Goal: Information Seeking & Learning: Learn about a topic

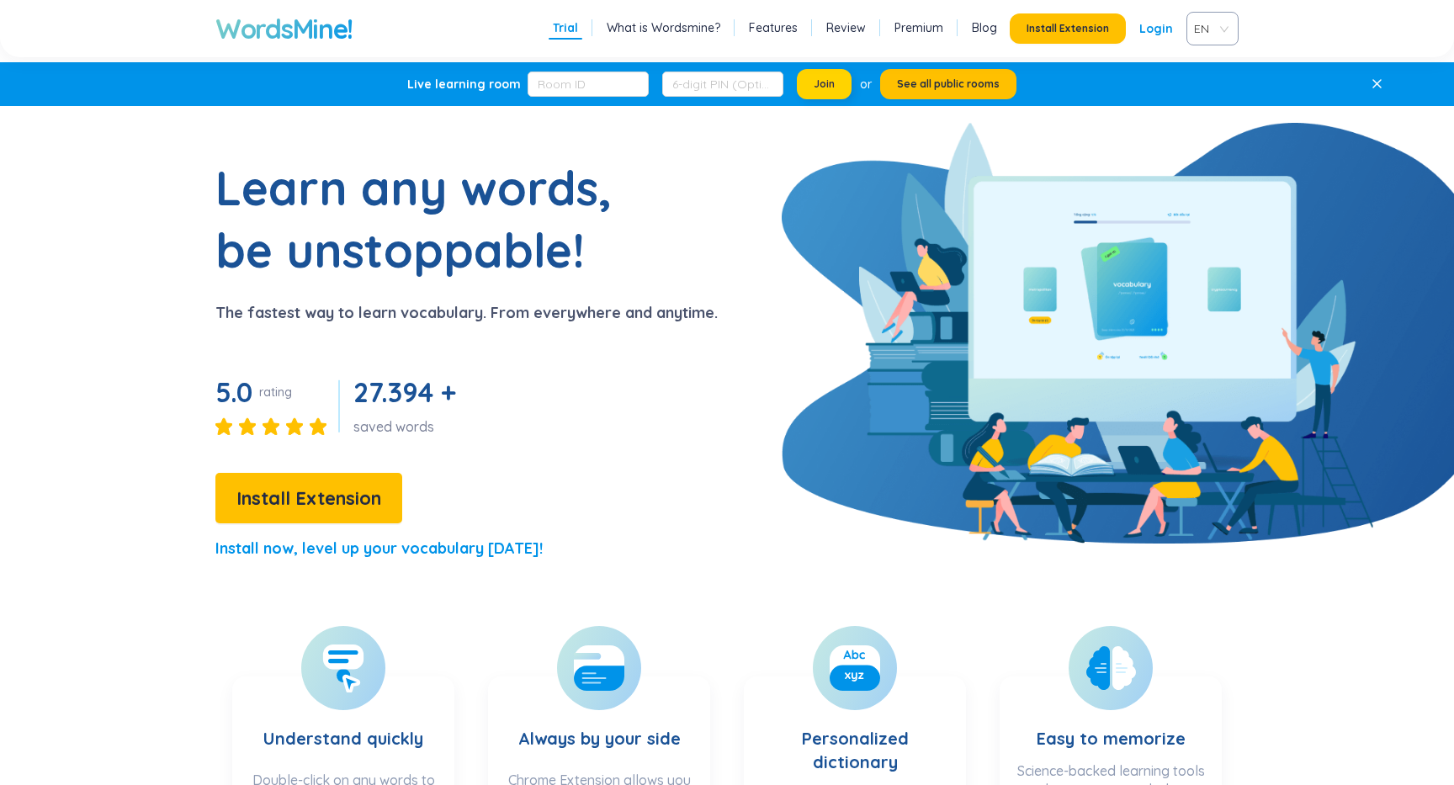
click at [814, 80] on span "Join" at bounding box center [824, 83] width 21 height 13
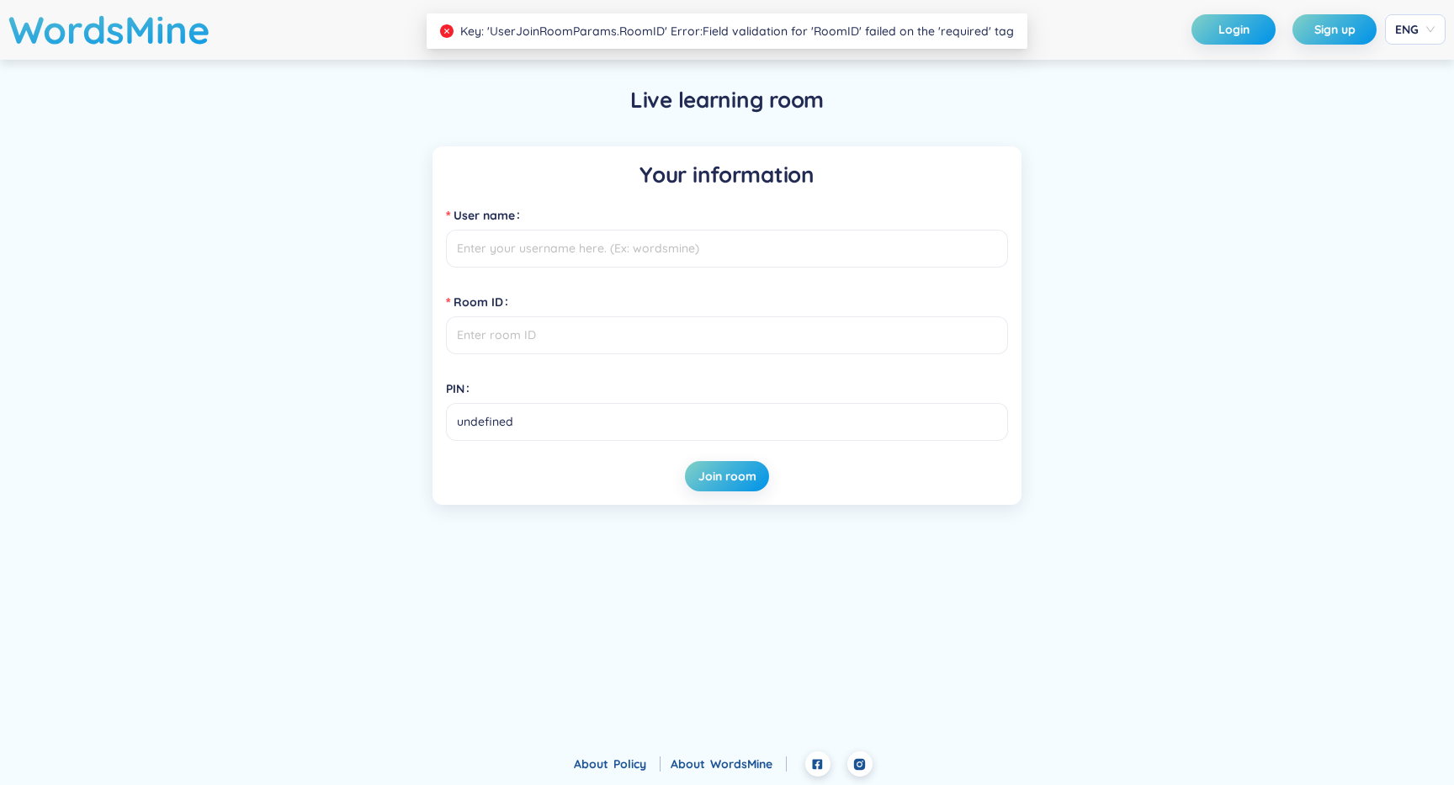
click at [215, 215] on div "Your information User name Room ID PIN undefined Join room" at bounding box center [726, 325] width 1161 height 358
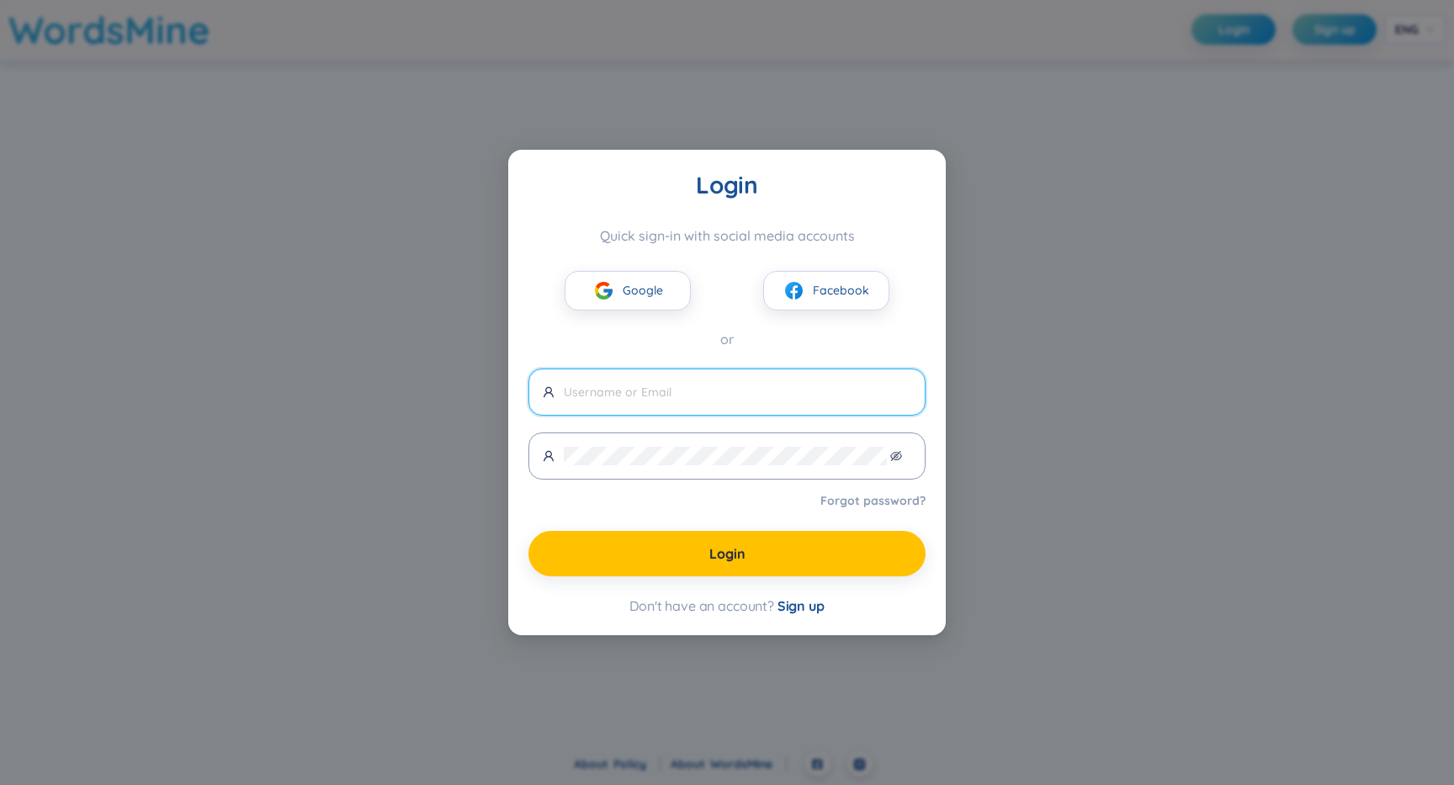
click at [690, 384] on input "text" at bounding box center [737, 392] width 347 height 19
click at [798, 606] on span "Sign up" at bounding box center [800, 605] width 47 height 17
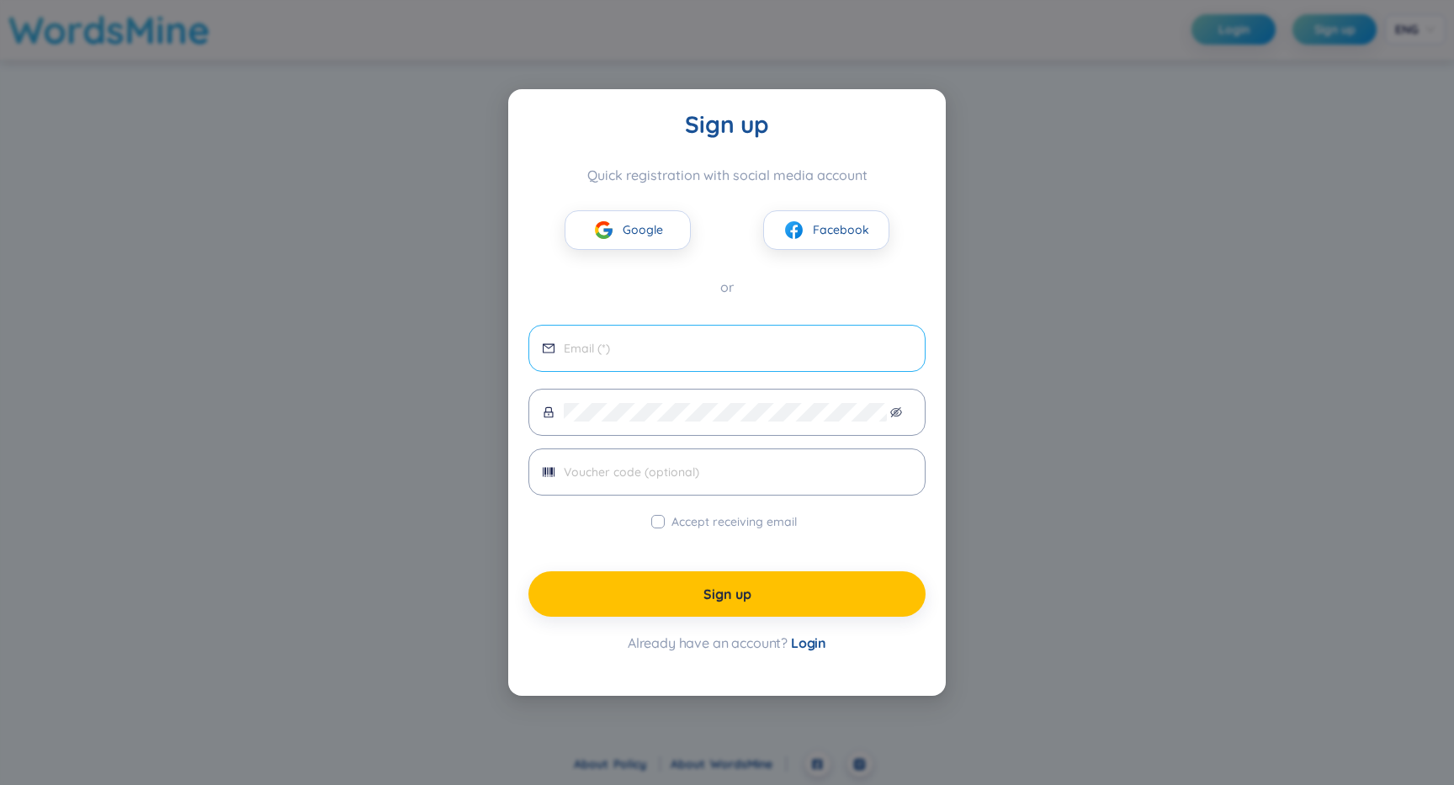
click at [665, 363] on span at bounding box center [726, 348] width 397 height 47
type input "[DOMAIN_NAME][EMAIL_ADDRESS][DOMAIN_NAME]"
click at [746, 343] on input "[DOMAIN_NAME][EMAIL_ADDRESS][DOMAIN_NAME]" at bounding box center [737, 348] width 347 height 19
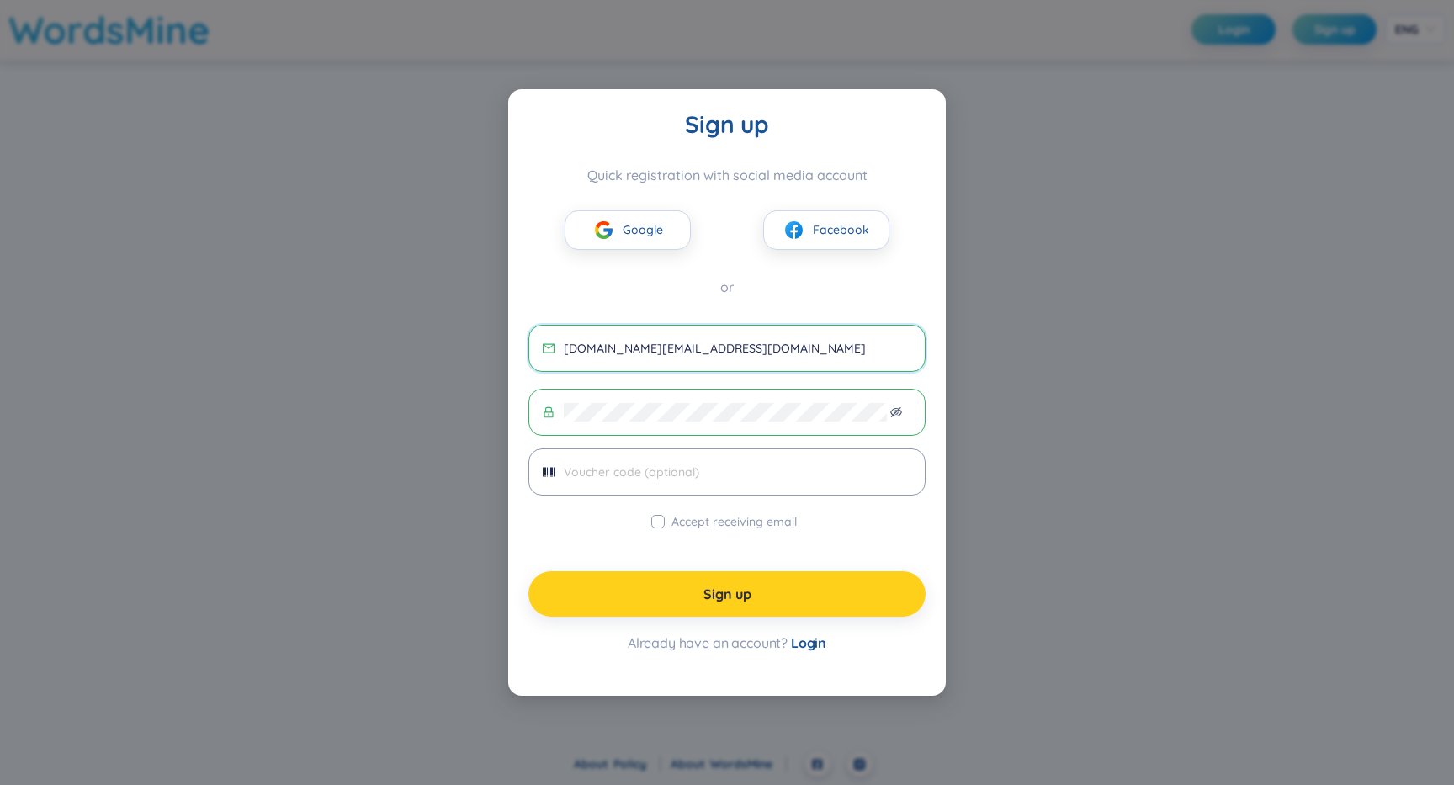
click at [764, 607] on button "Sign up" at bounding box center [726, 593] width 397 height 45
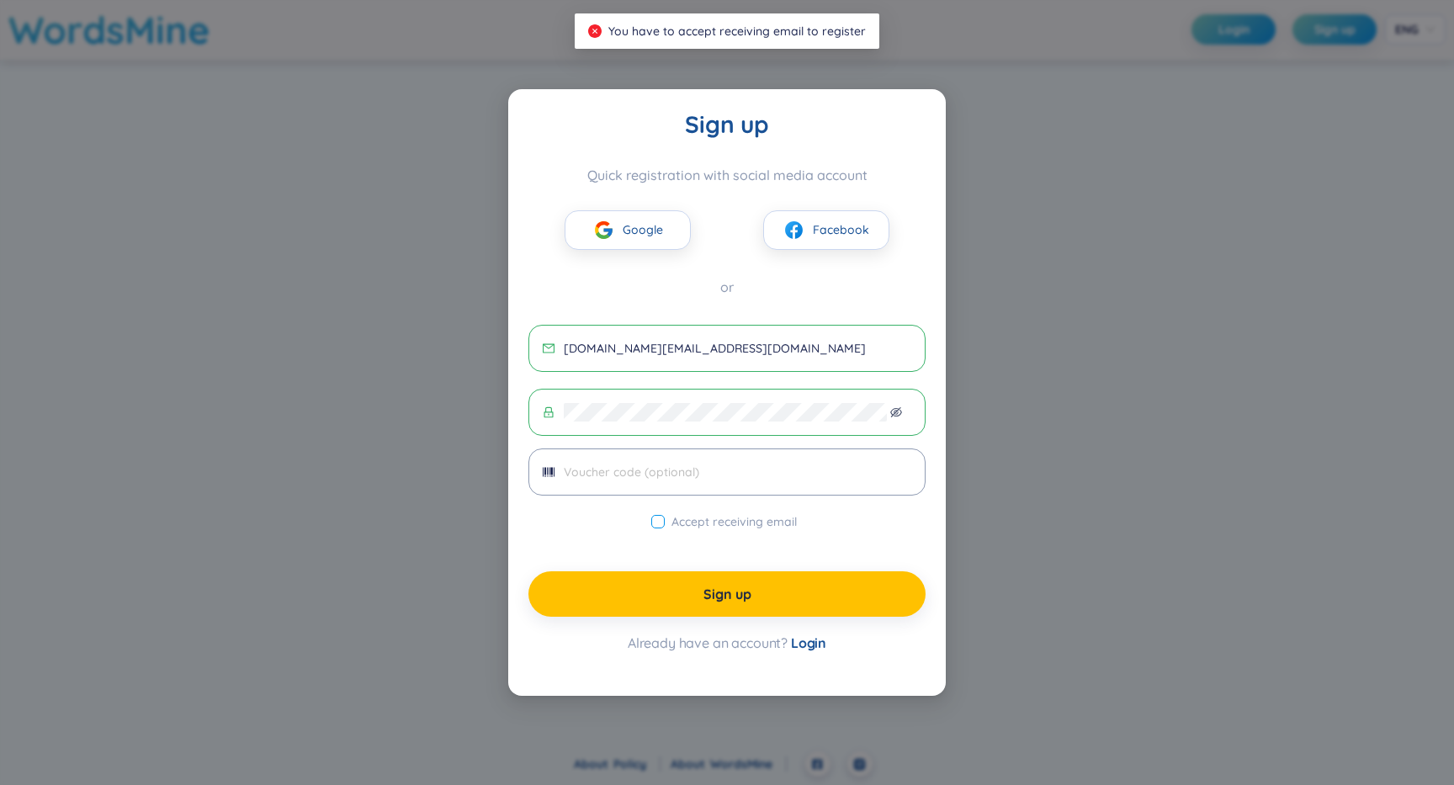
click at [720, 525] on span "Accept receiving email" at bounding box center [734, 521] width 139 height 19
click at [665, 525] on input "Accept receiving email" at bounding box center [657, 521] width 13 height 13
checkbox input "true"
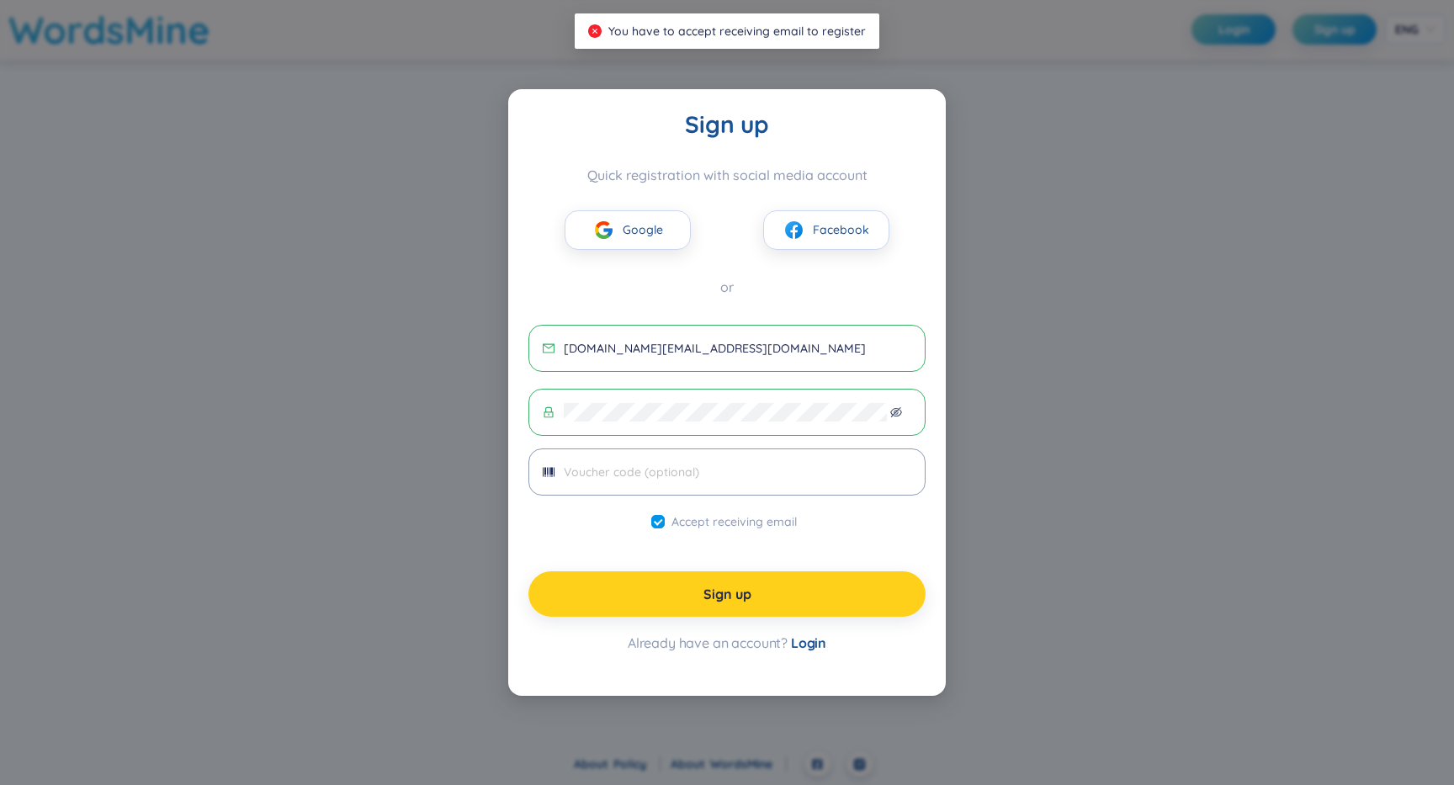
click at [734, 580] on button "Sign up" at bounding box center [726, 593] width 397 height 45
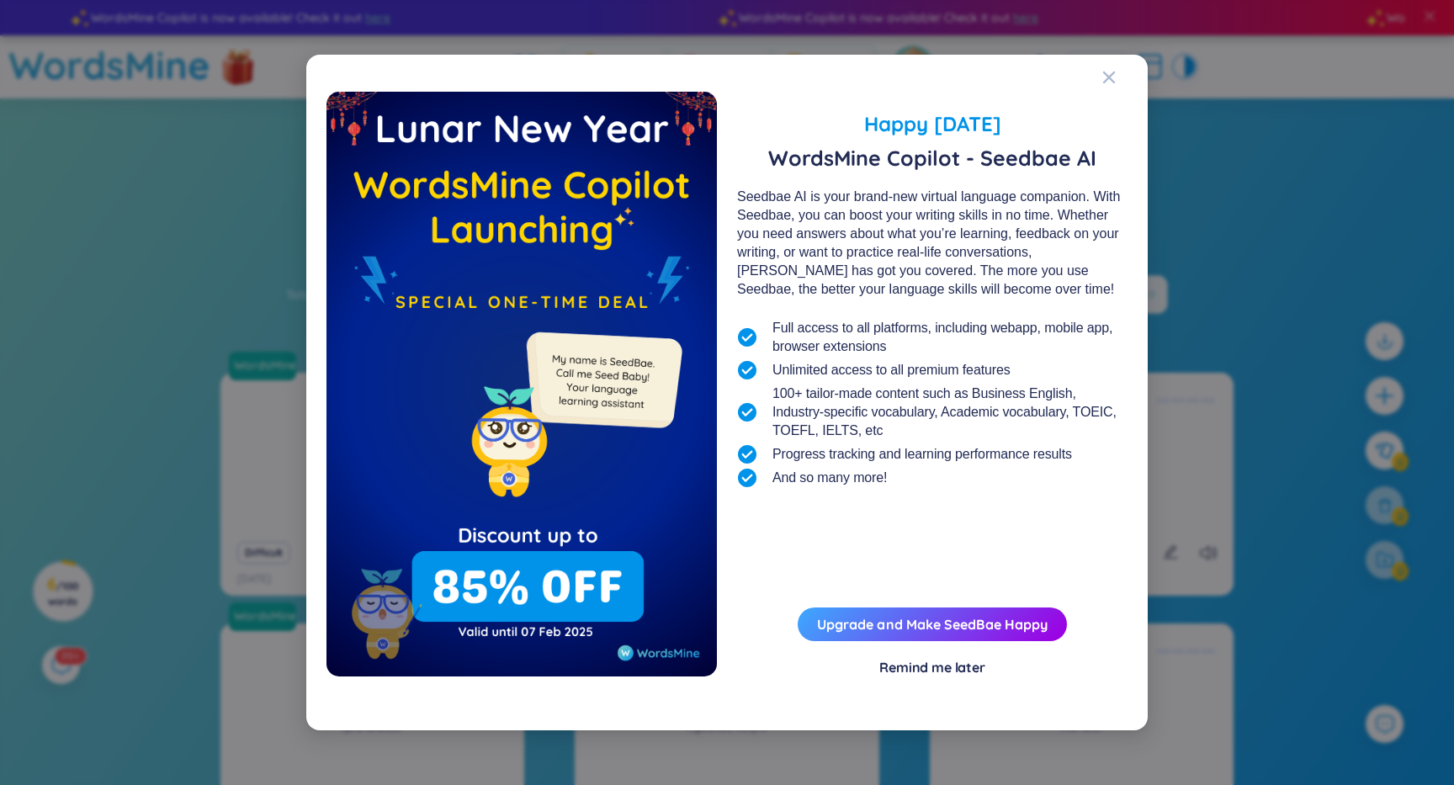
click at [944, 663] on div "Remind me later" at bounding box center [932, 667] width 106 height 19
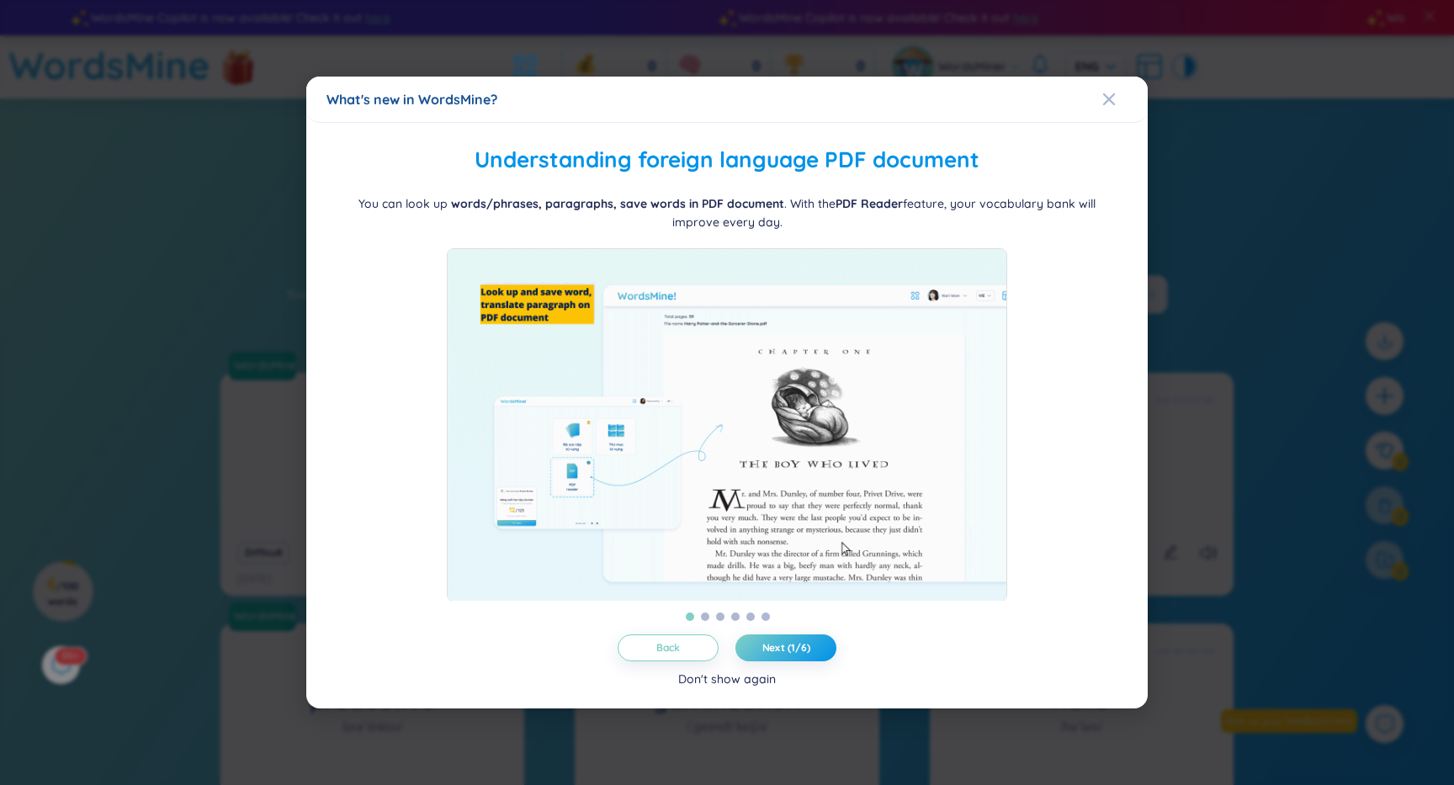
click at [728, 686] on div "Don't show again" at bounding box center [727, 679] width 98 height 19
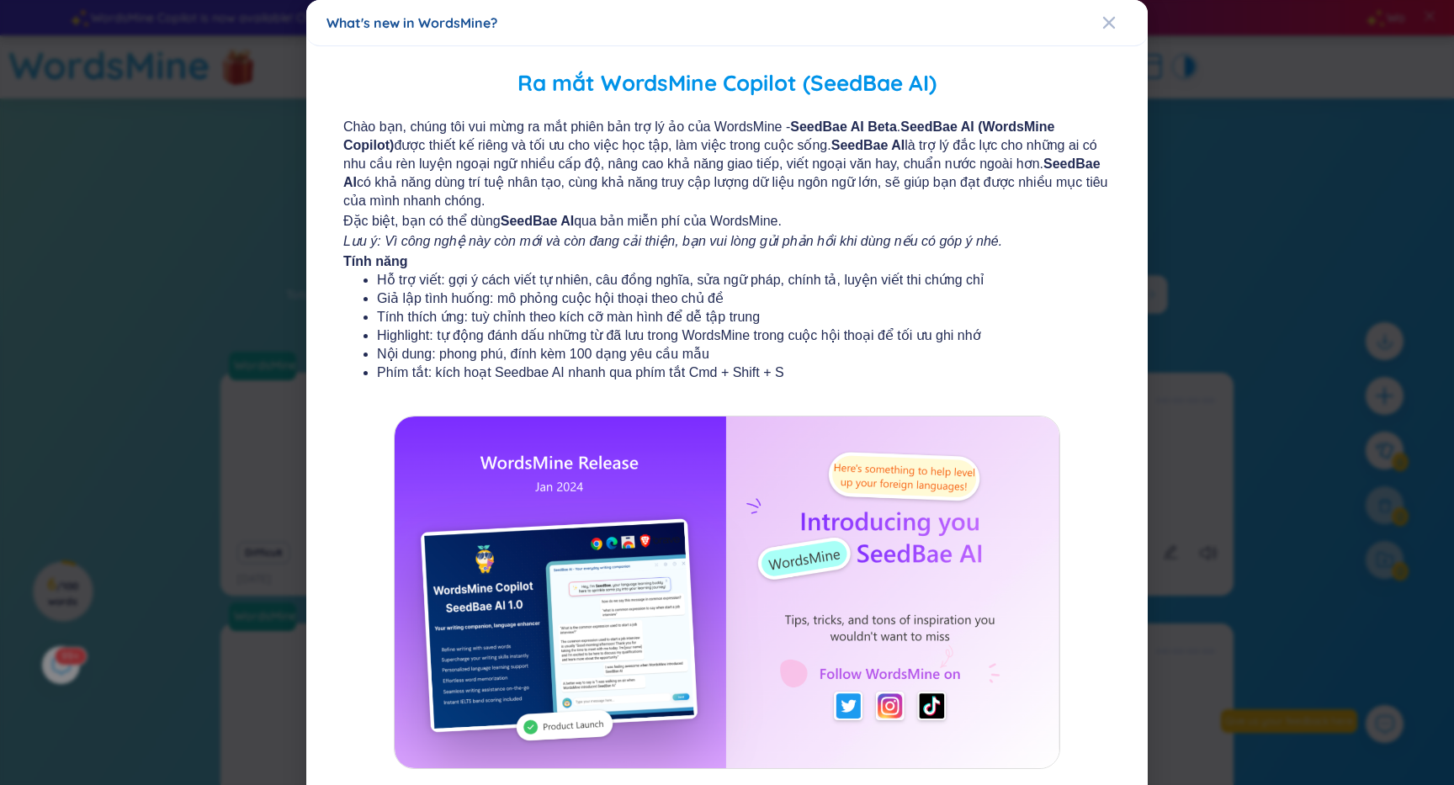
scroll to position [93, 0]
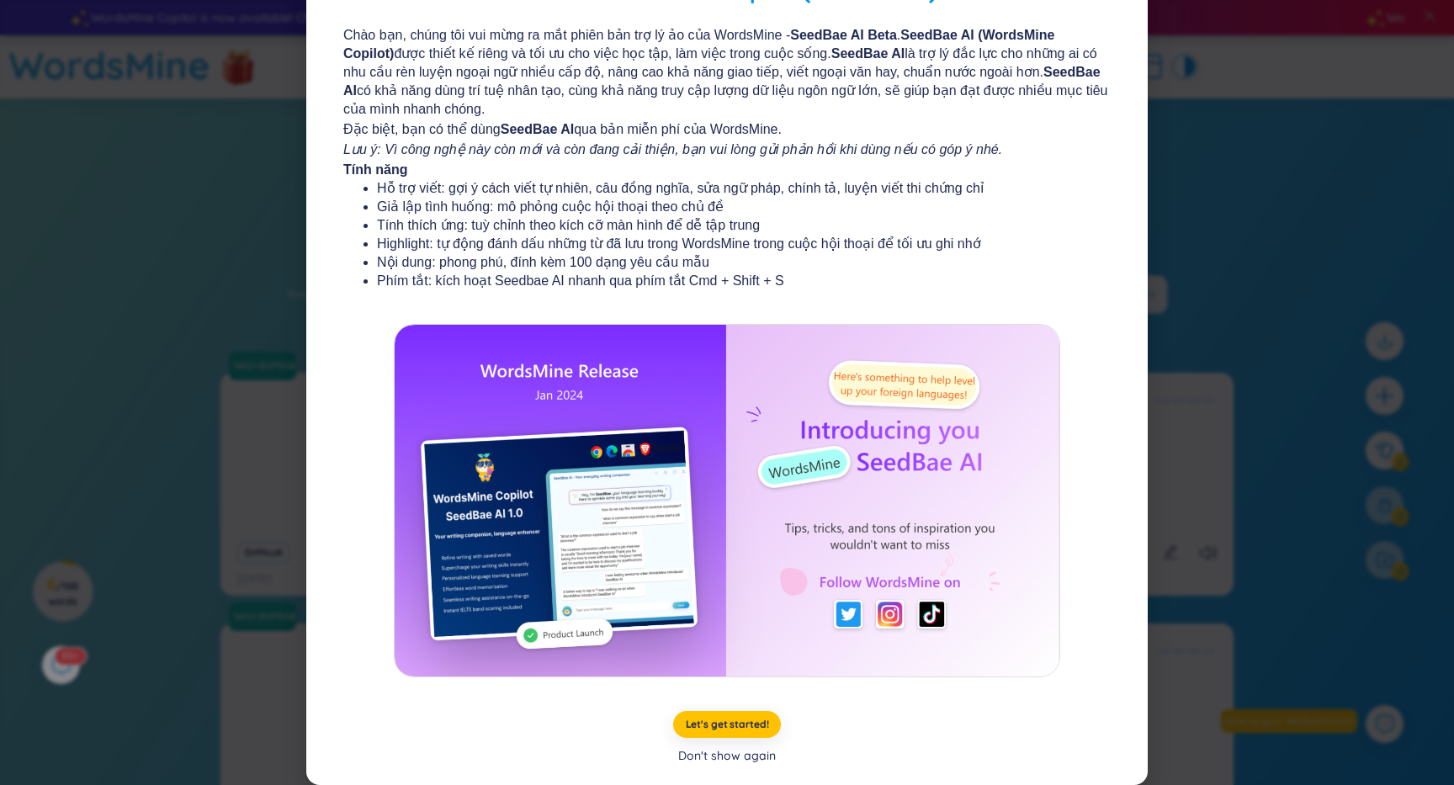
click at [746, 759] on div "Don't show again" at bounding box center [727, 755] width 98 height 19
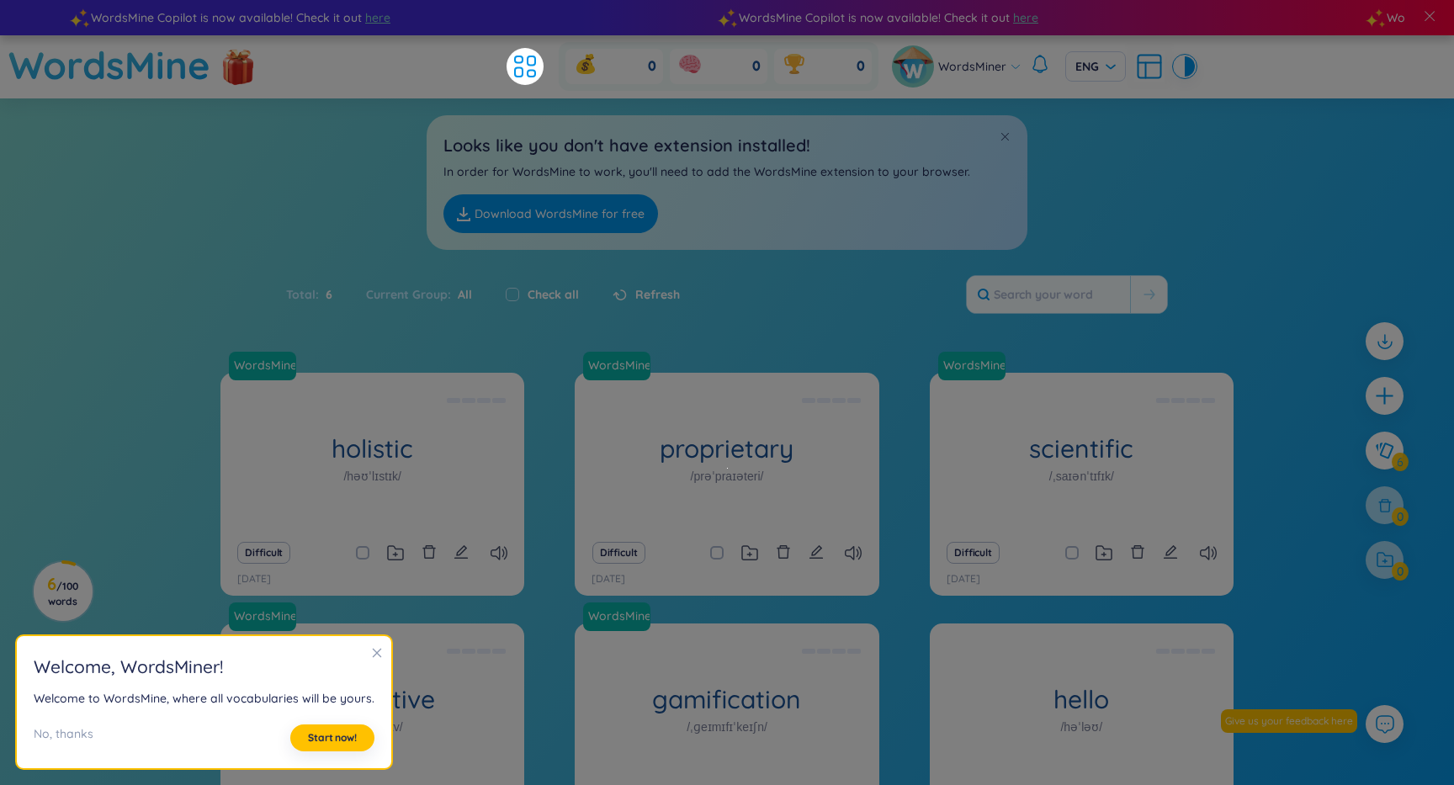
click at [837, 283] on div "Total : 6 Current Group : All Check all Refresh" at bounding box center [727, 303] width 1050 height 72
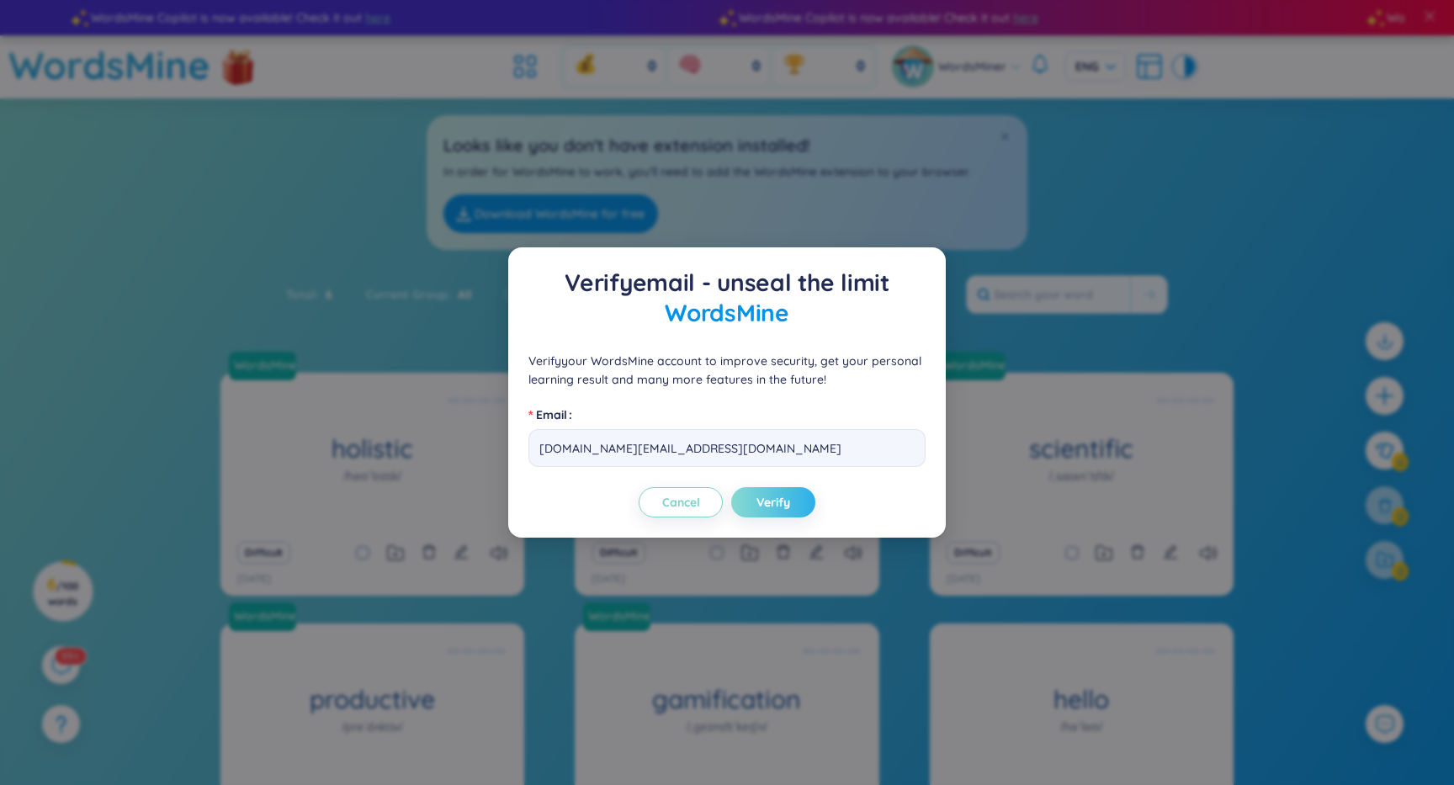
click at [780, 501] on span "Verify" at bounding box center [773, 502] width 34 height 17
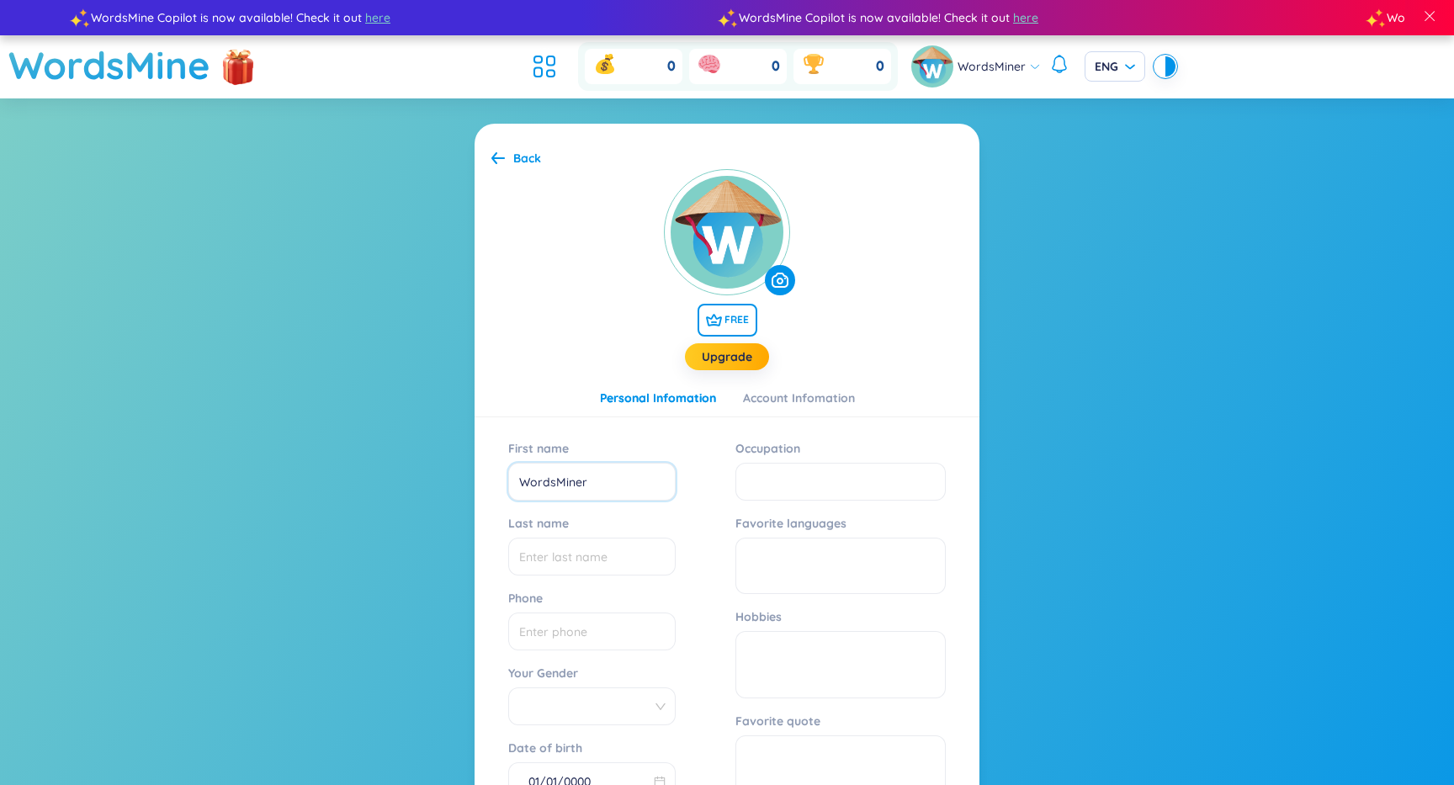
click at [617, 490] on input "WordsMiner" at bounding box center [591, 482] width 167 height 38
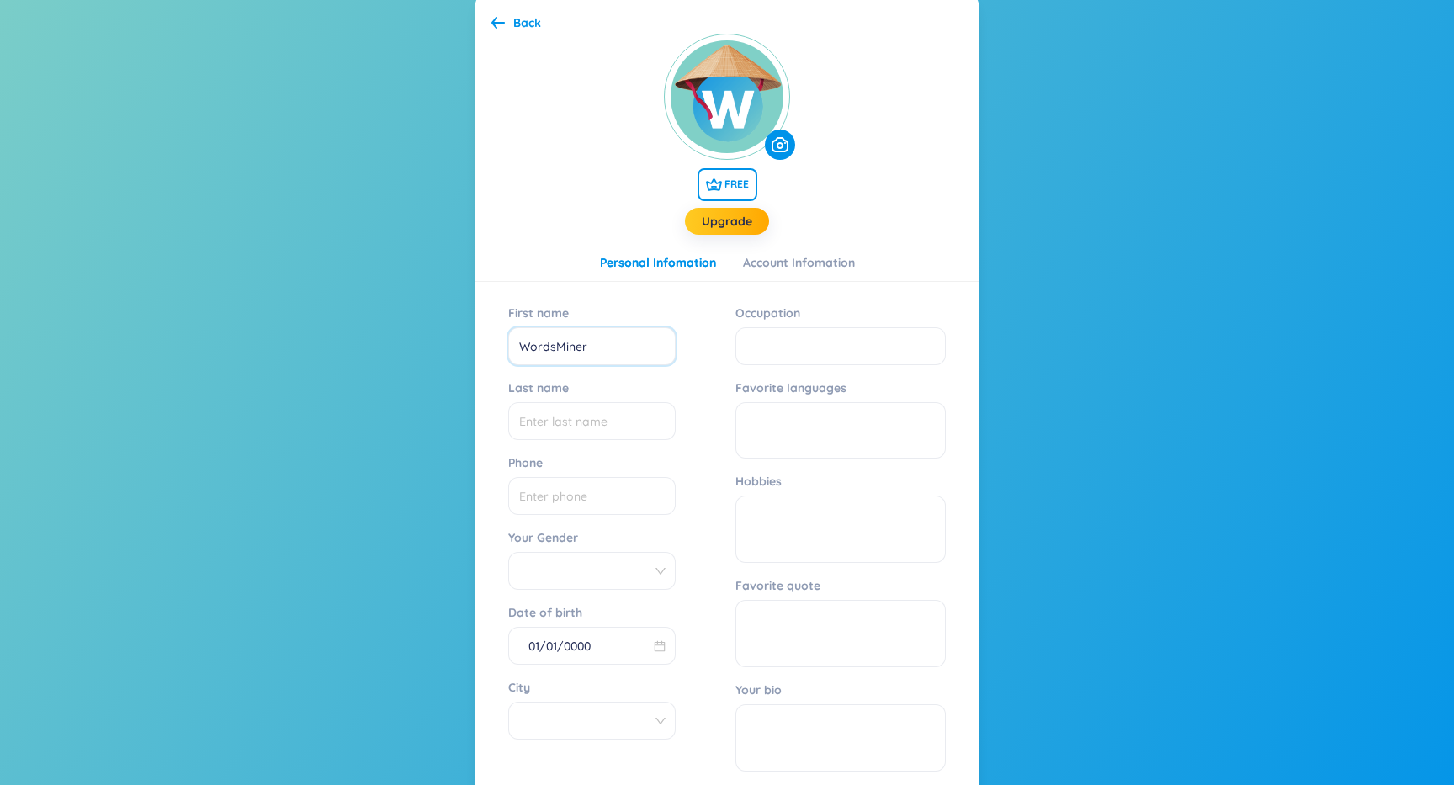
scroll to position [136, 0]
type input "[PERSON_NAME]"
click at [605, 420] on input "Last name" at bounding box center [591, 420] width 167 height 38
type input "Park"
click at [682, 486] on div "First name [PERSON_NAME] Last name Park Phone Your Gender Date of birth 01/01/0…" at bounding box center [726, 538] width 437 height 481
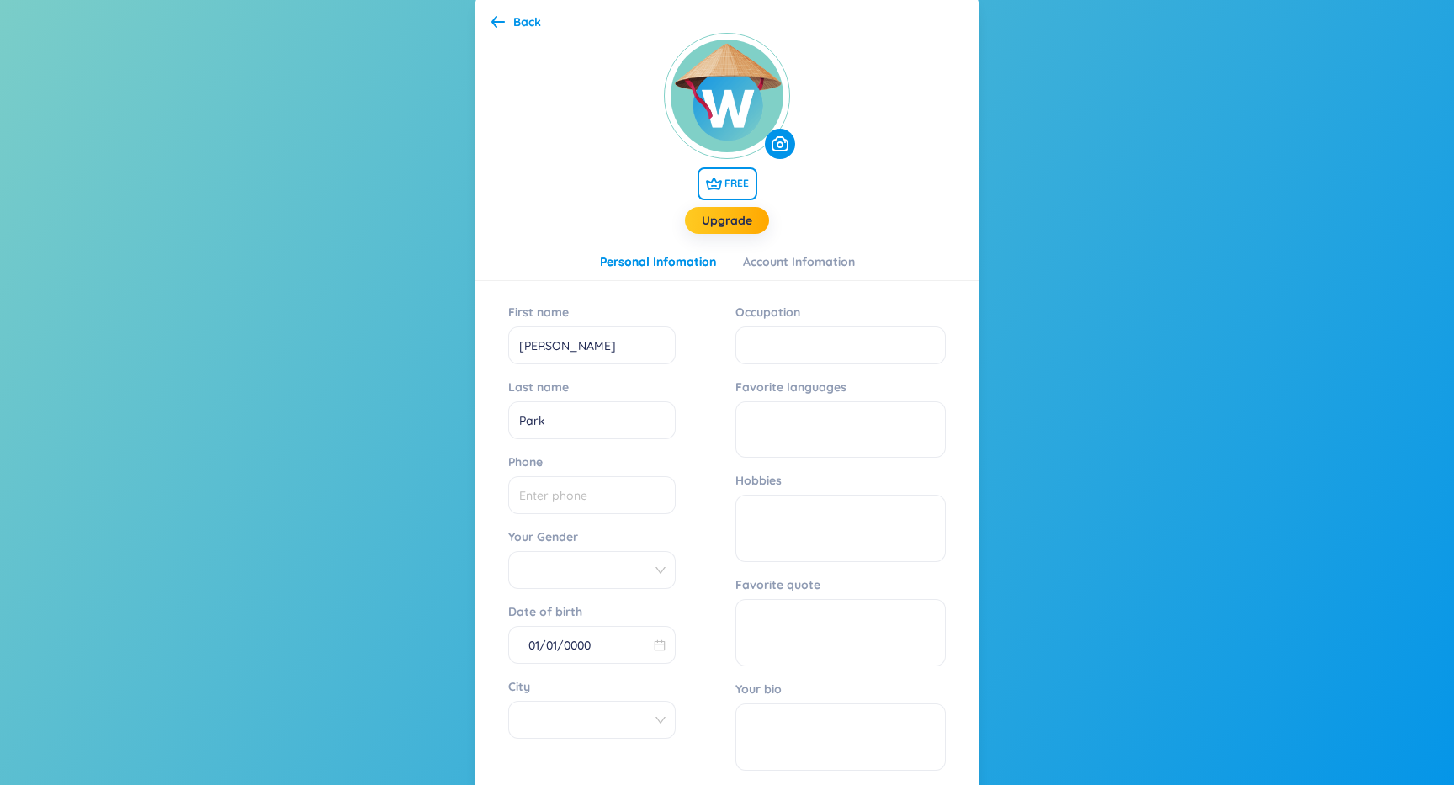
scroll to position [262, 0]
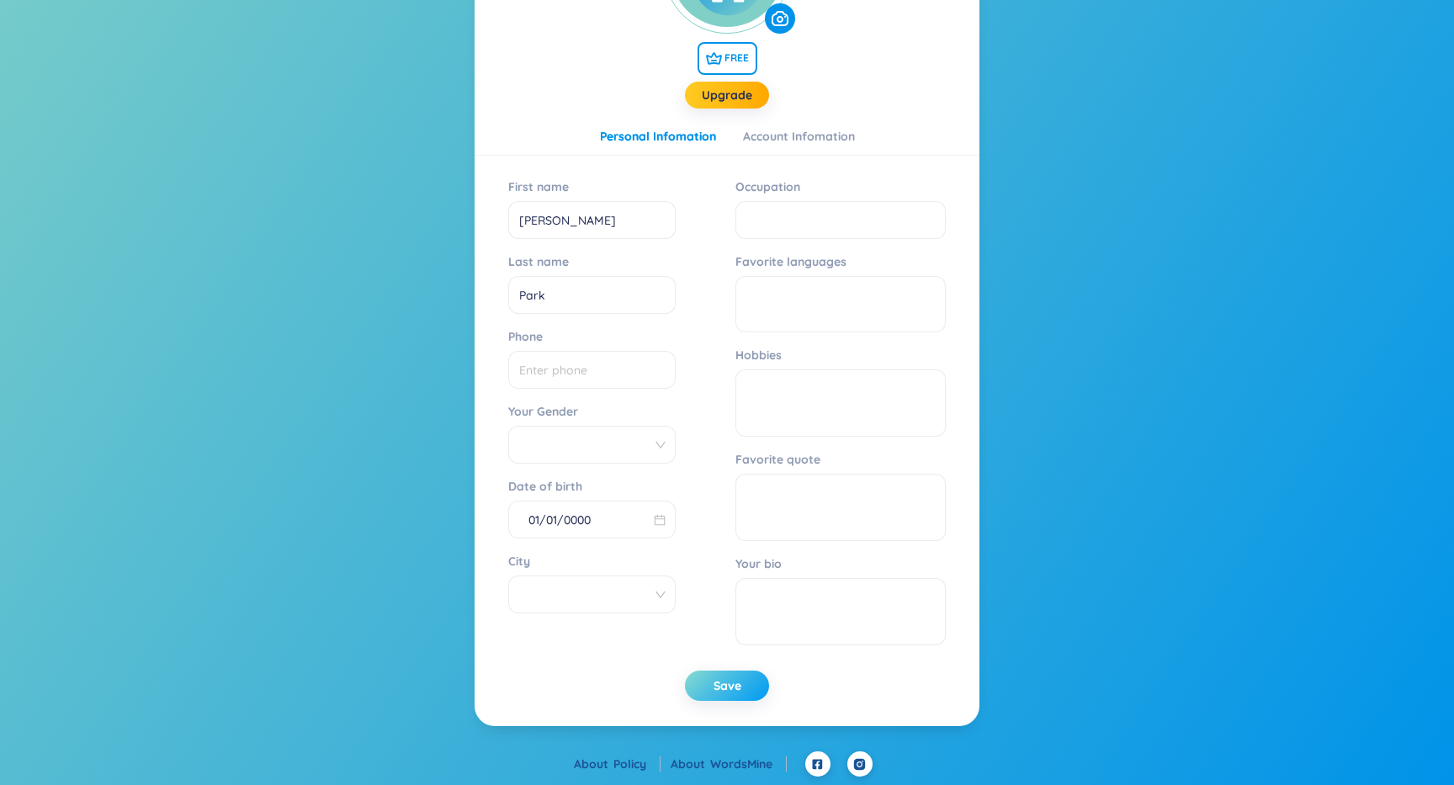
click at [731, 690] on span "Save" at bounding box center [727, 685] width 28 height 17
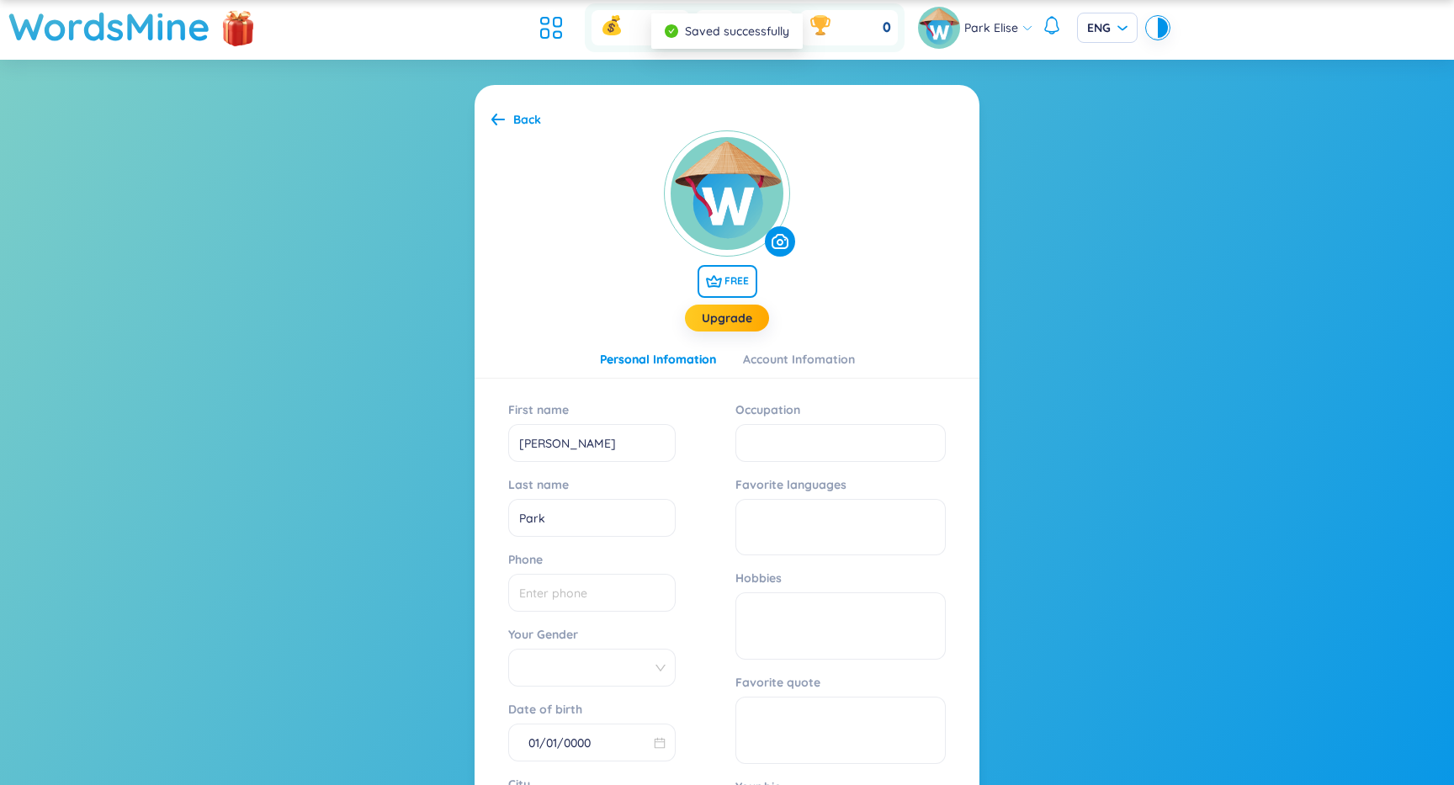
scroll to position [0, 0]
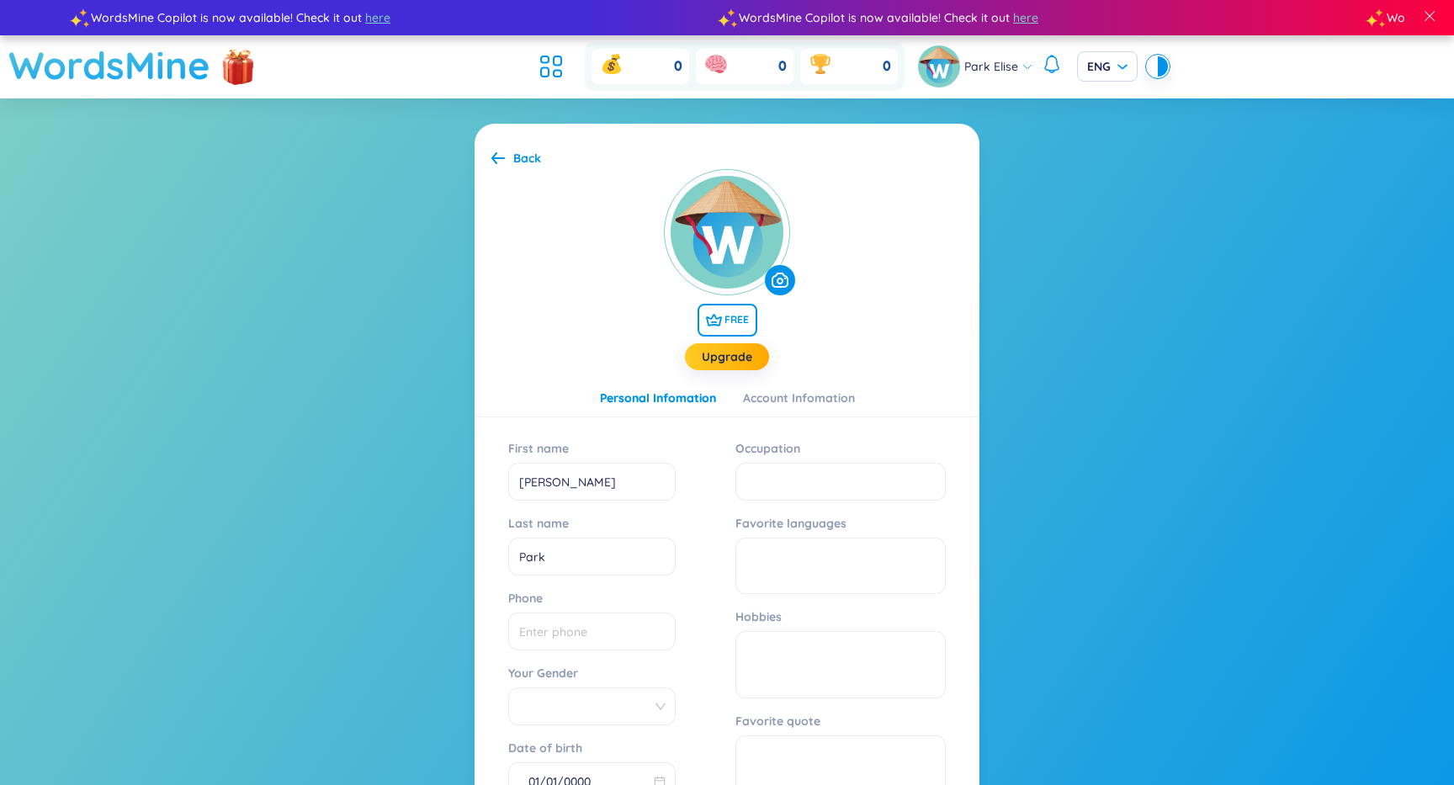
click at [174, 70] on h1 "WordsMine" at bounding box center [109, 65] width 202 height 60
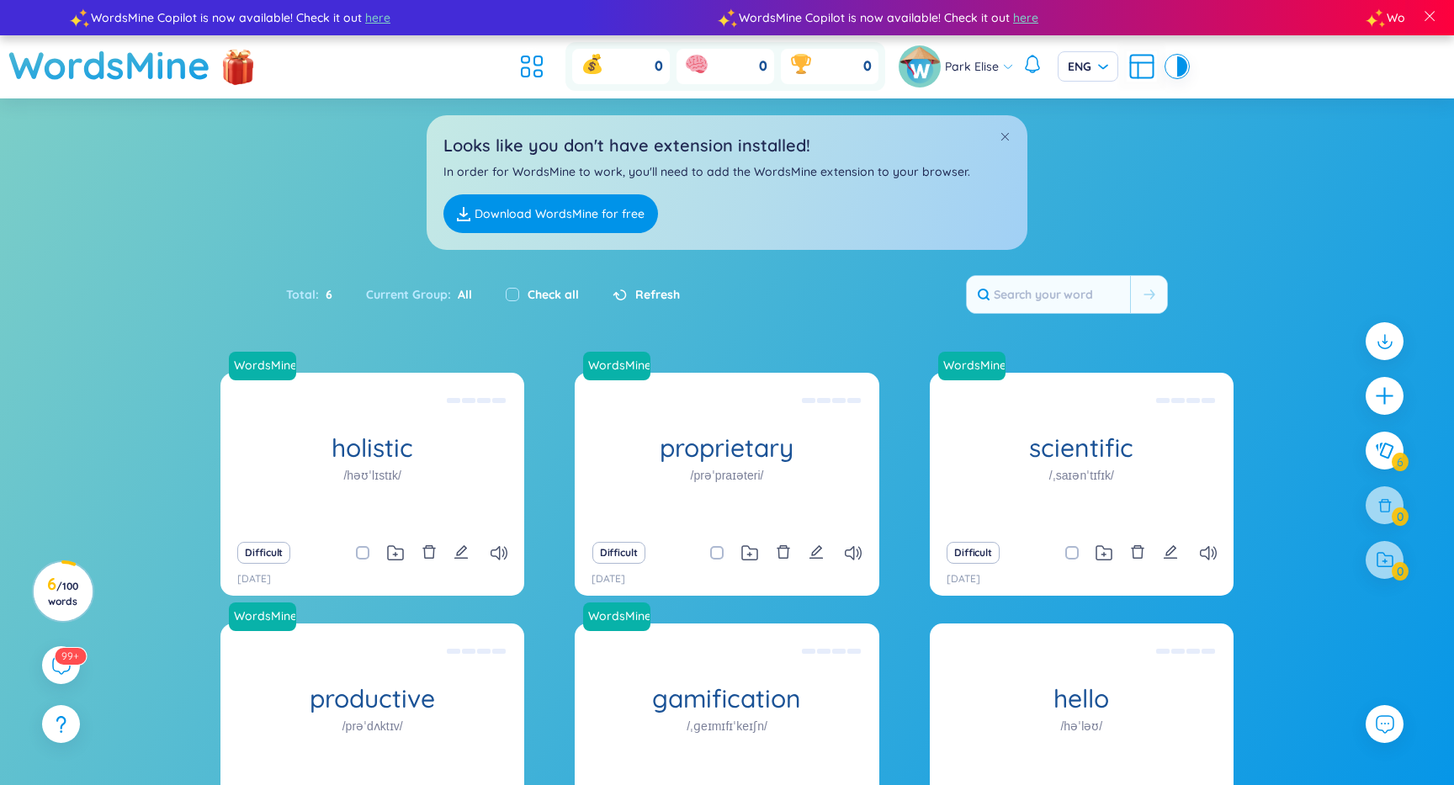
scroll to position [150, 0]
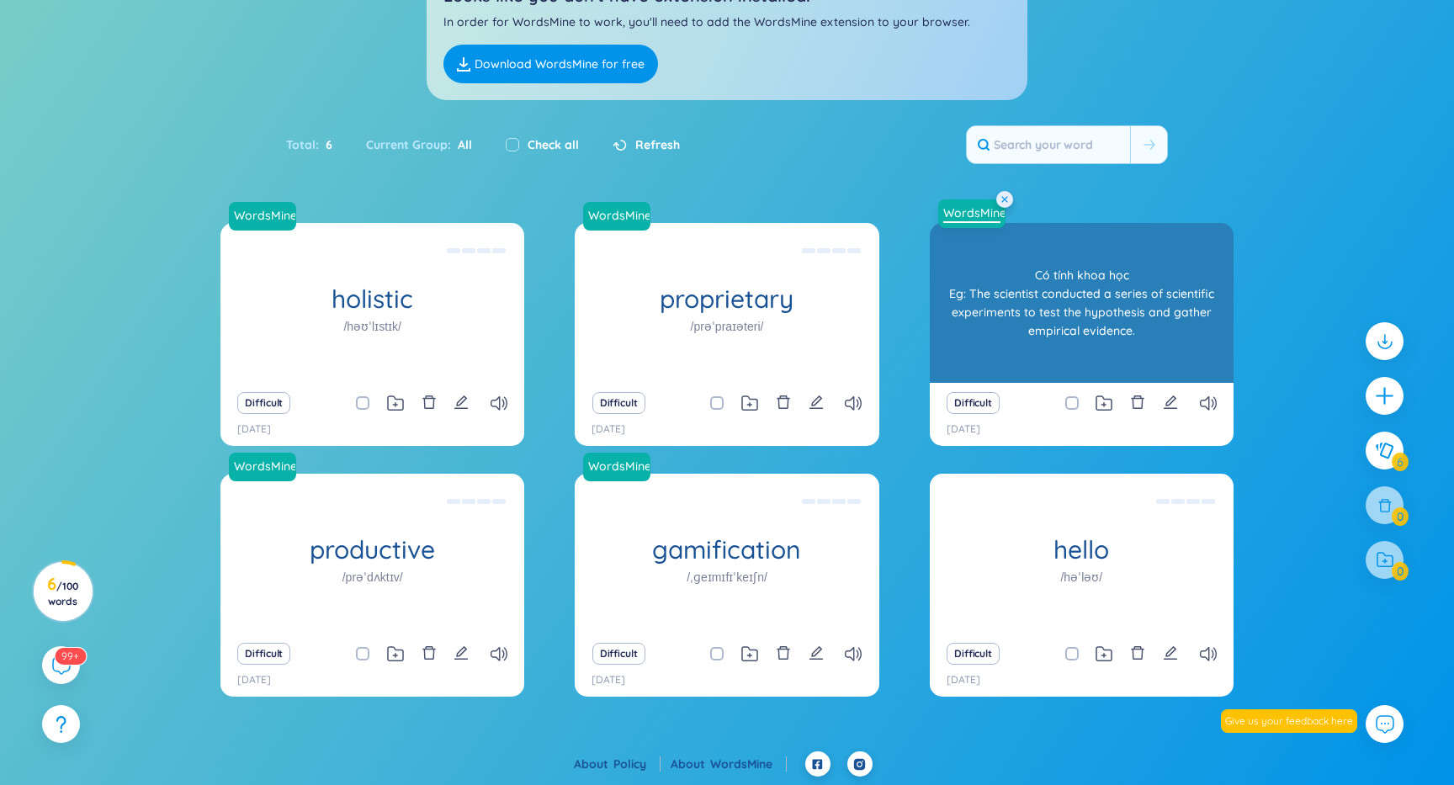
click at [968, 218] on link "WordsMine" at bounding box center [971, 212] width 71 height 17
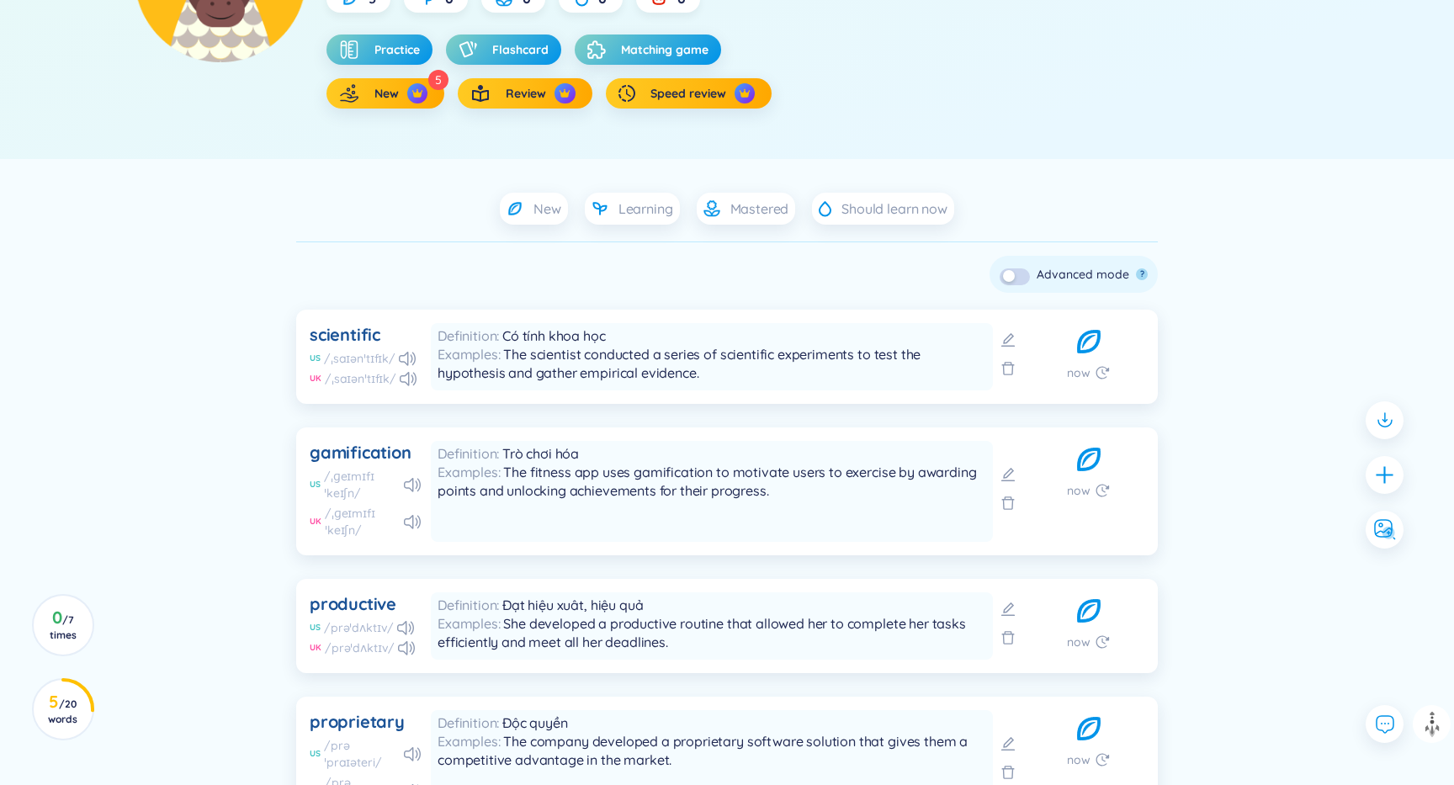
scroll to position [564, 0]
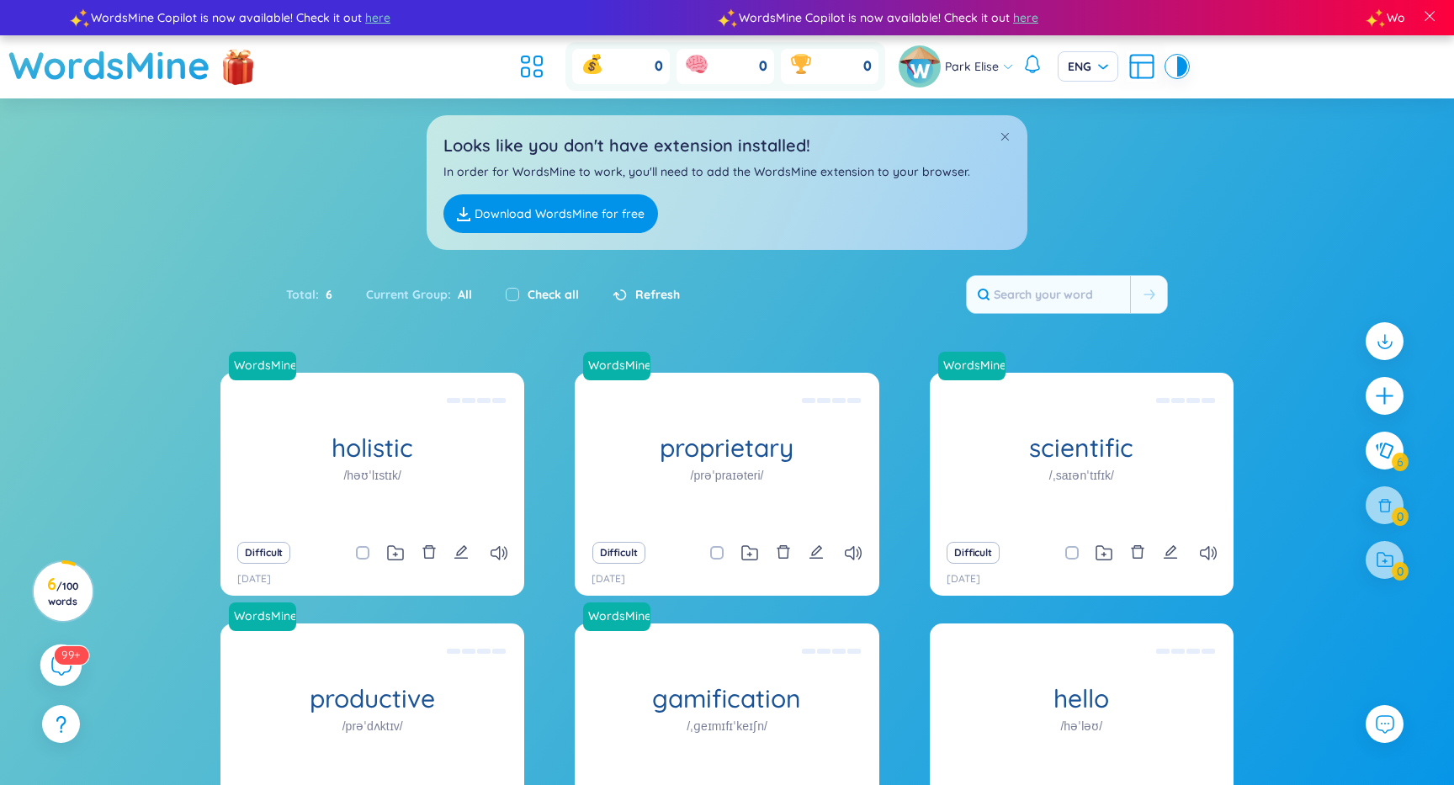
click at [60, 662] on sup "99+" at bounding box center [71, 654] width 34 height 19
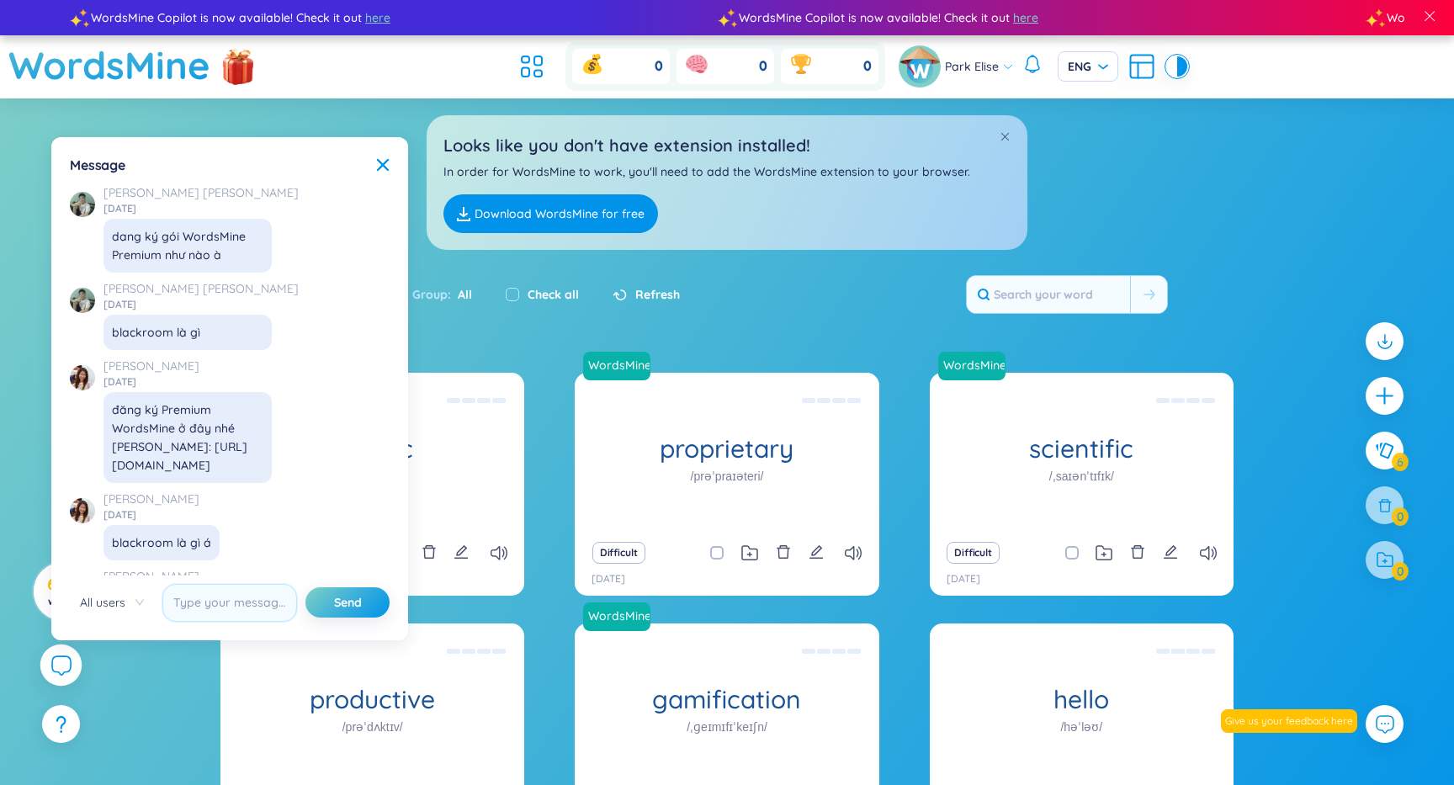
scroll to position [19270, 0]
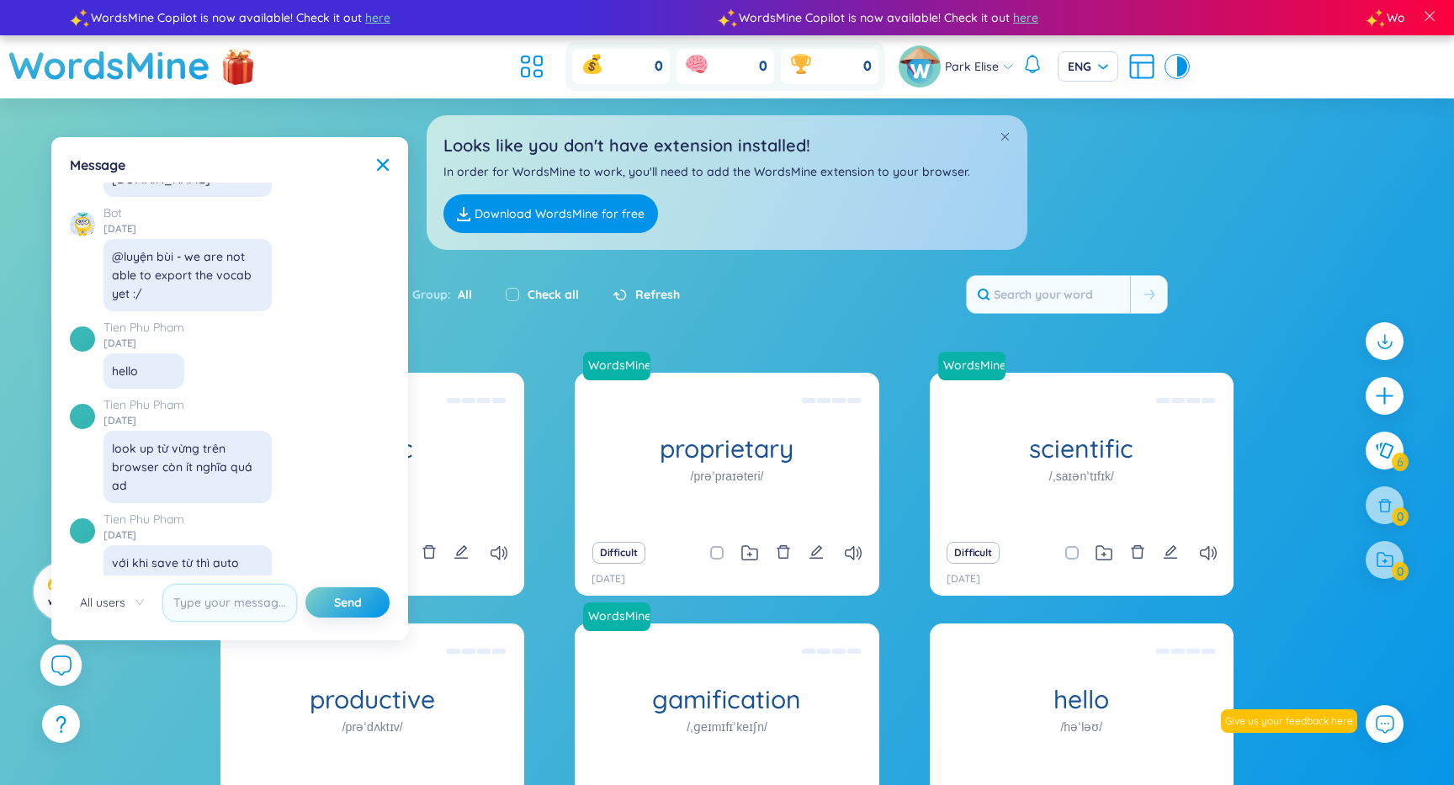
click at [542, 342] on section "Sort Alphabet Ascending Alphabet Descending Time-based Ascending Time-based Des…" at bounding box center [727, 499] width 1454 height 803
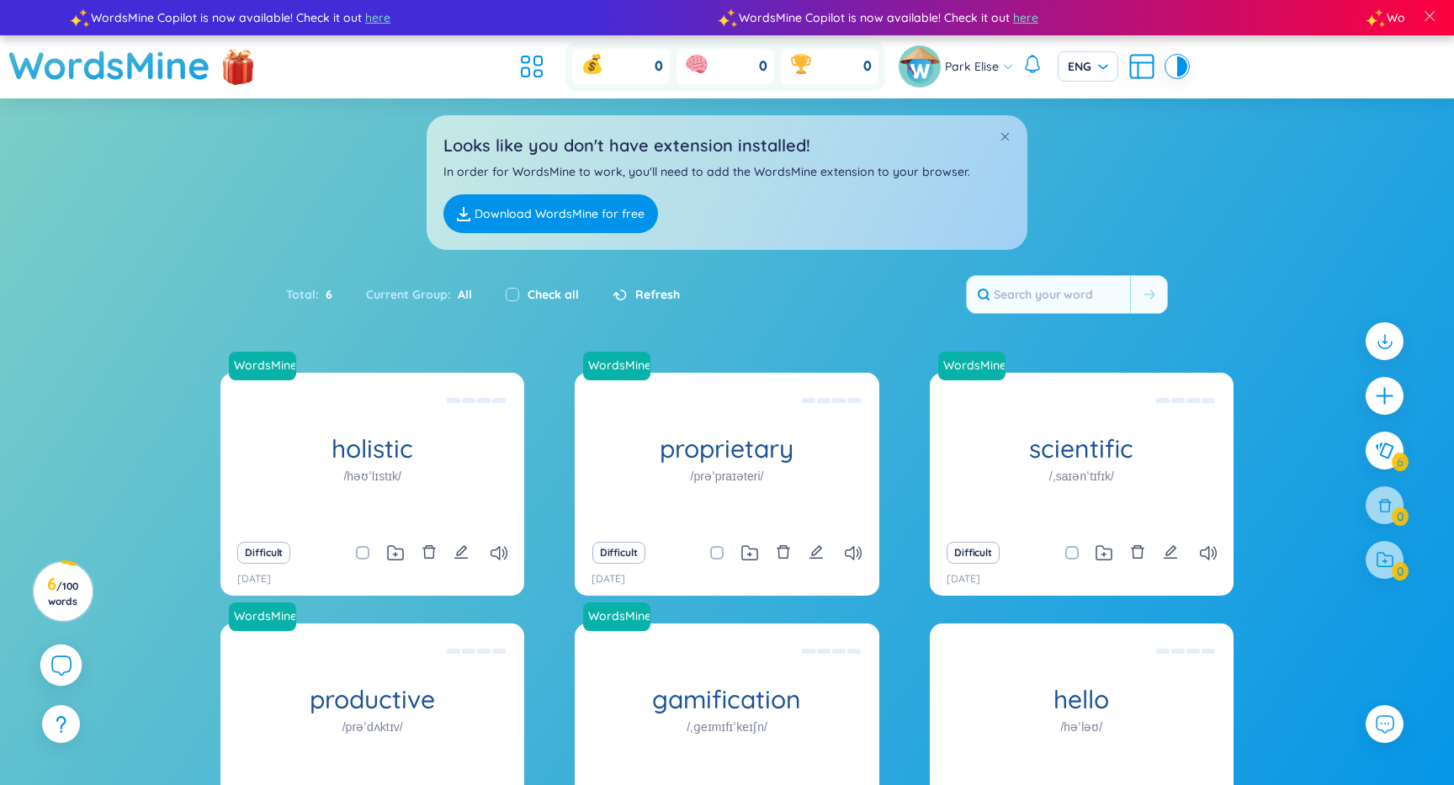
click at [57, 665] on icon at bounding box center [60, 665] width 20 height 20
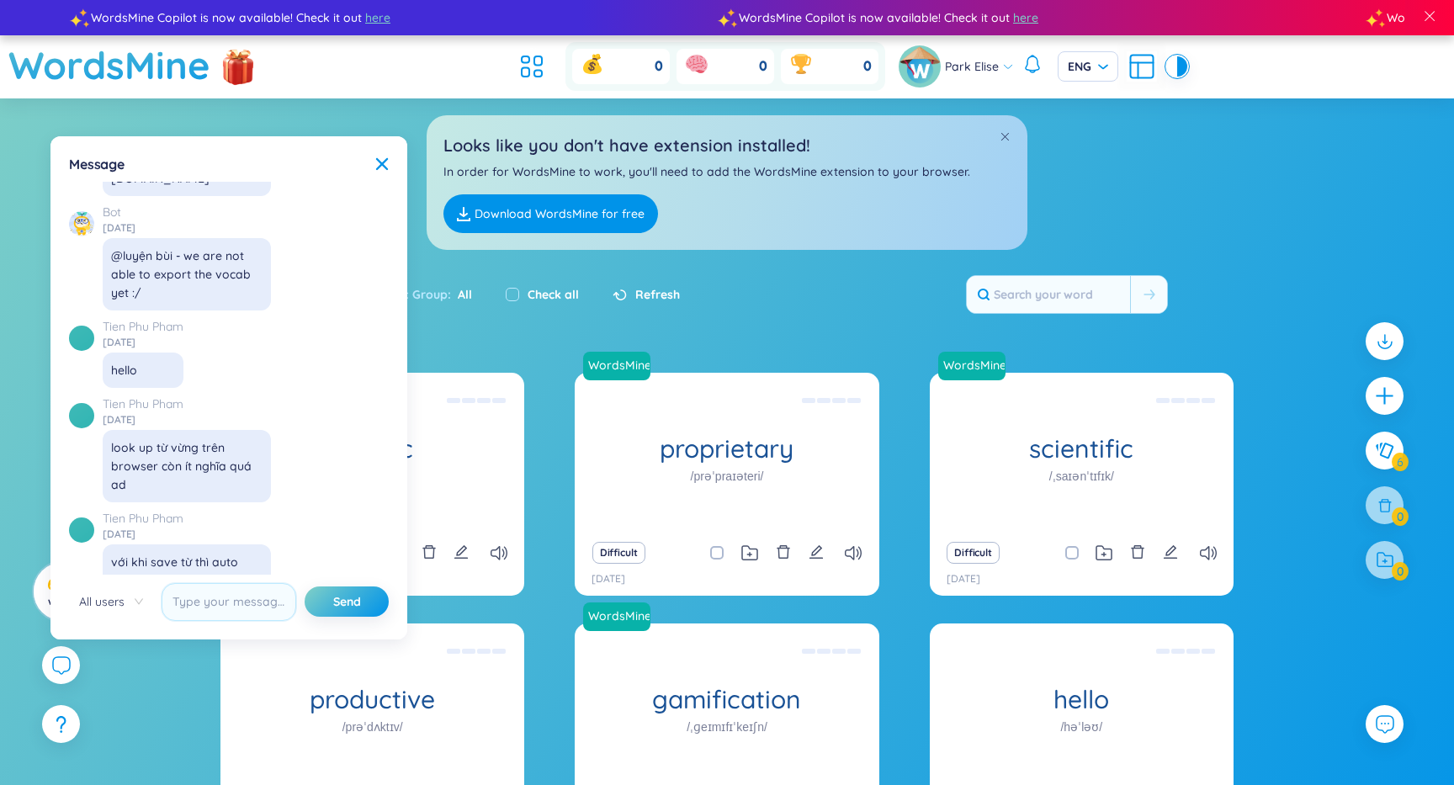
click at [750, 337] on div "Total : 6 Current Group : All Check all Refresh" at bounding box center [727, 303] width 1050 height 72
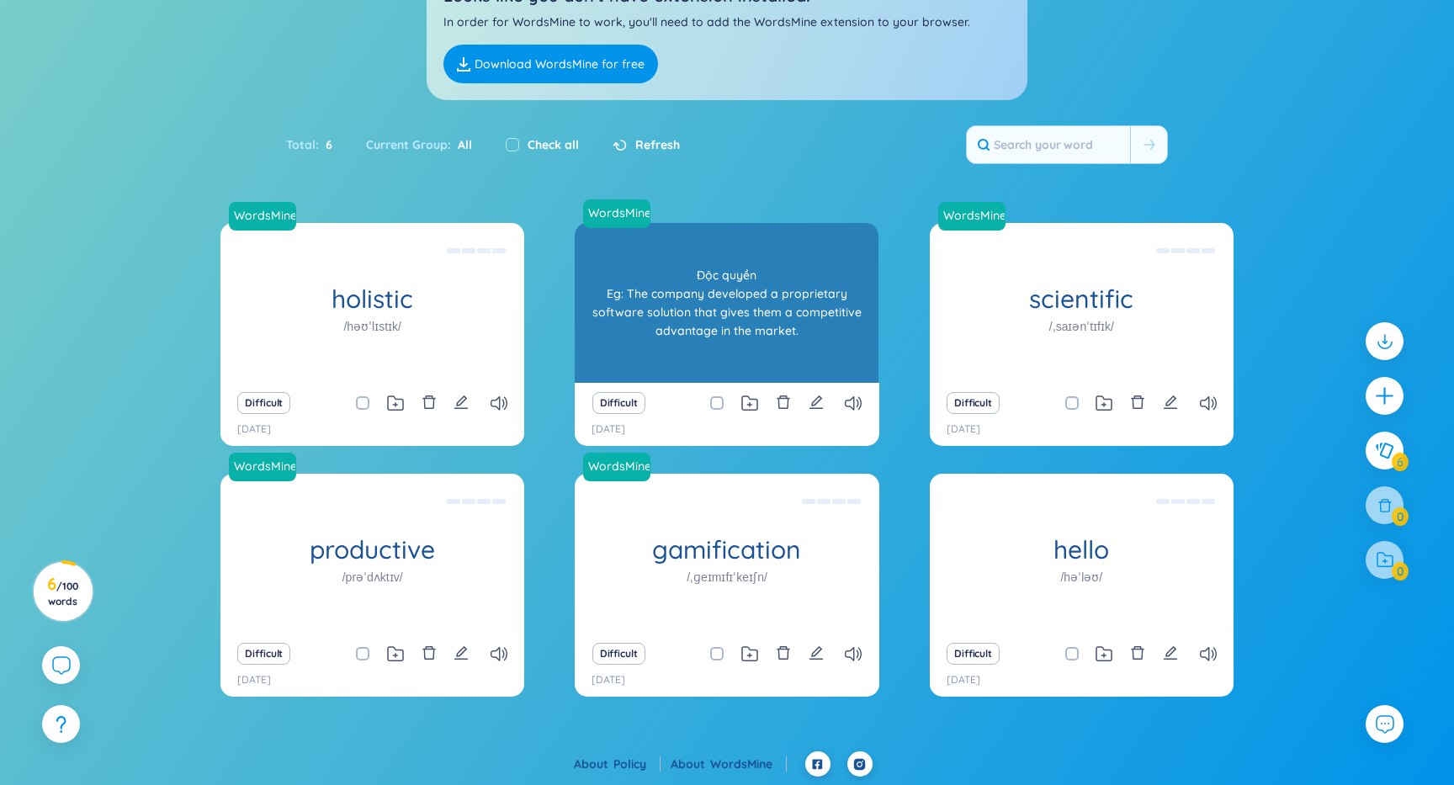
scroll to position [0, 0]
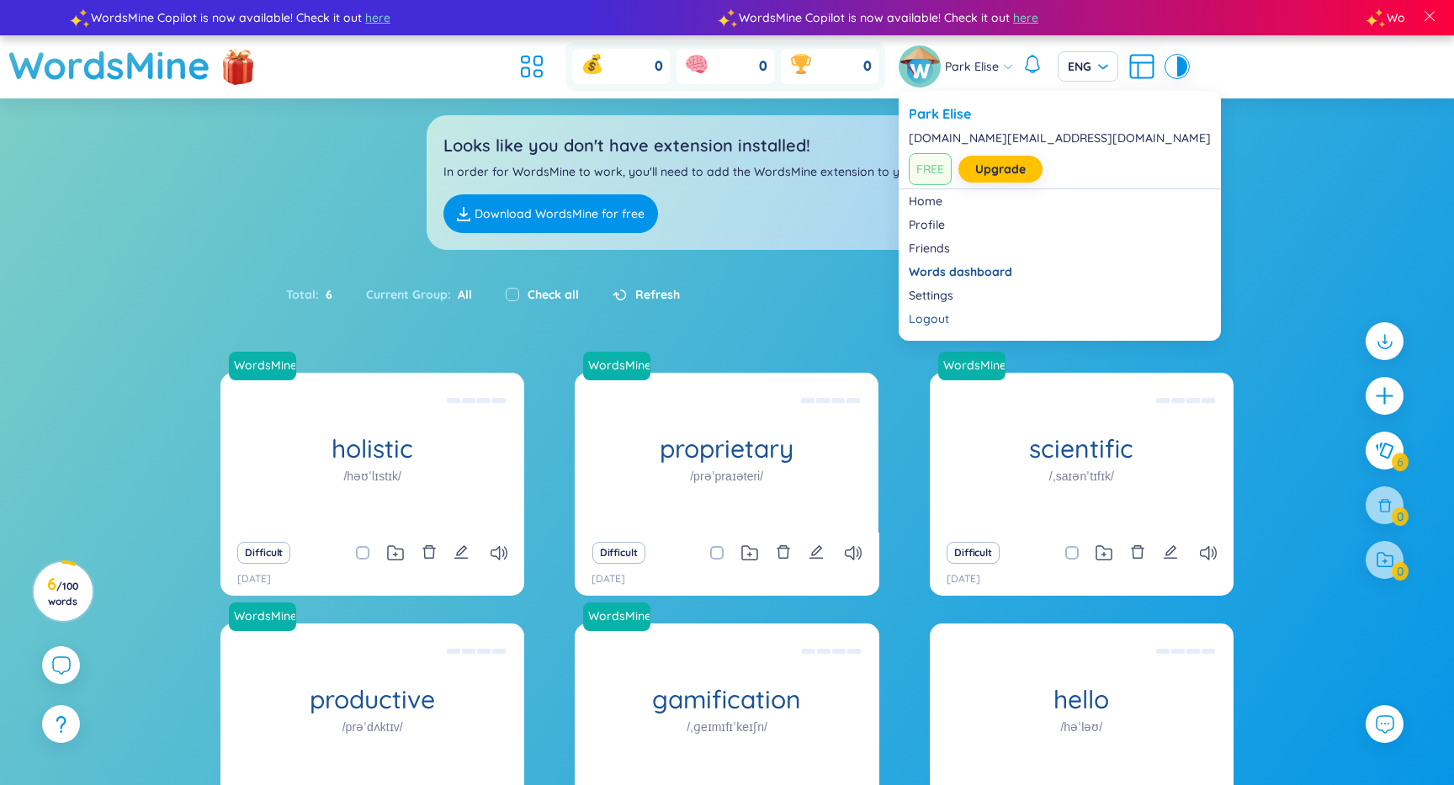
click at [989, 77] on div "Park Elise" at bounding box center [956, 66] width 115 height 42
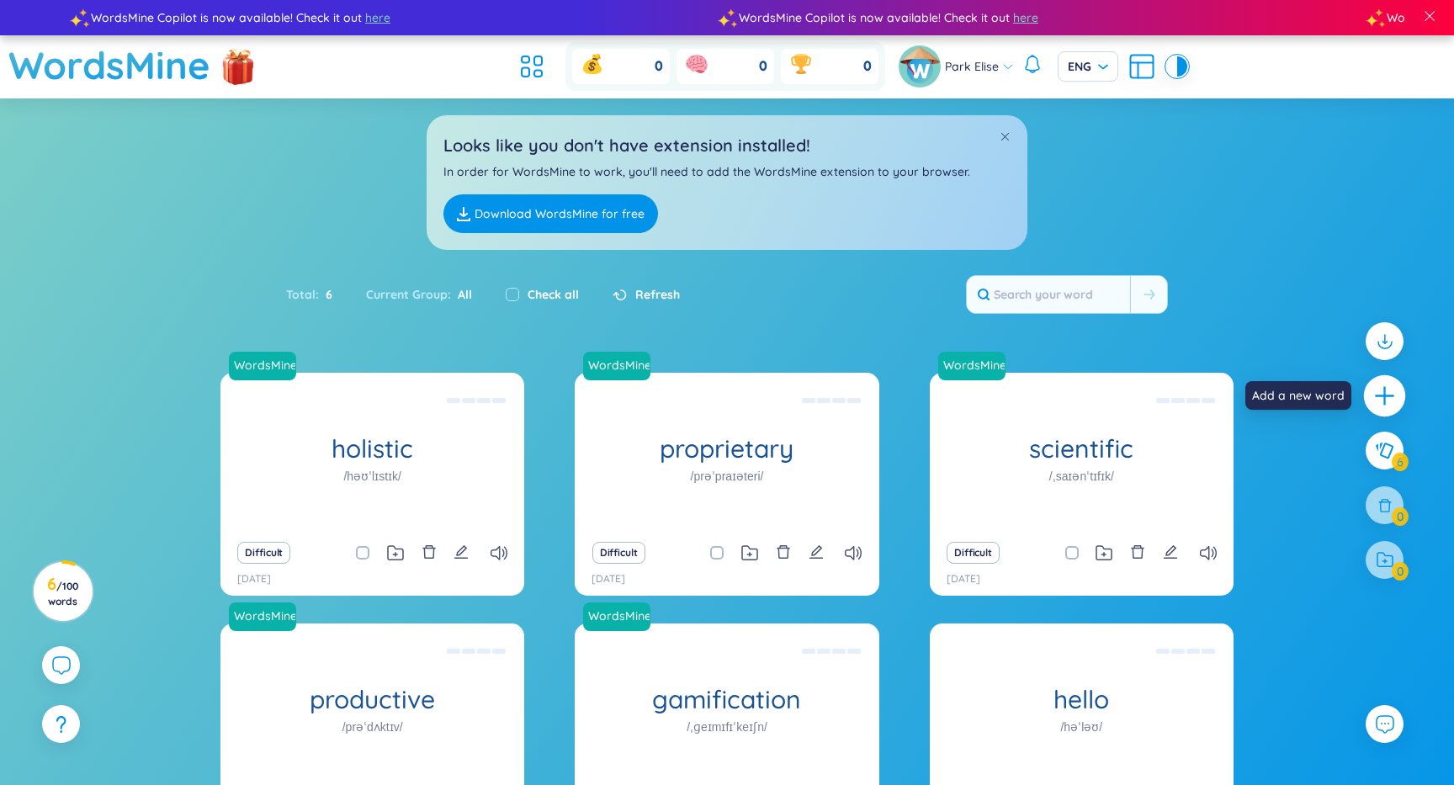
click at [1380, 406] on icon "plus" at bounding box center [1385, 396] width 24 height 24
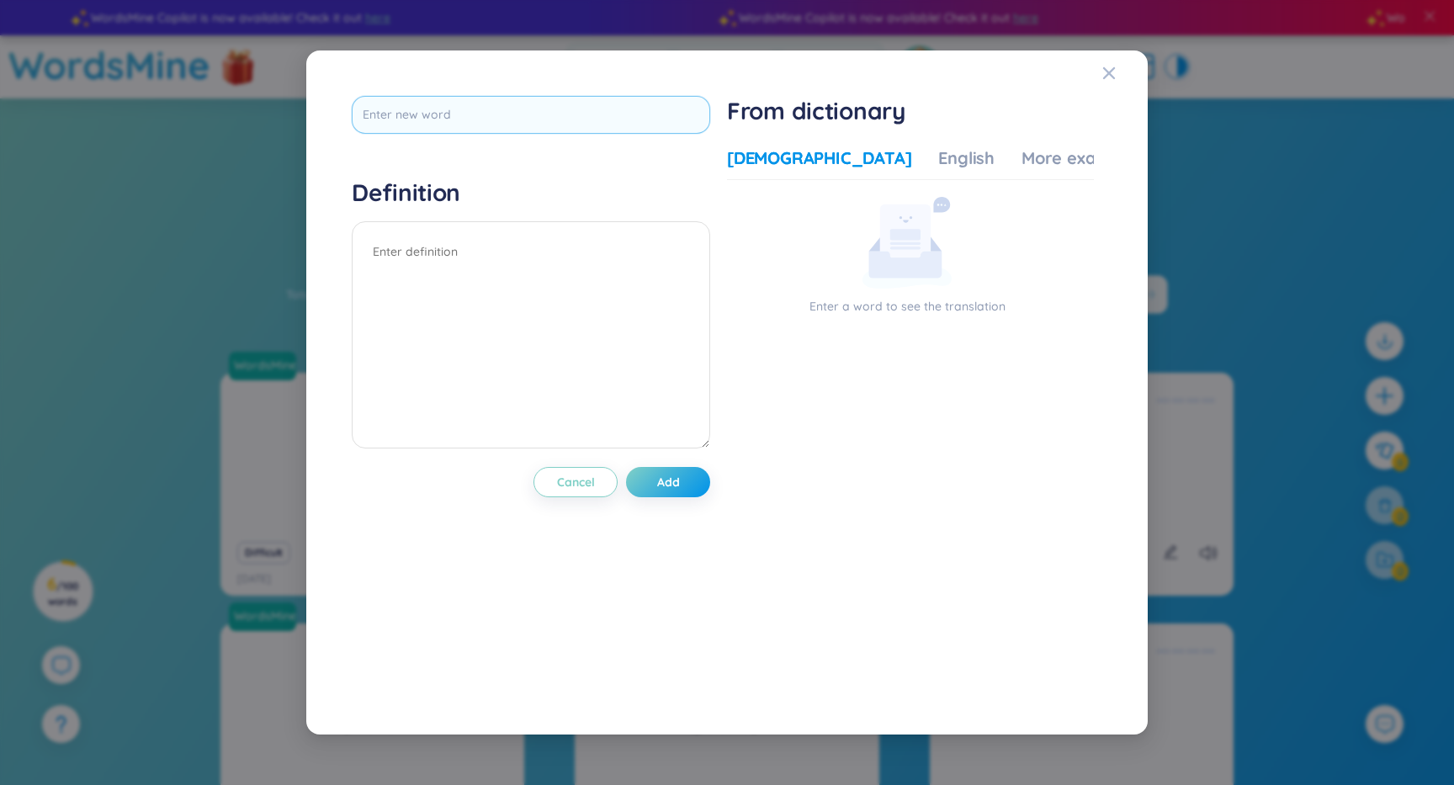
click at [490, 101] on input "text" at bounding box center [531, 115] width 358 height 38
type input "[DOMAIN_NAME][EMAIL_ADDRESS][DOMAIN_NAME]"
paste input "ephemeral"
type input "ephemeral"
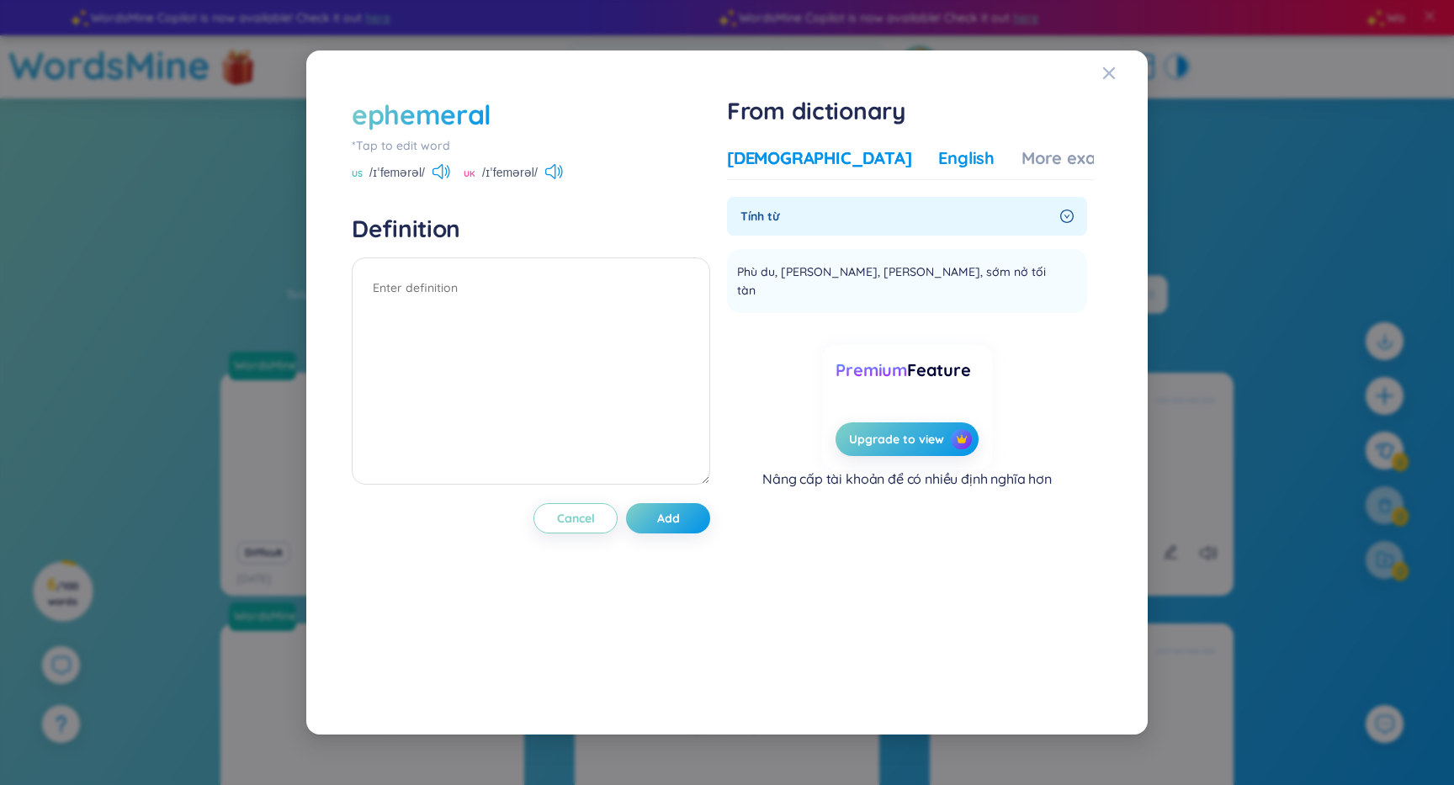
click at [938, 154] on div "English" at bounding box center [966, 158] width 56 height 24
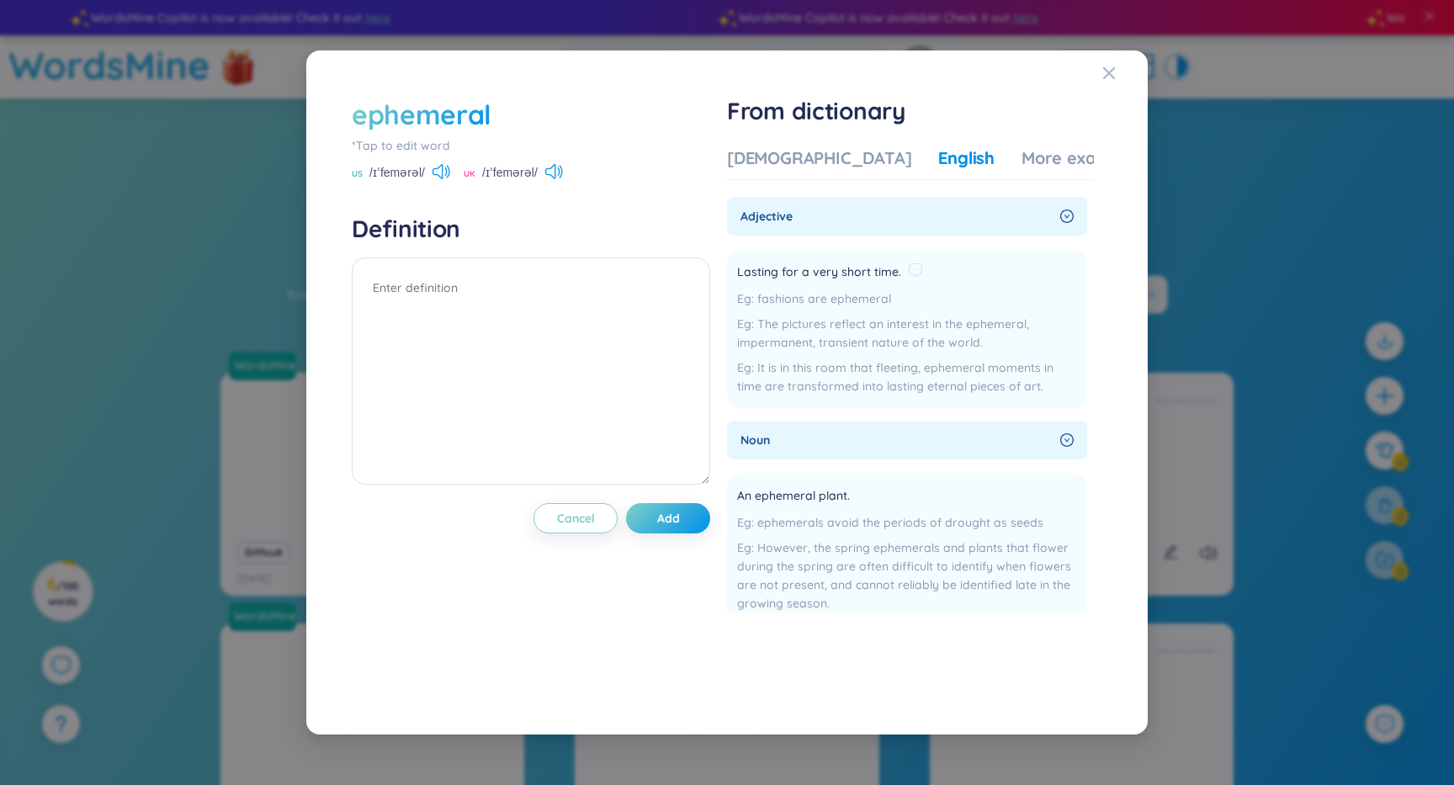
click at [806, 277] on span "Lasting for a very short time." at bounding box center [819, 272] width 164 height 20
click at [1062, 263] on div "Lasting for a very short time." at bounding box center [907, 272] width 340 height 20
drag, startPoint x: 740, startPoint y: 271, endPoint x: 899, endPoint y: 273, distance: 159.9
click at [899, 273] on li "Lasting for a very short time. fashions are ephemeral The pictures reflect an i…" at bounding box center [907, 329] width 360 height 160
copy span "Lasting for a very short time"
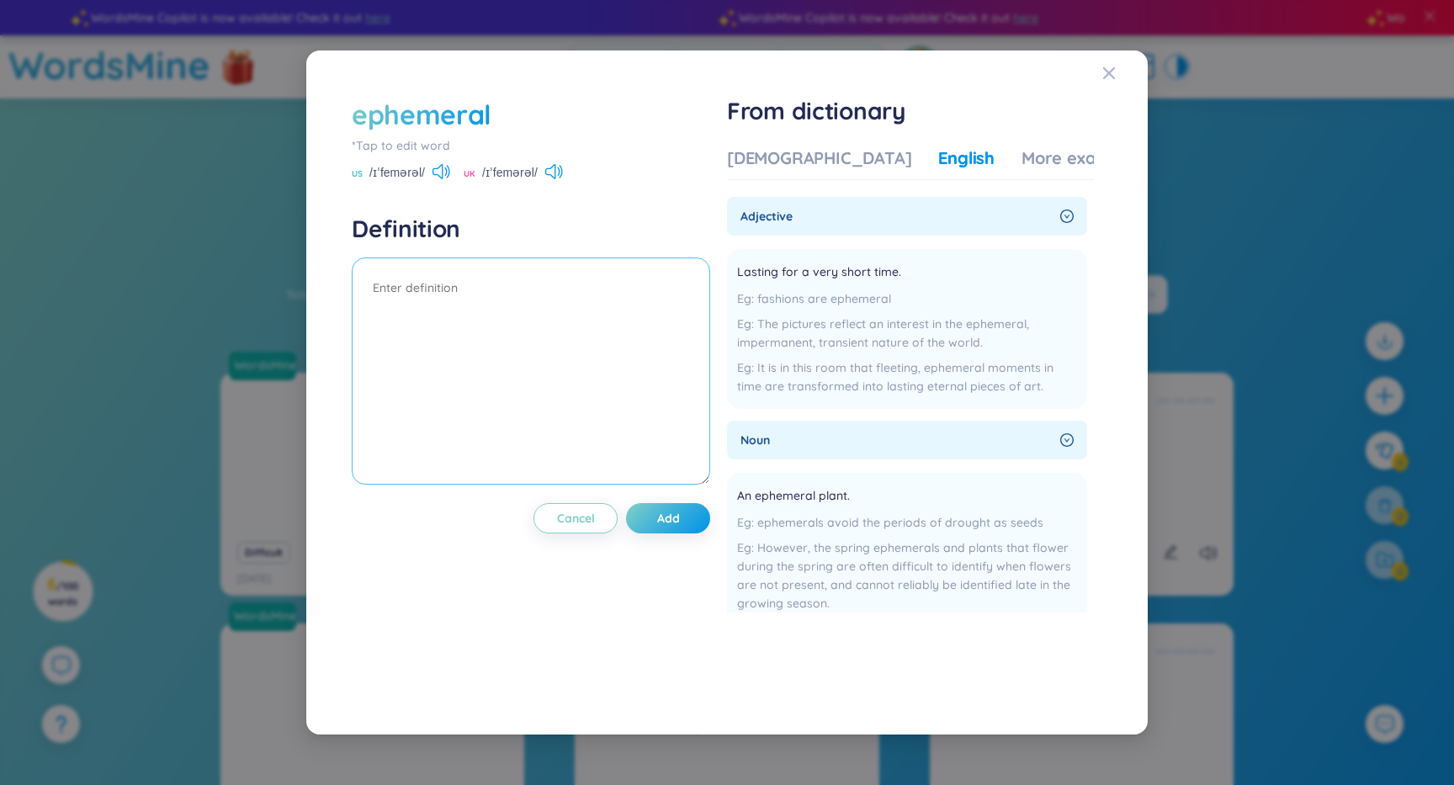
click at [445, 318] on textarea at bounding box center [531, 370] width 358 height 227
paste textarea "Lasting for a very short time"
click at [614, 320] on textarea "Lasting for a very short time" at bounding box center [531, 370] width 358 height 227
drag, startPoint x: 759, startPoint y: 299, endPoint x: 925, endPoint y: 299, distance: 166.6
click at [925, 299] on div "fashions are ephemeral" at bounding box center [907, 298] width 340 height 19
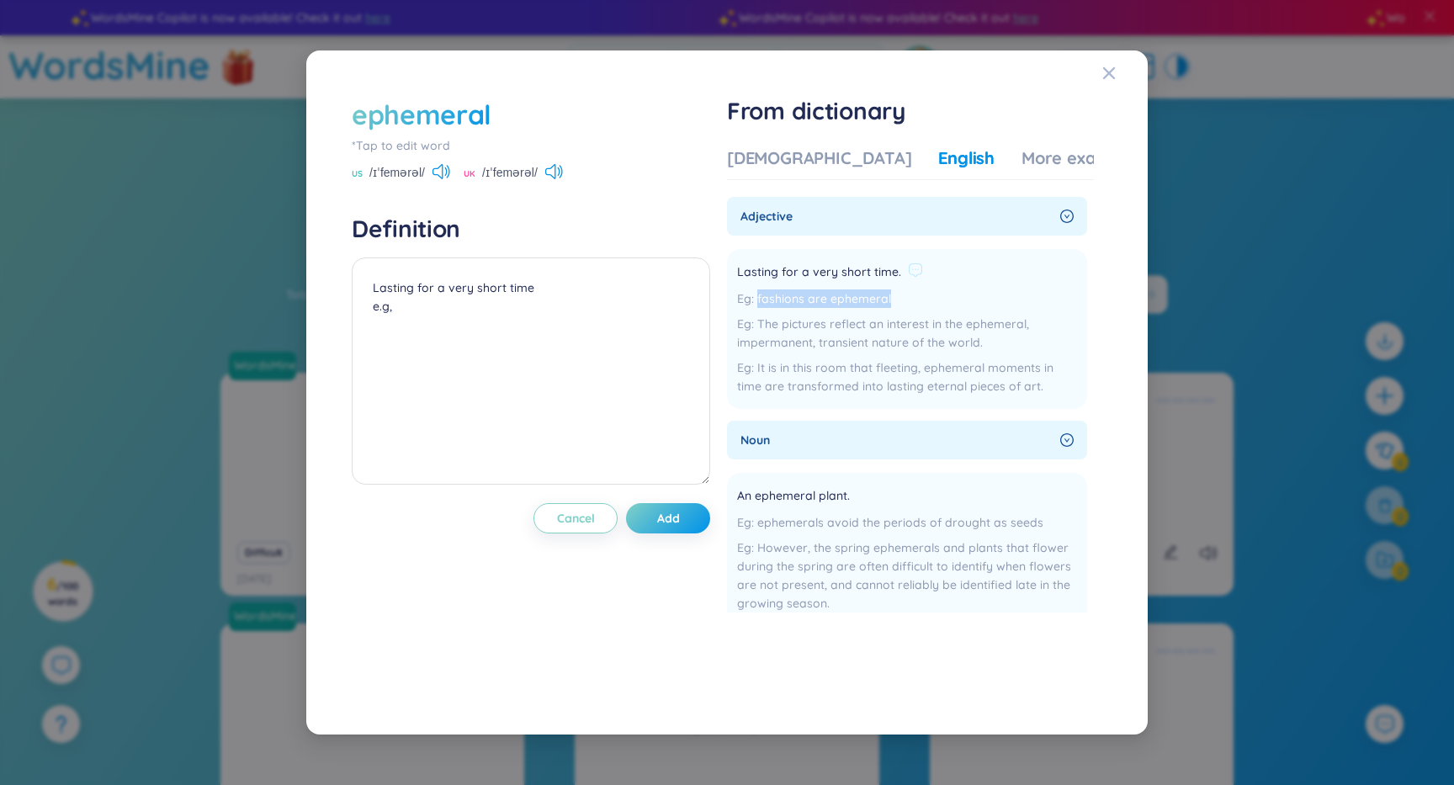
copy div "fashions are ephemeral"
click at [427, 306] on textarea "Lasting for a very short time e.g," at bounding box center [531, 370] width 358 height 227
paste textarea "fashions are ephemeral"
click at [475, 308] on textarea "Lasting for a very short time e.g, fashions are ephemeral; e" at bounding box center [531, 370] width 358 height 227
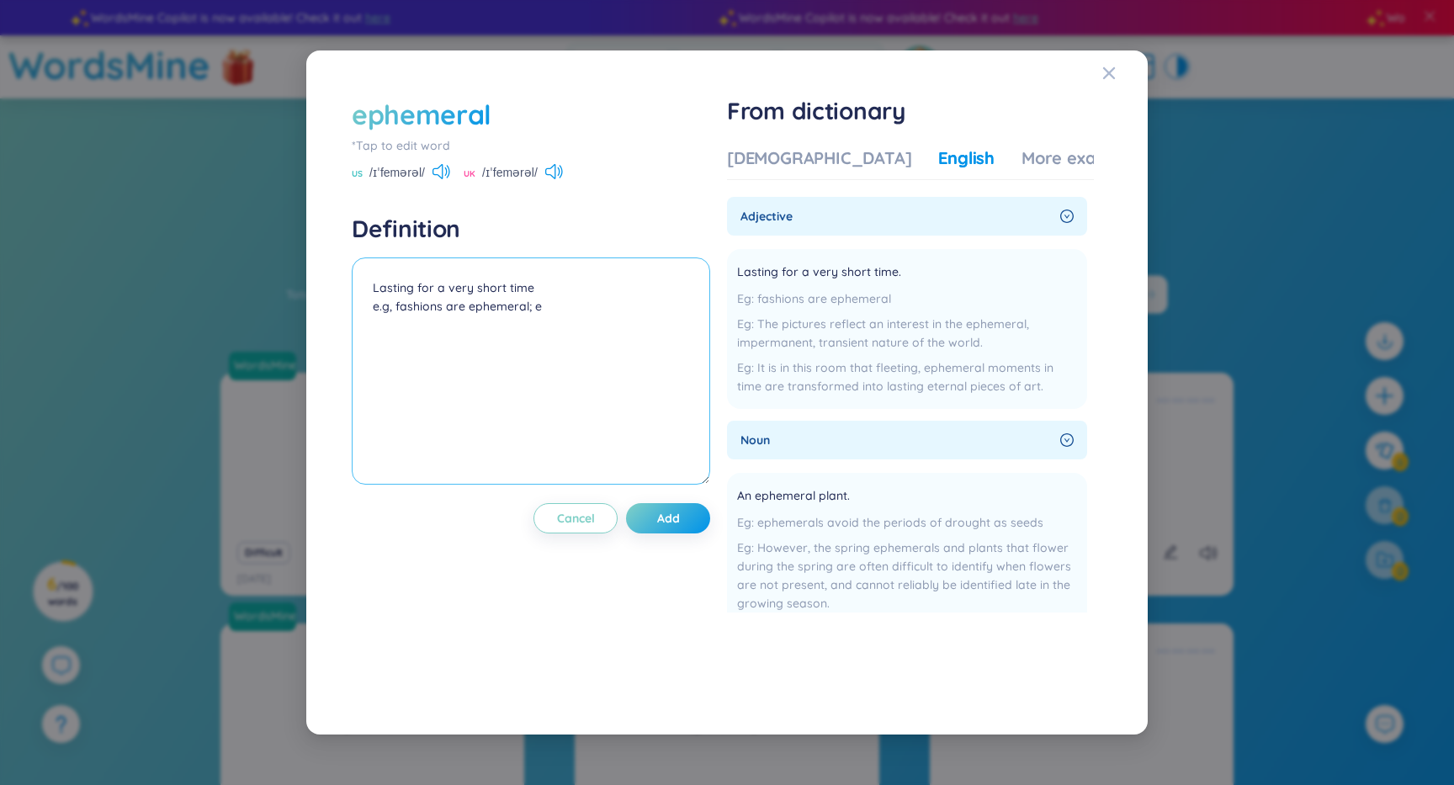
click at [560, 308] on textarea "Lasting for a very short time e.g, fashions are ephemeral; e" at bounding box center [531, 370] width 358 height 227
paste textarea "ephemeral"
type textarea "Lasting for a very short time e.g, fashions are ephemeral; ephemeral token"
click at [443, 175] on icon at bounding box center [441, 171] width 18 height 15
click at [688, 519] on button "Add" at bounding box center [668, 518] width 84 height 30
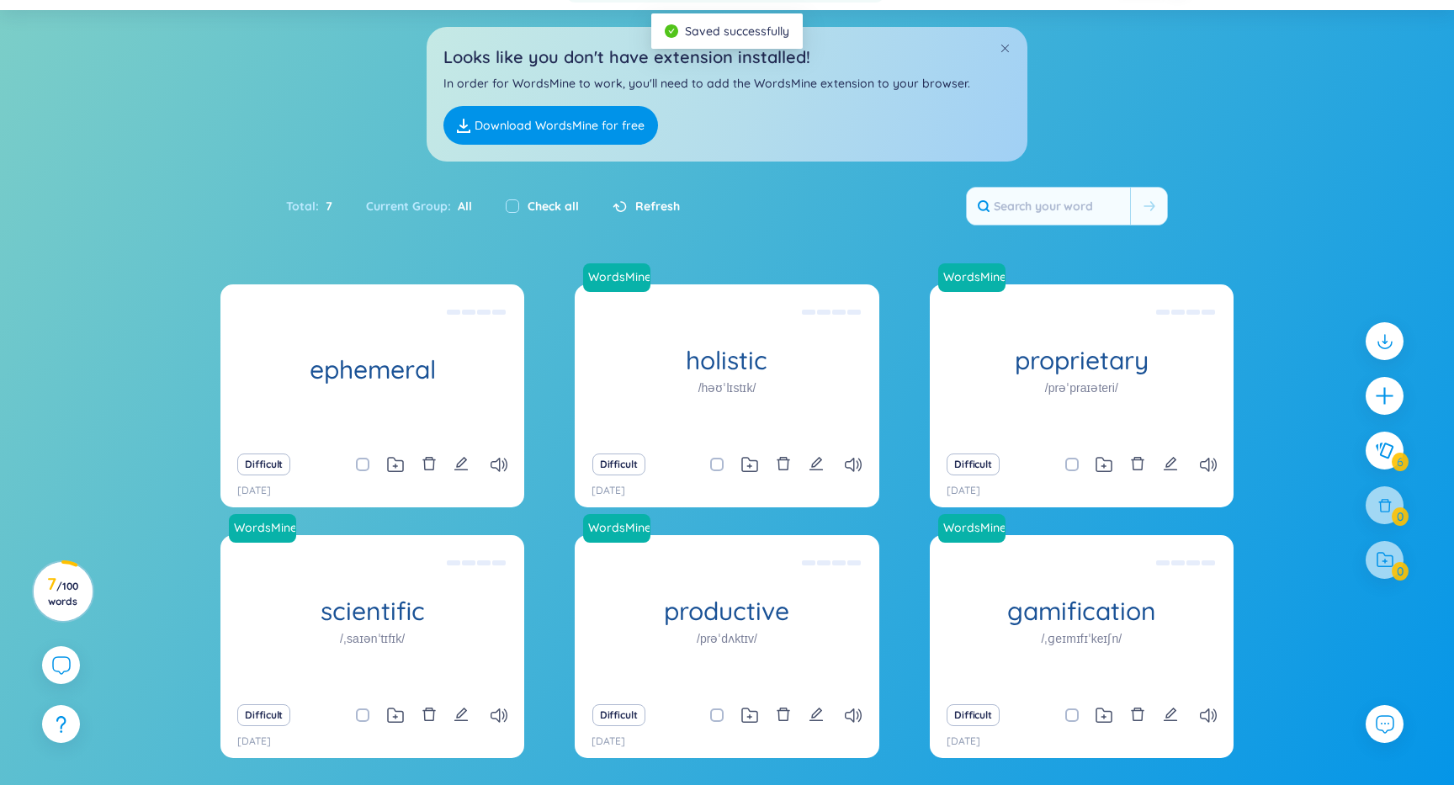
scroll to position [106, 0]
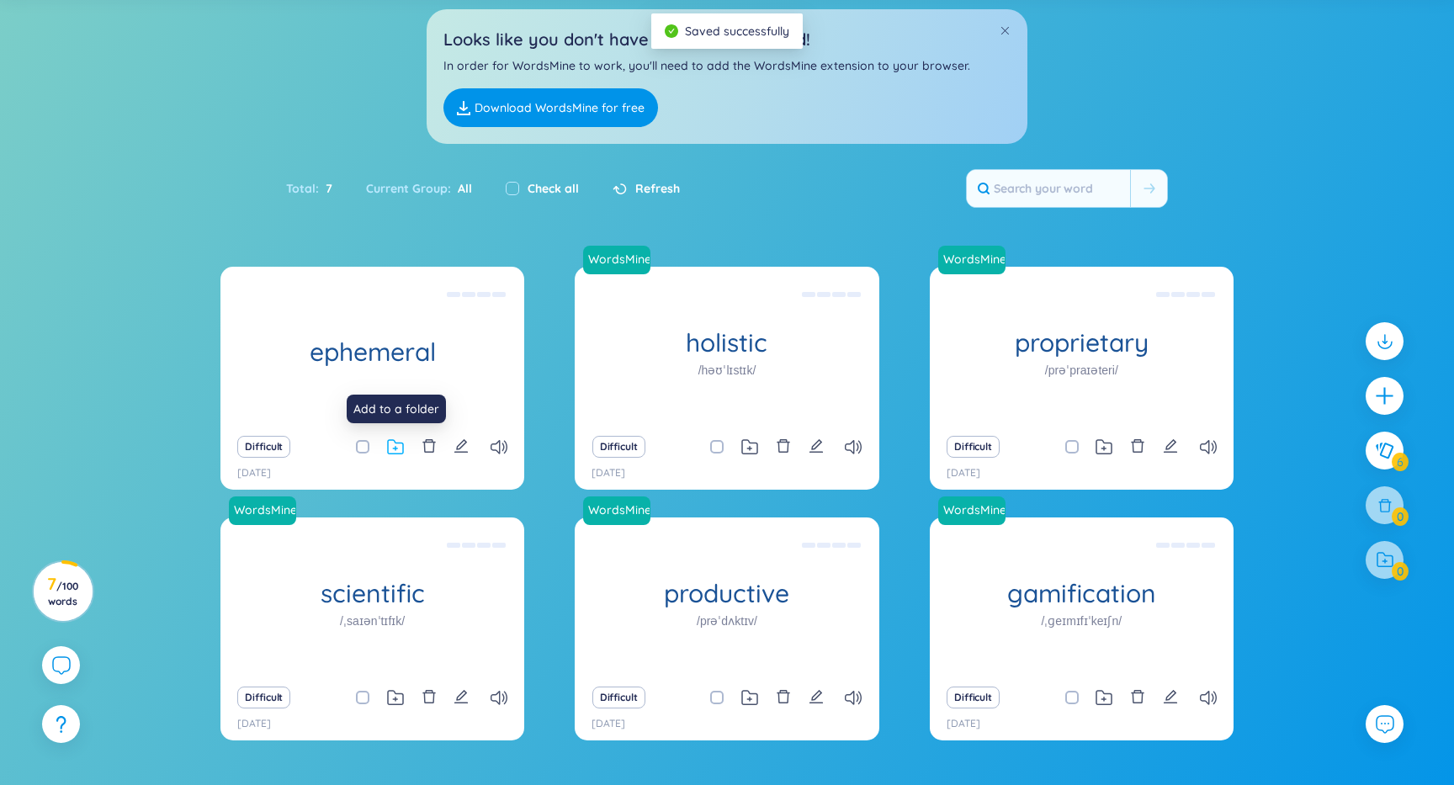
click at [392, 444] on icon at bounding box center [395, 447] width 17 height 16
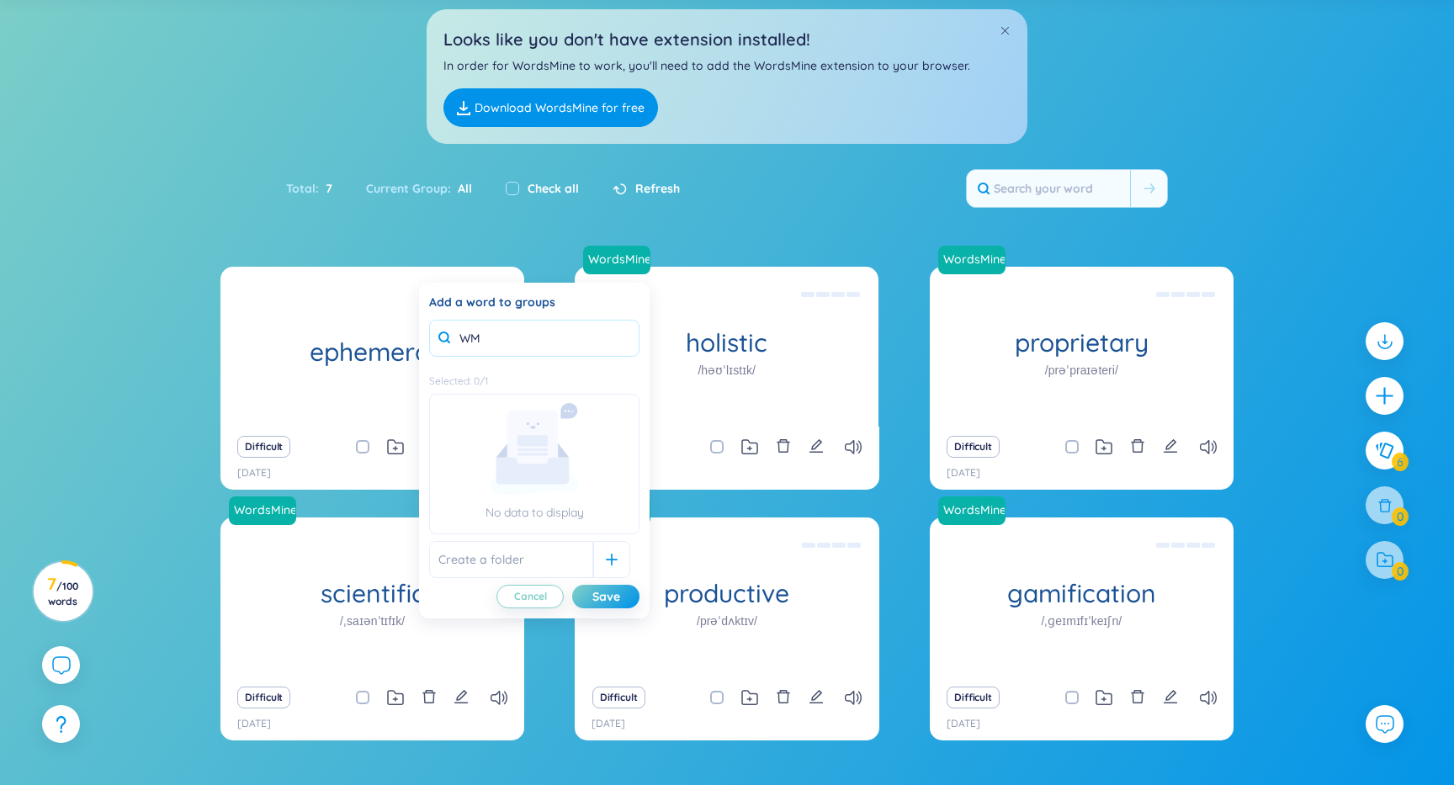
type input "W"
type input "F01"
click at [492, 568] on input "text" at bounding box center [511, 559] width 164 height 37
type input "F01"
click at [606, 562] on icon at bounding box center [612, 560] width 12 height 12
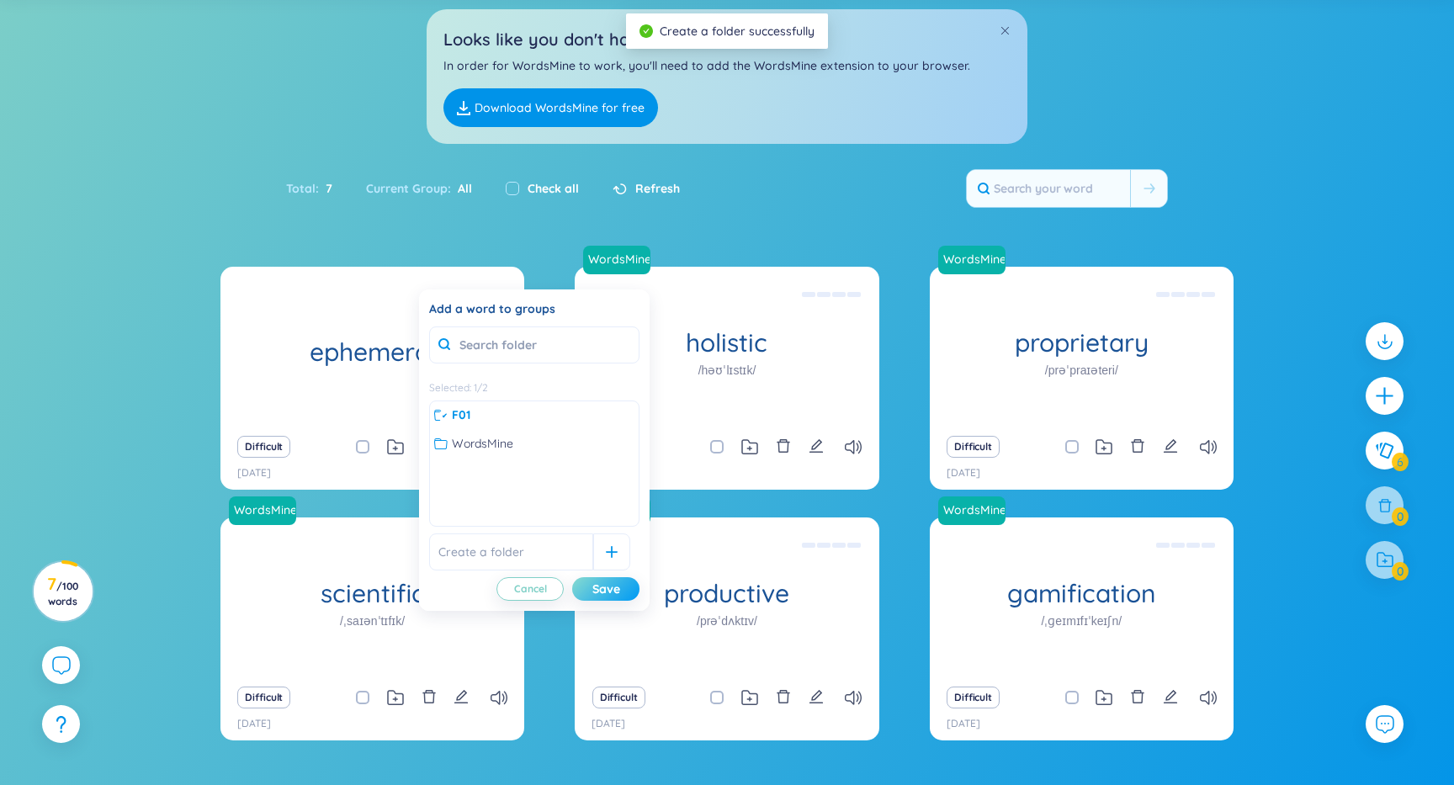
click at [607, 587] on div "Save" at bounding box center [606, 589] width 28 height 19
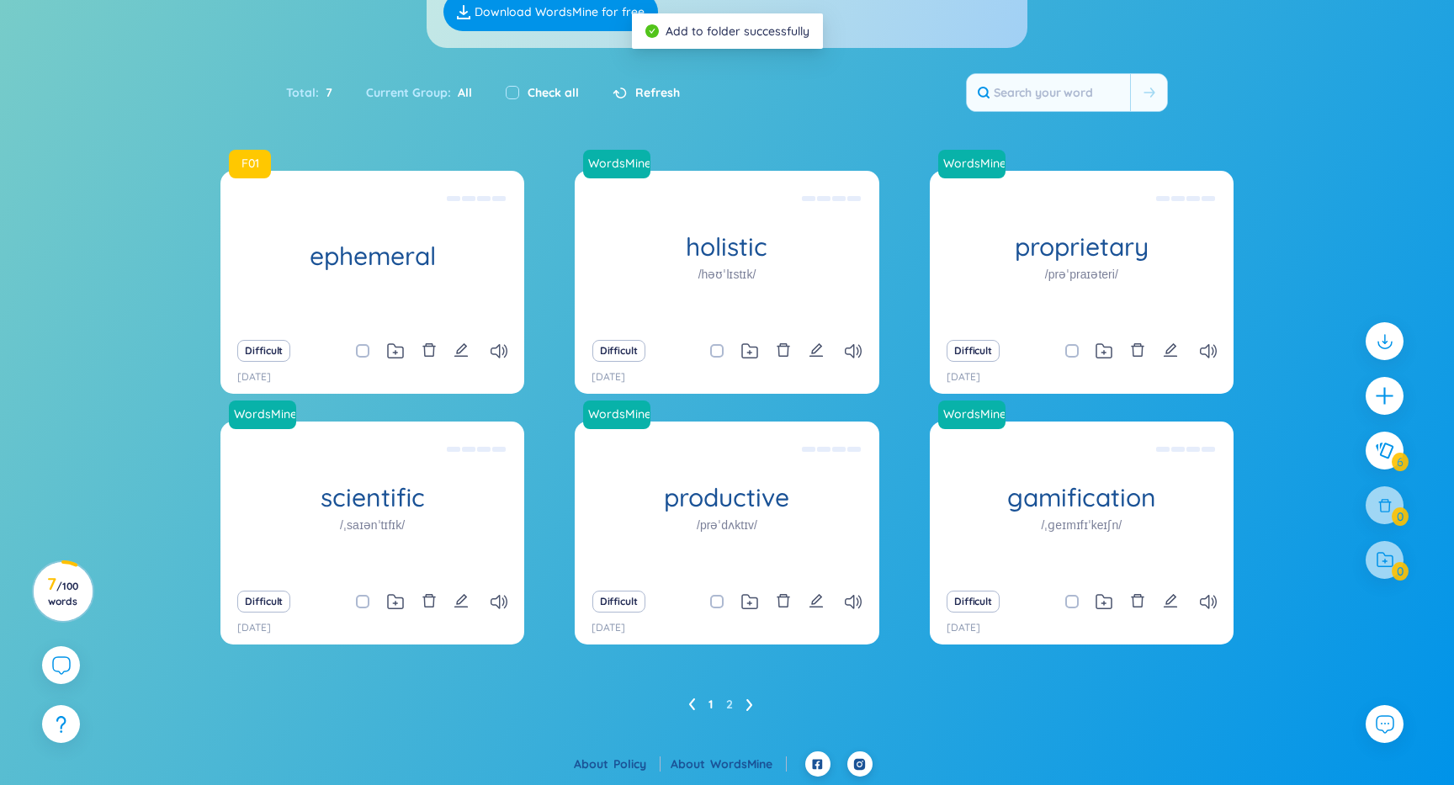
scroll to position [0, 0]
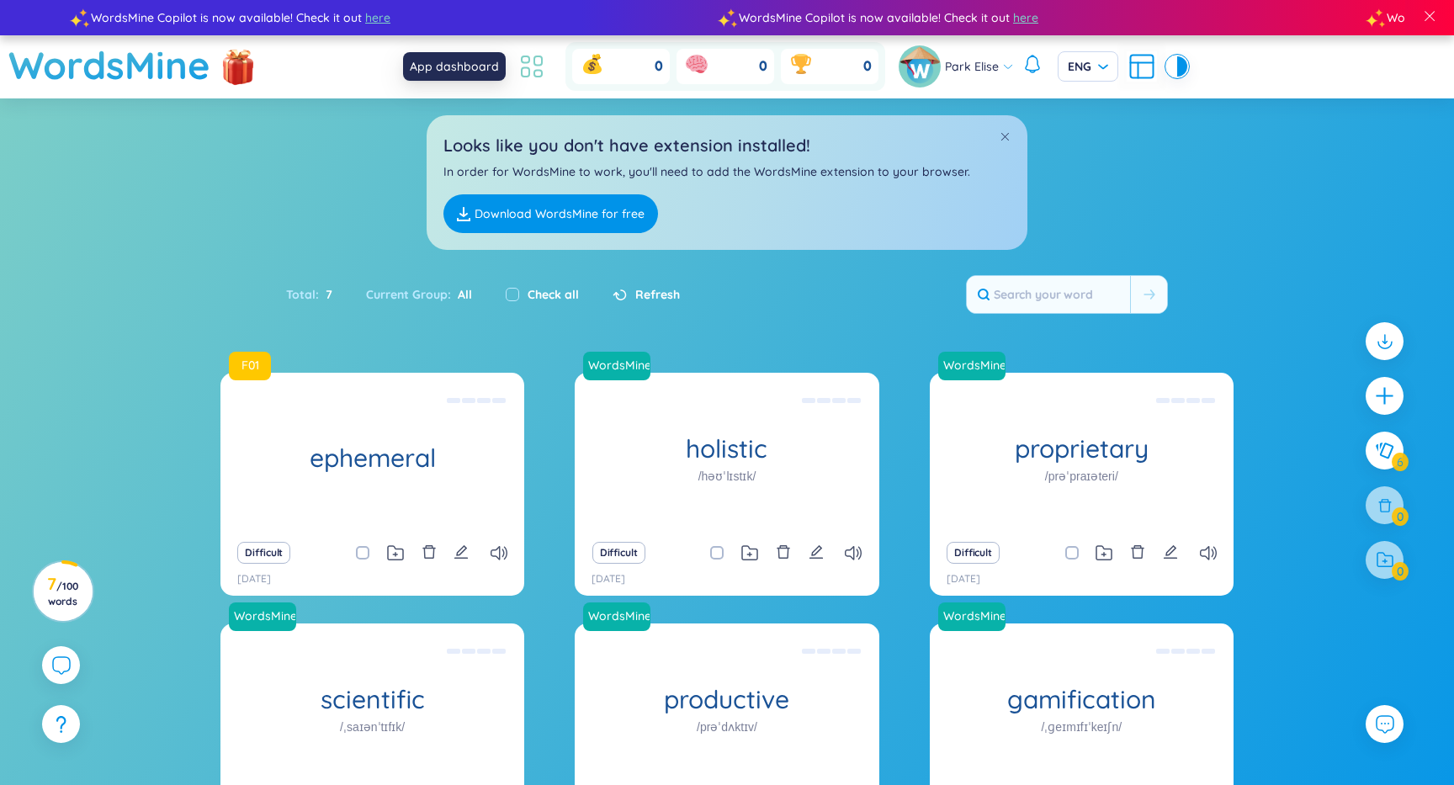
click at [528, 66] on icon at bounding box center [532, 66] width 30 height 30
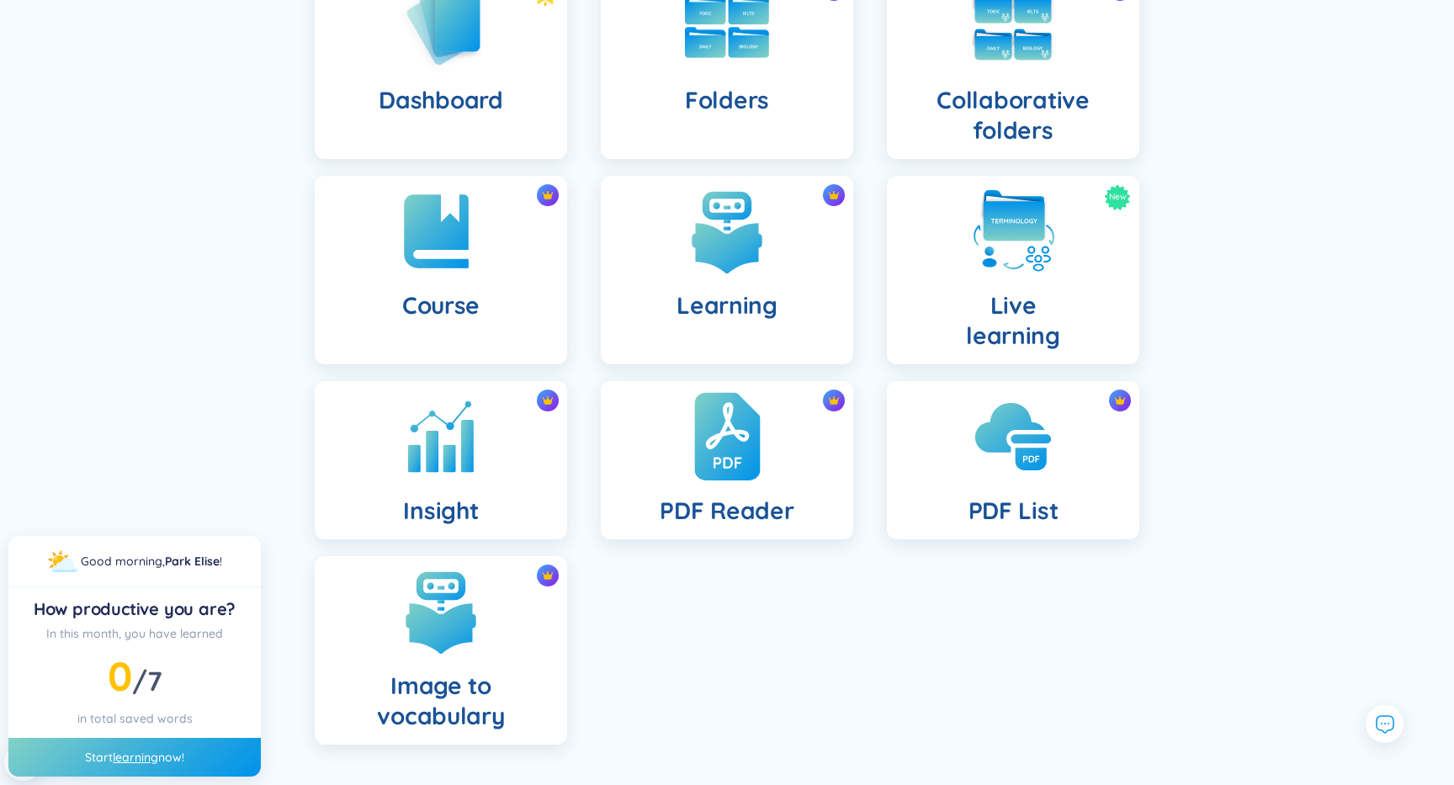
scroll to position [188, 0]
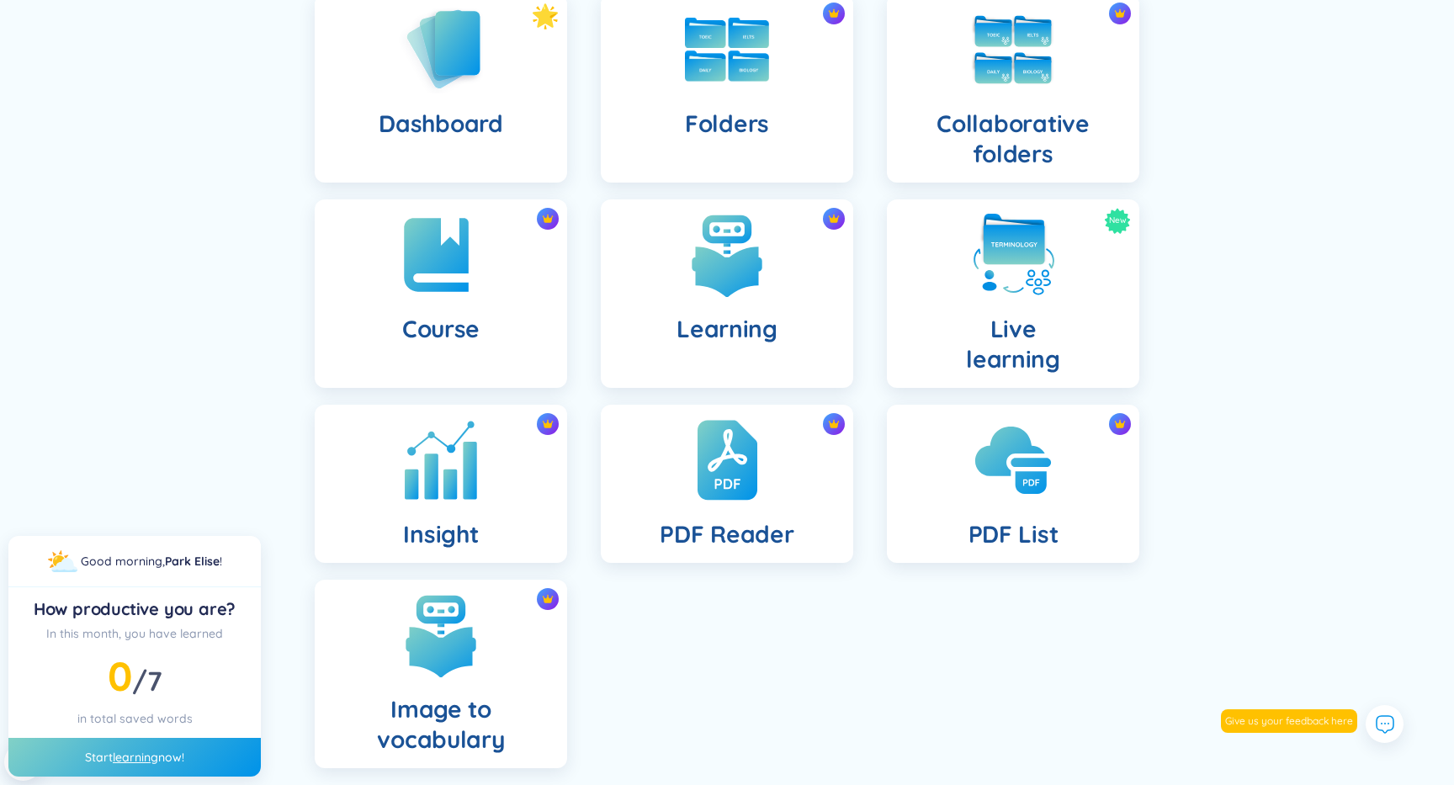
click at [435, 493] on img at bounding box center [441, 460] width 93 height 93
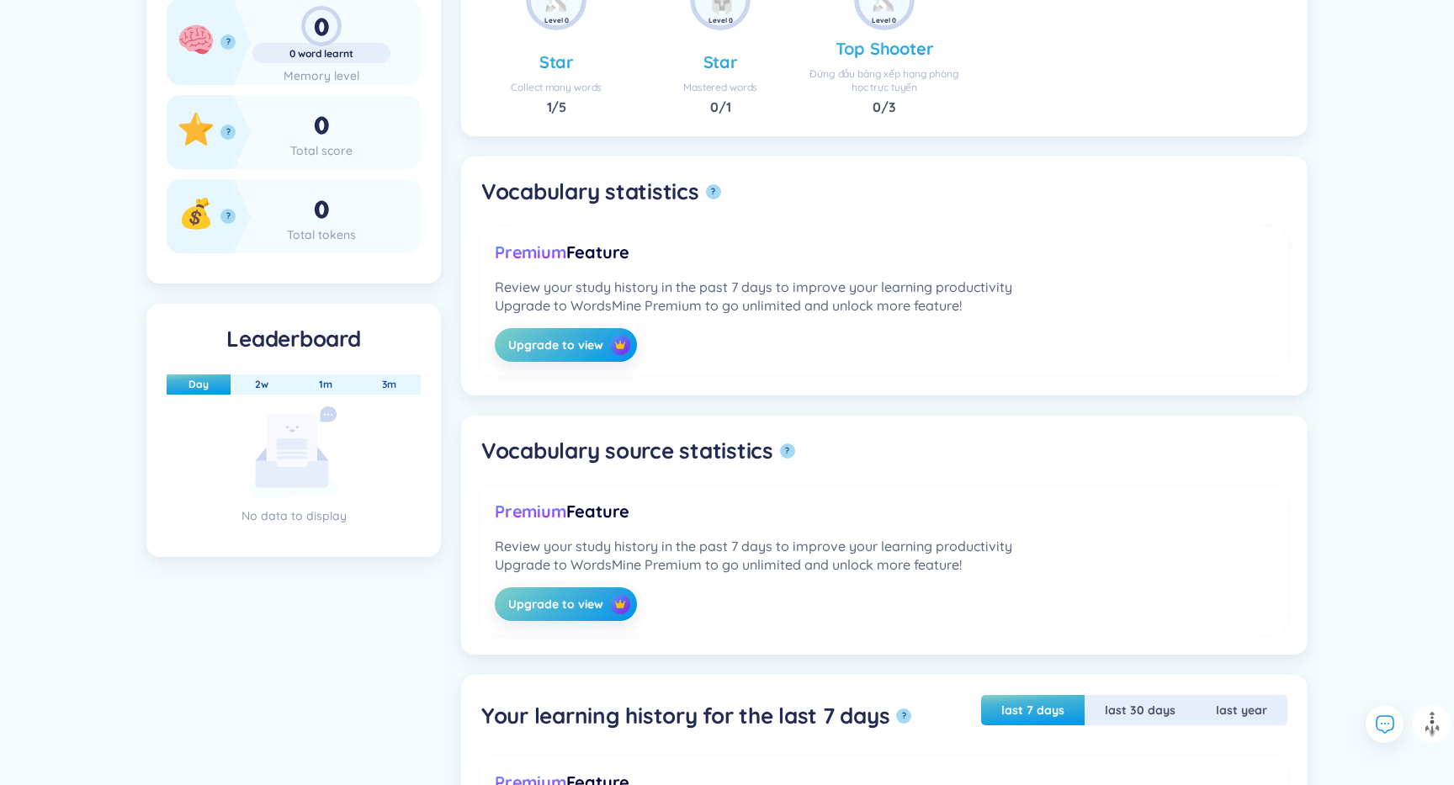
scroll to position [446, 0]
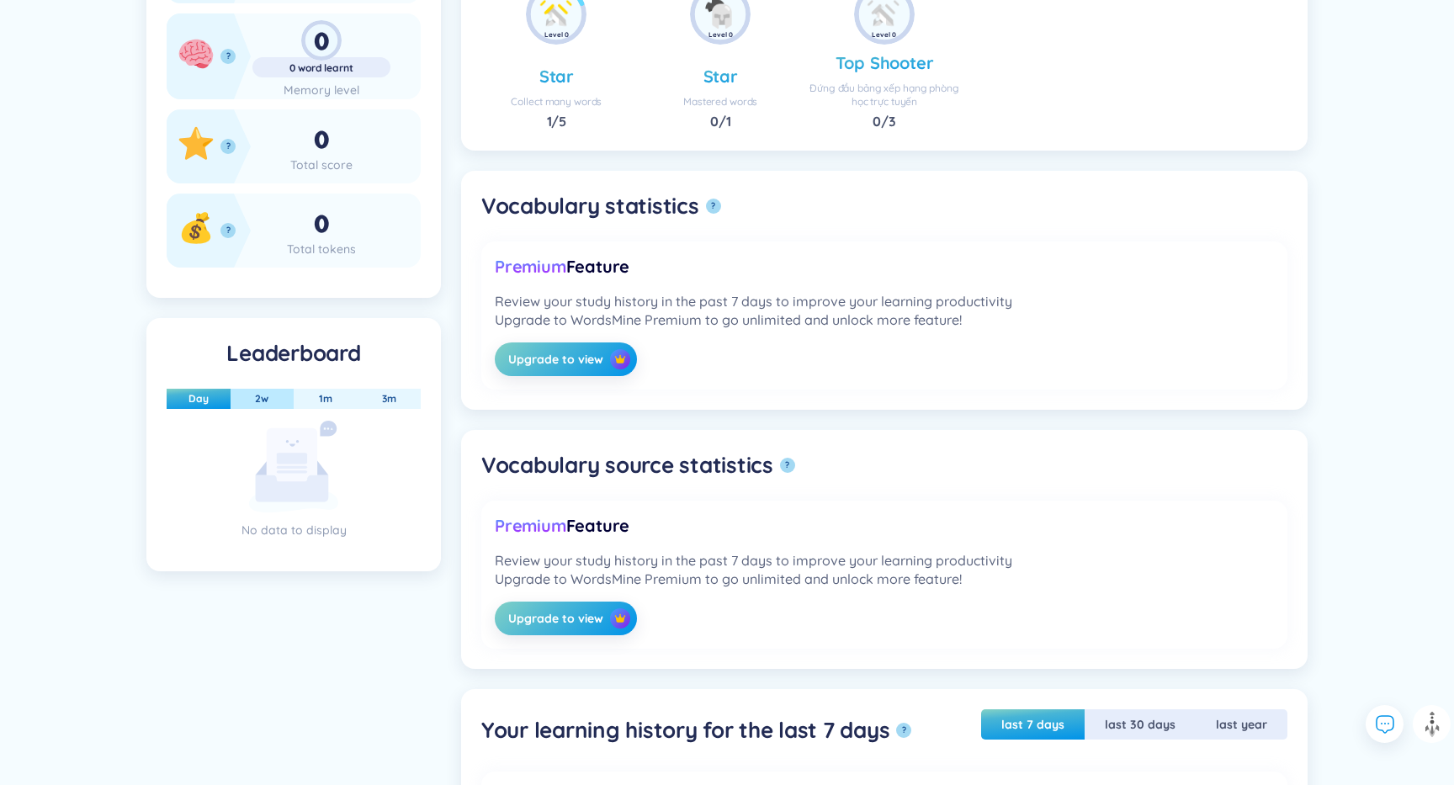
click at [262, 400] on button "2w" at bounding box center [261, 399] width 40 height 20
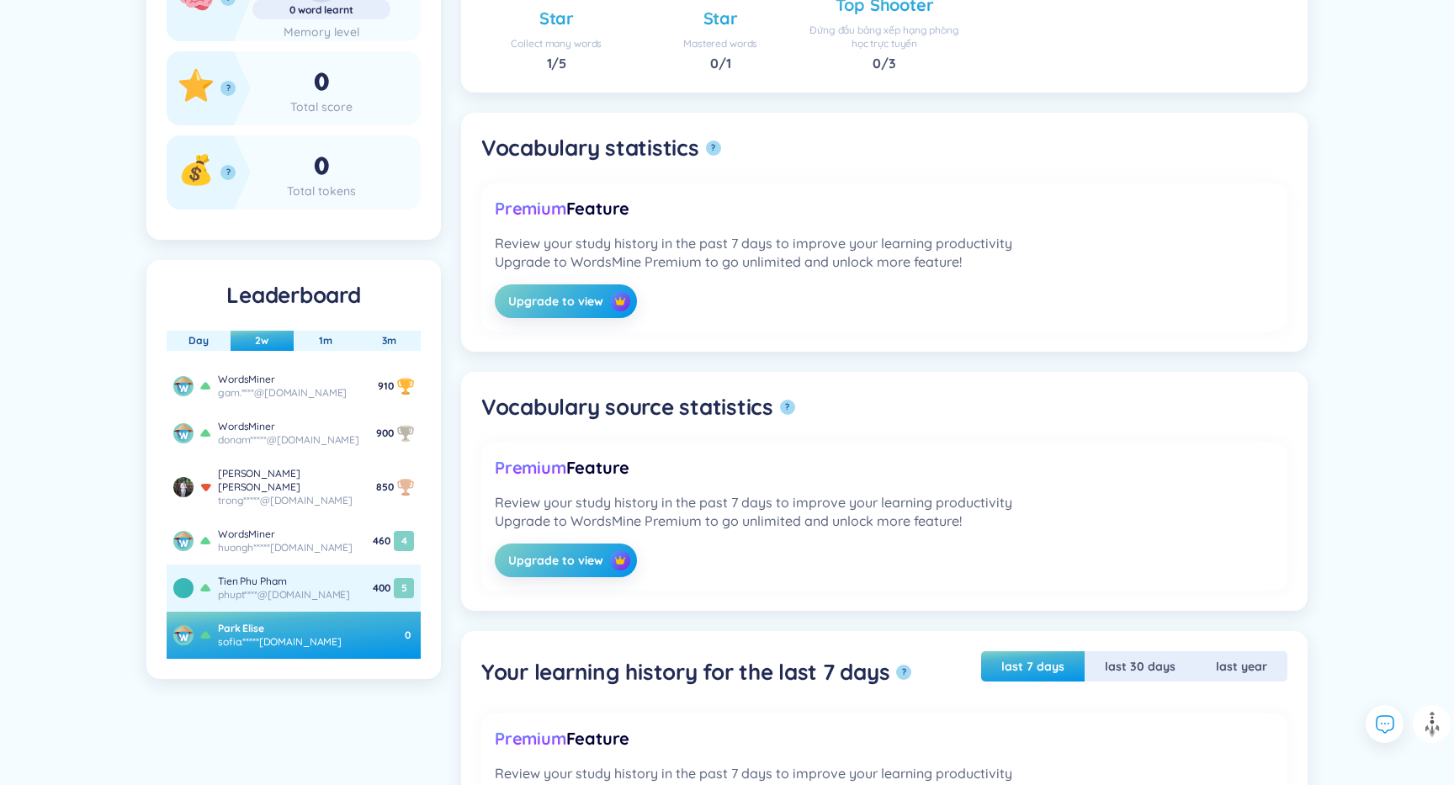
scroll to position [507, 0]
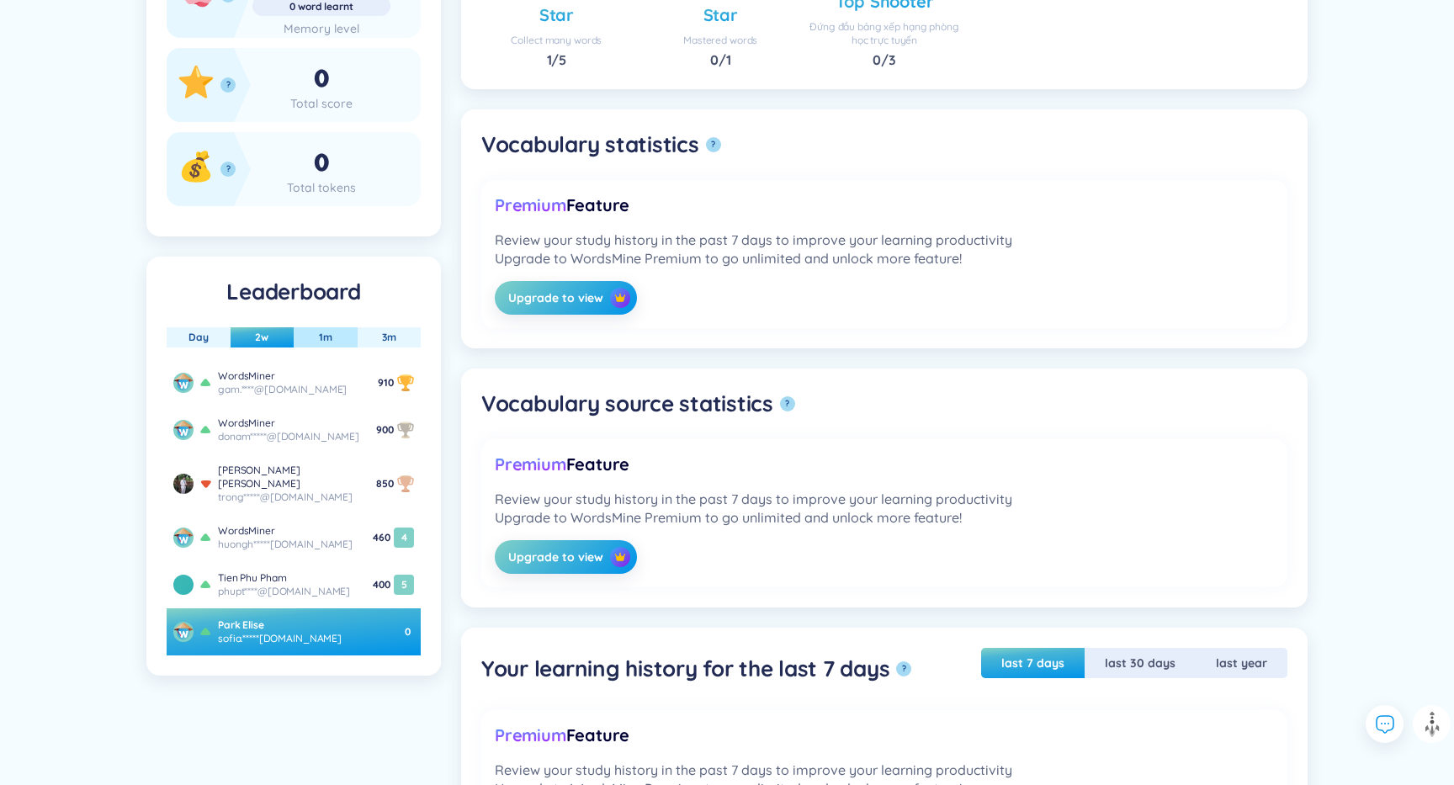
click at [312, 338] on button "1m" at bounding box center [325, 337] width 40 height 20
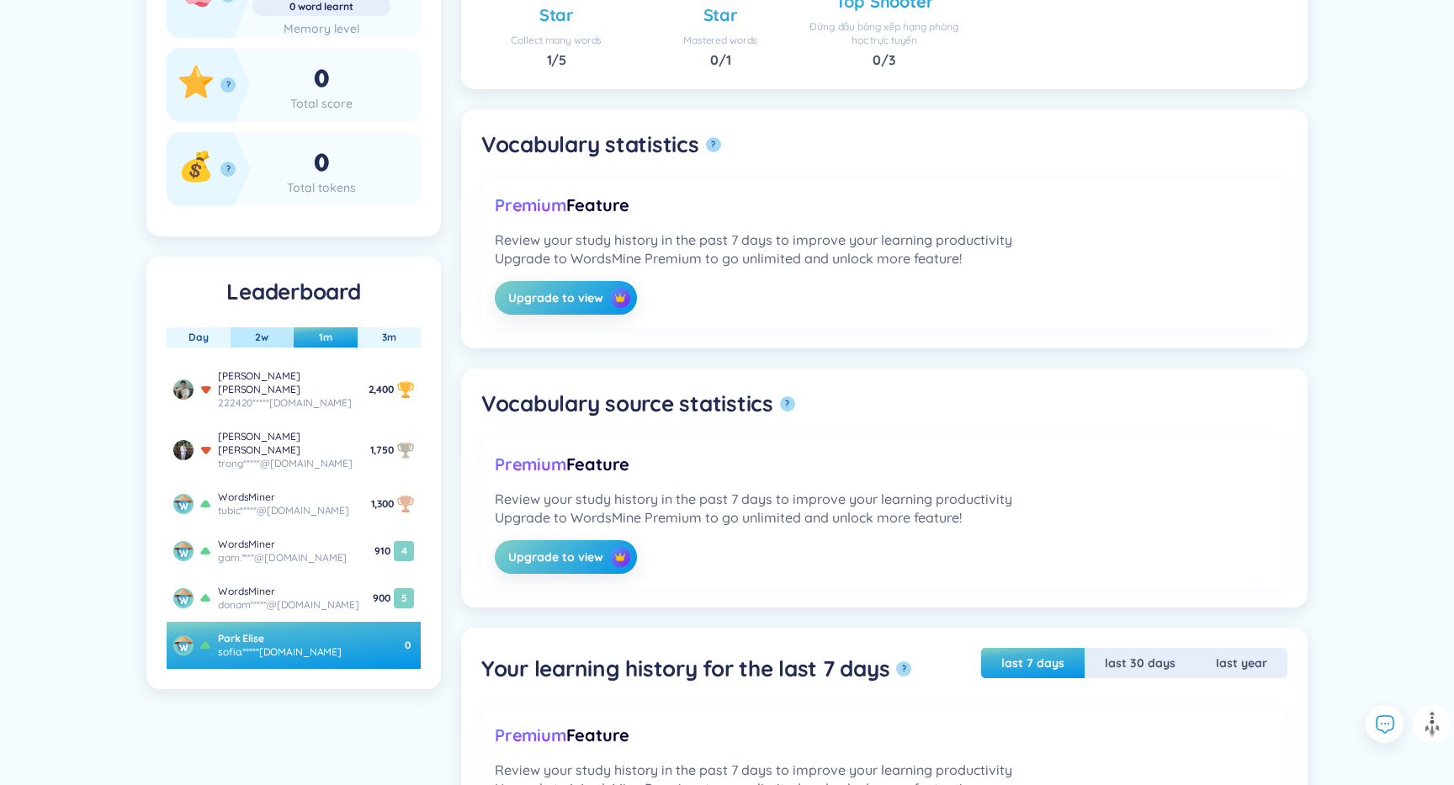
click at [255, 337] on button "2w" at bounding box center [261, 337] width 40 height 20
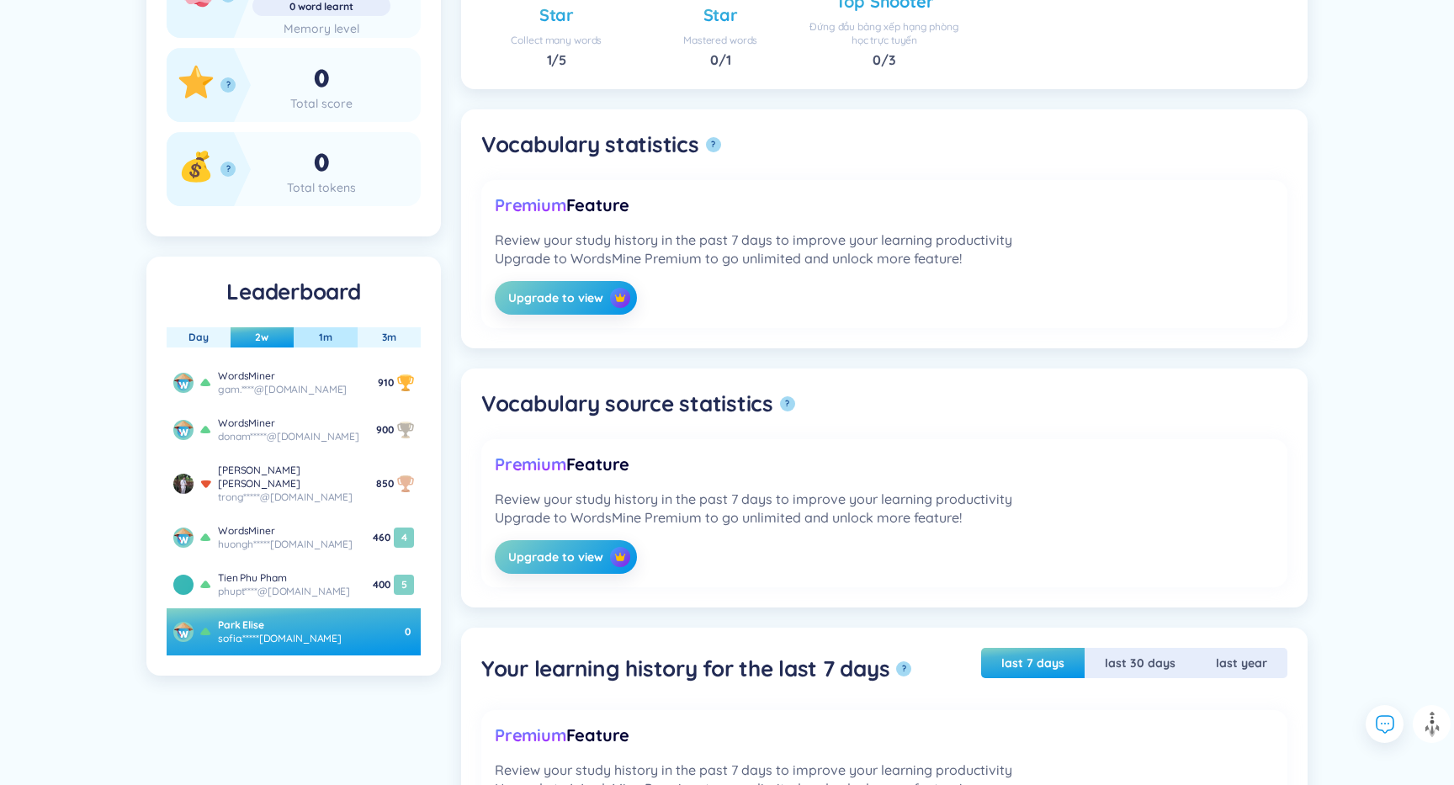
click at [326, 337] on button "1m" at bounding box center [325, 337] width 40 height 20
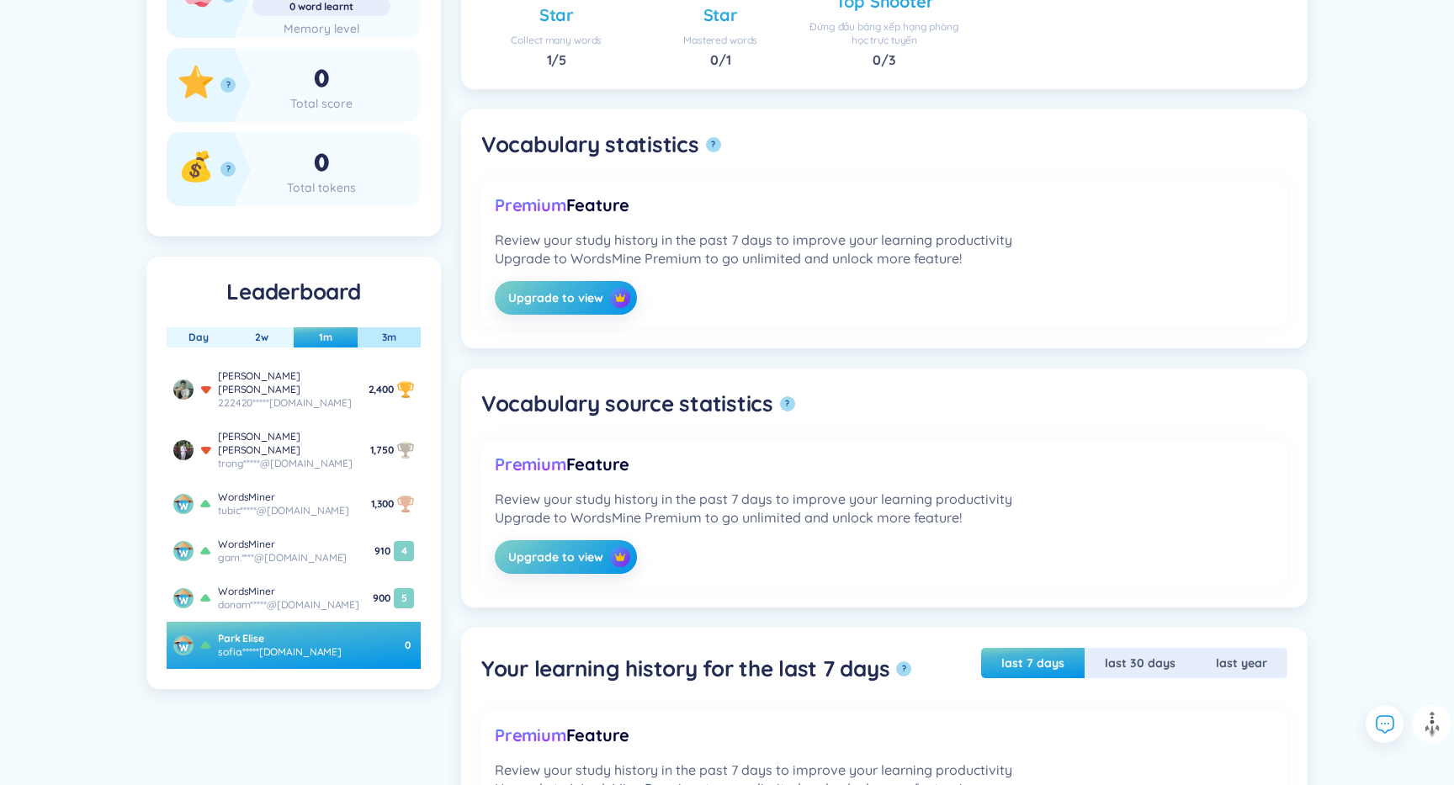
click at [386, 337] on button "3m" at bounding box center [388, 337] width 41 height 20
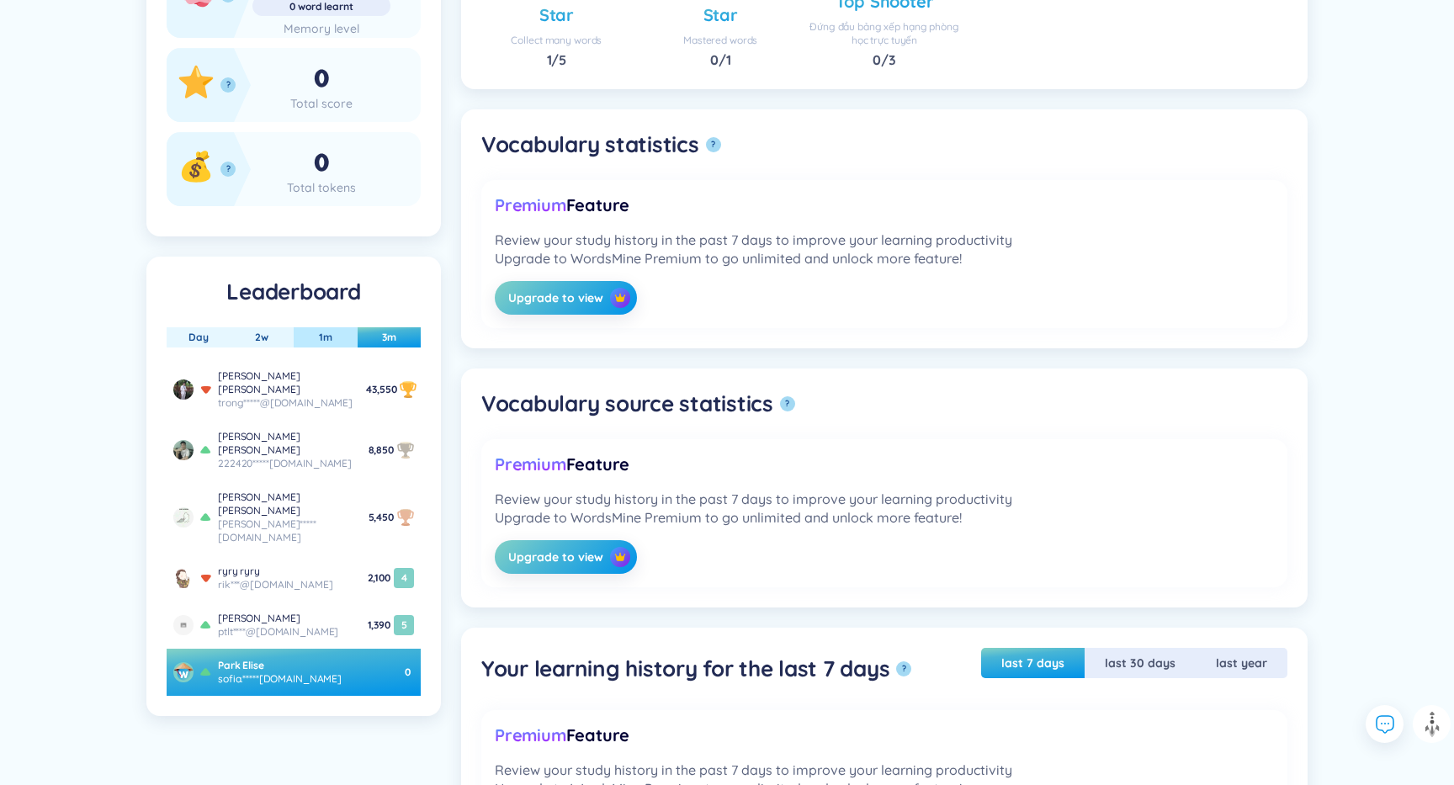
click at [313, 341] on button "1m" at bounding box center [325, 337] width 40 height 20
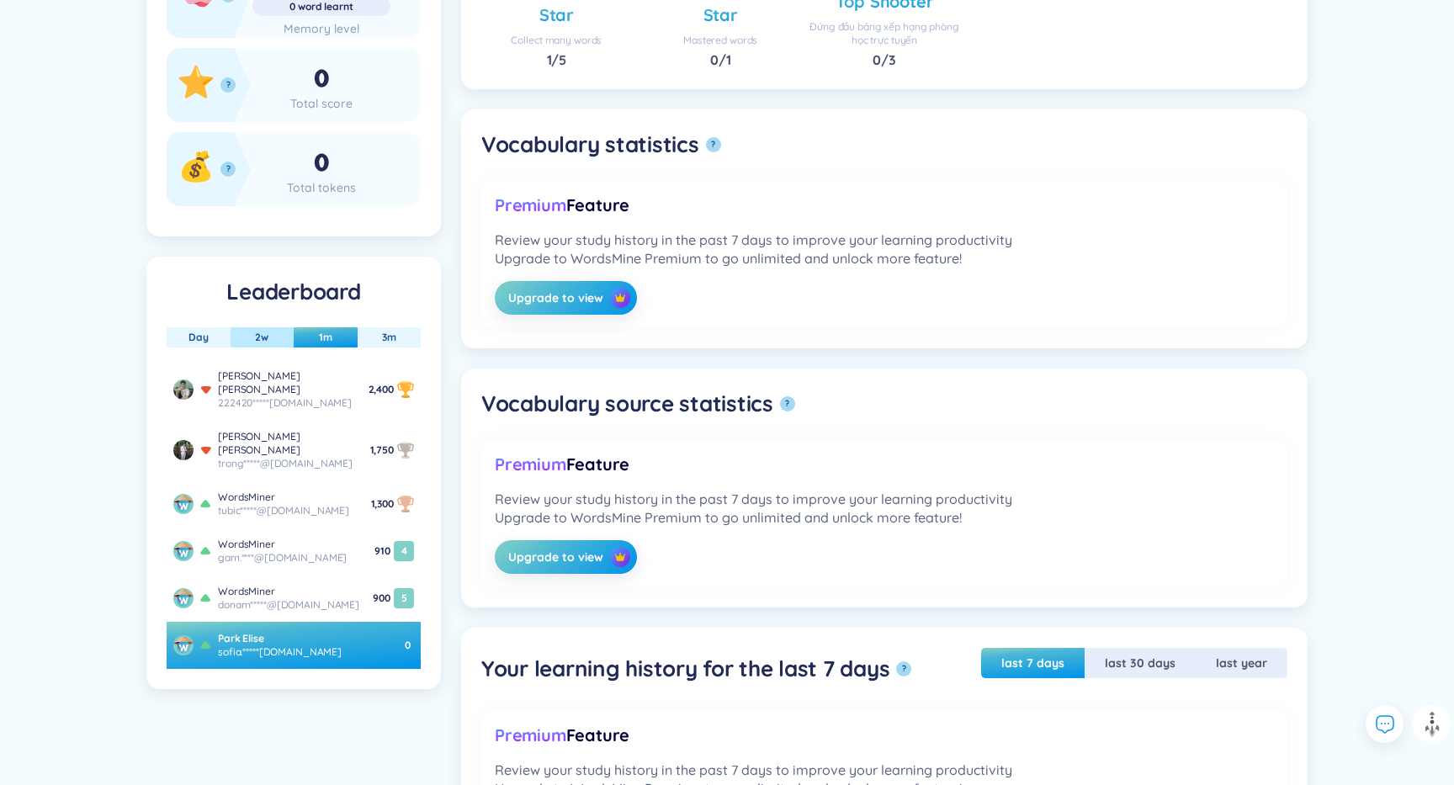
click at [247, 346] on button "2w" at bounding box center [261, 337] width 40 height 20
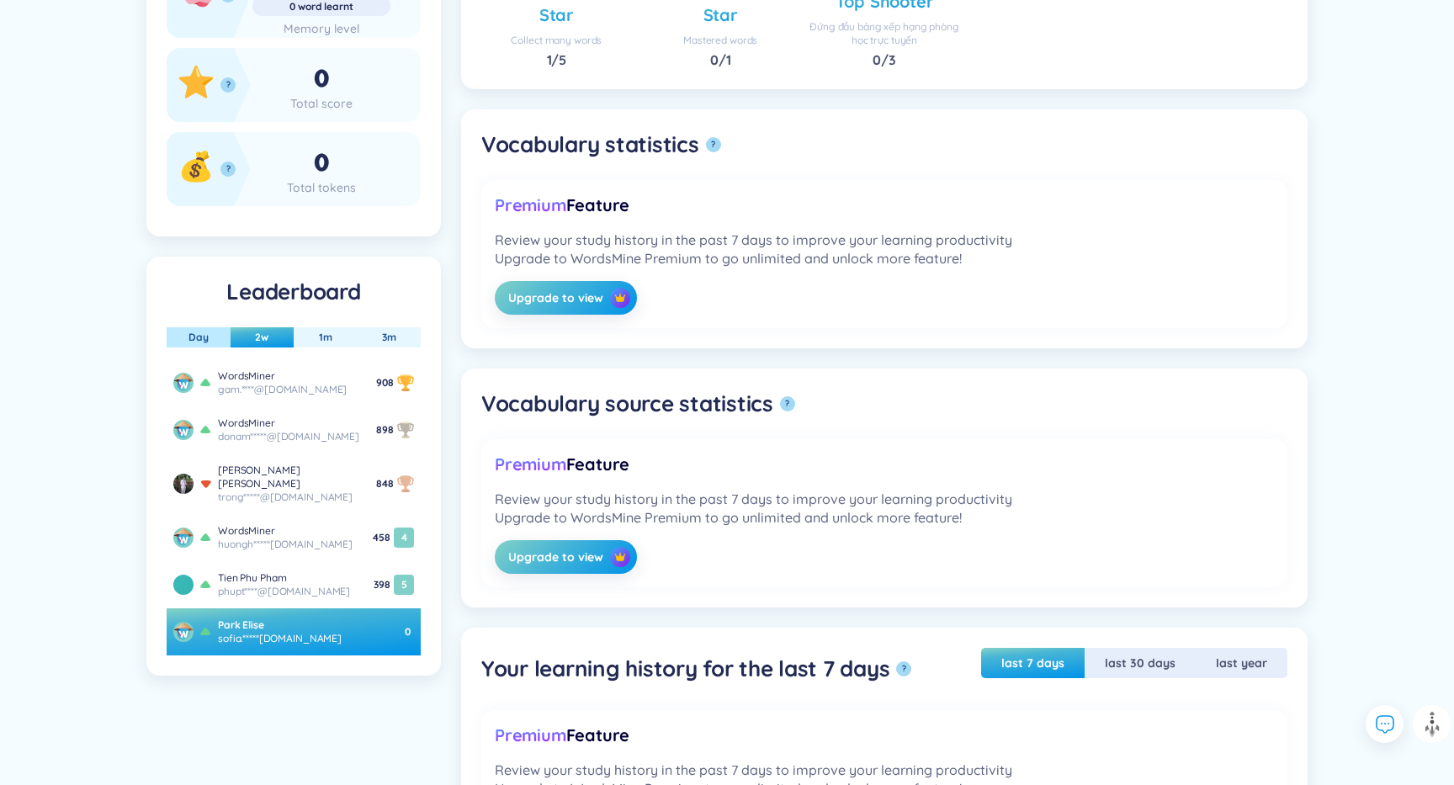
click at [196, 343] on button "Day" at bounding box center [198, 337] width 47 height 20
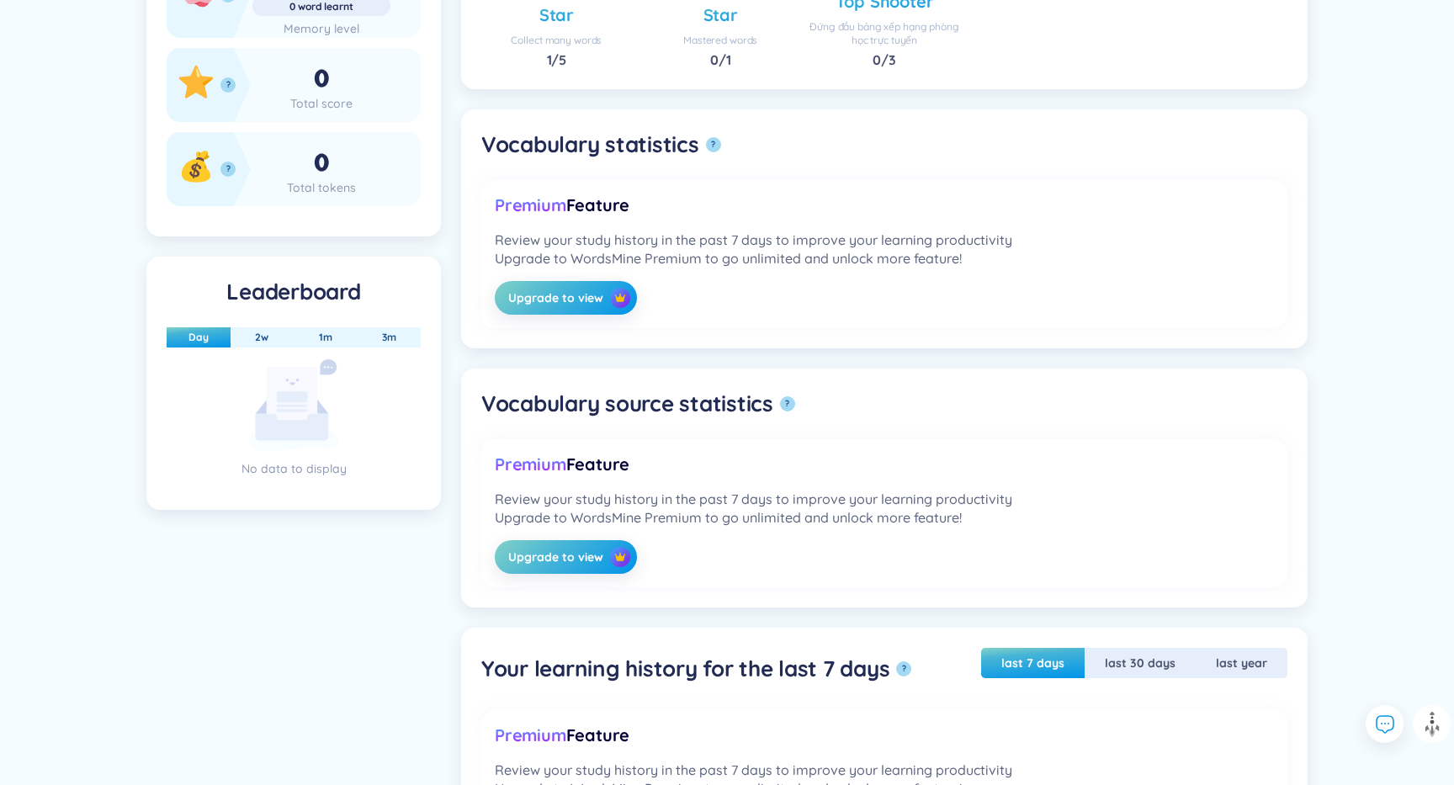
scroll to position [0, 0]
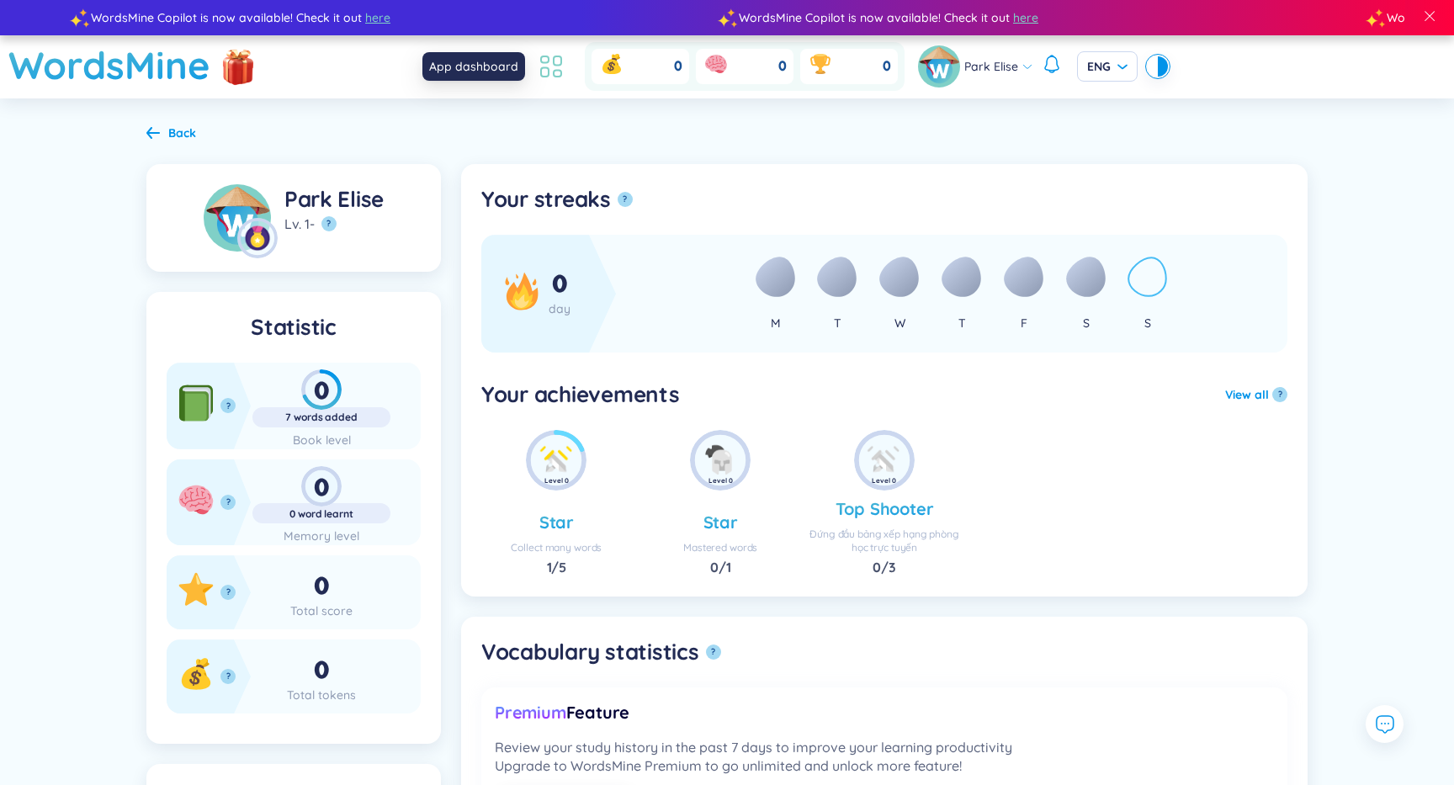
click at [554, 71] on icon at bounding box center [558, 74] width 8 height 7
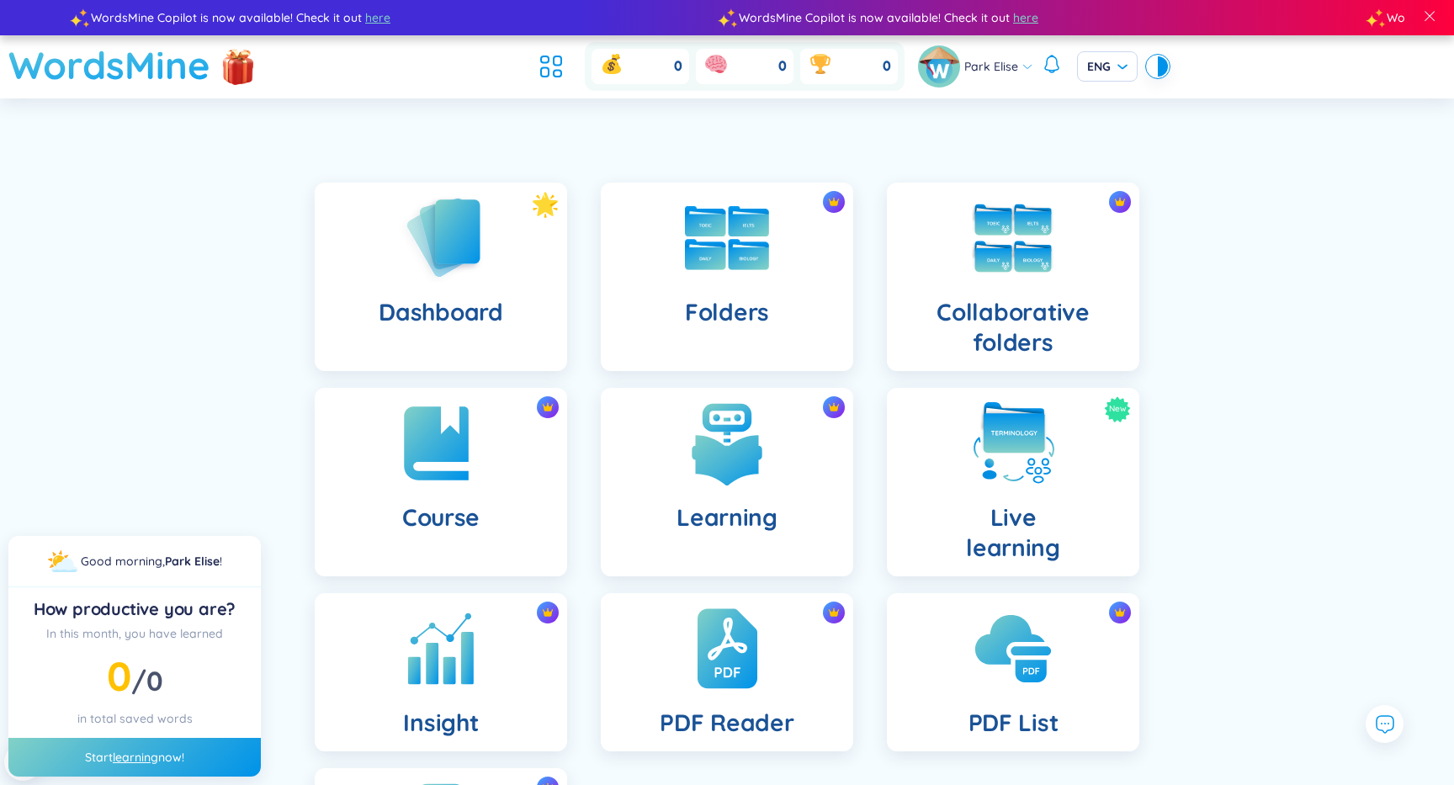
click at [74, 59] on h1 "WordsMine" at bounding box center [109, 65] width 202 height 60
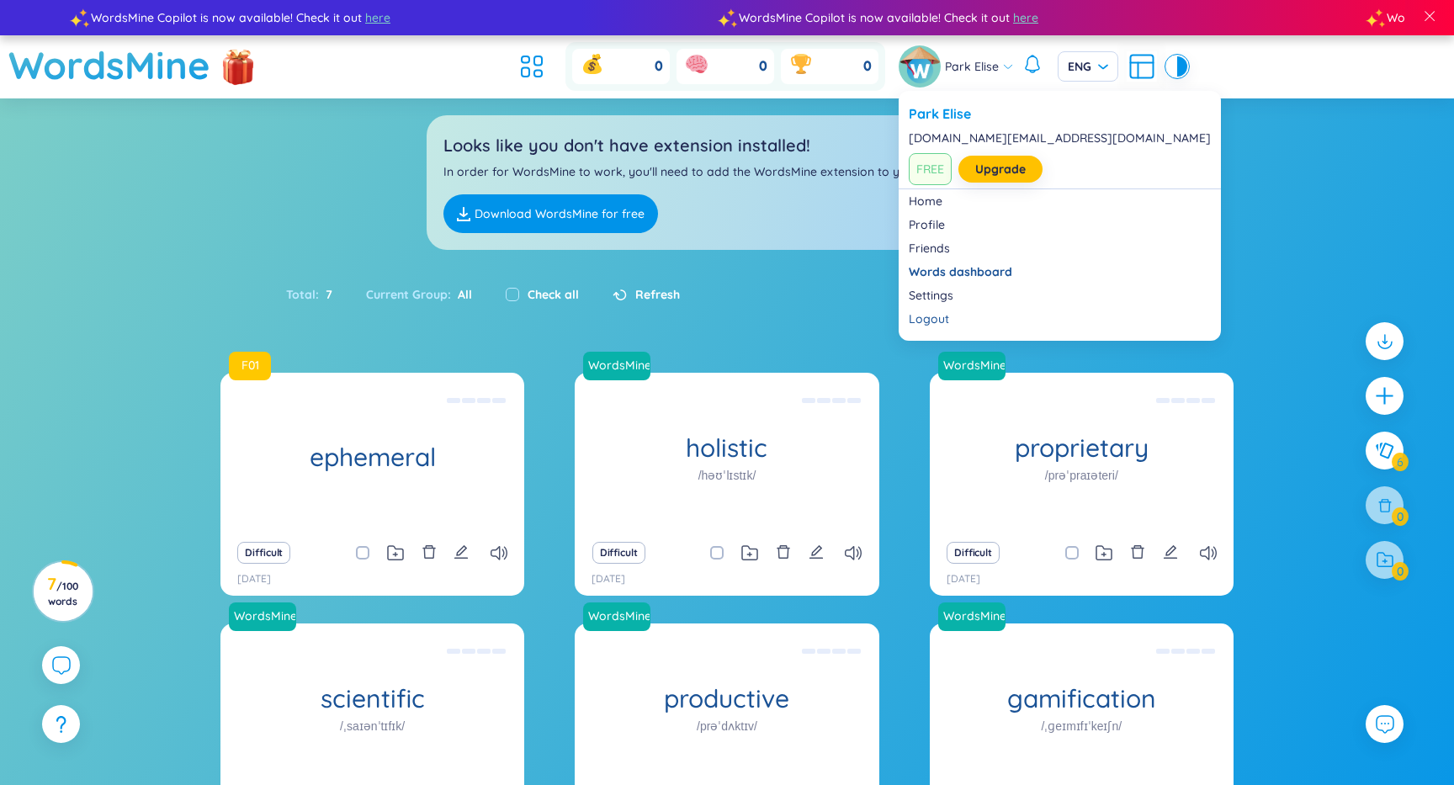
click at [919, 67] on img at bounding box center [920, 66] width 42 height 42
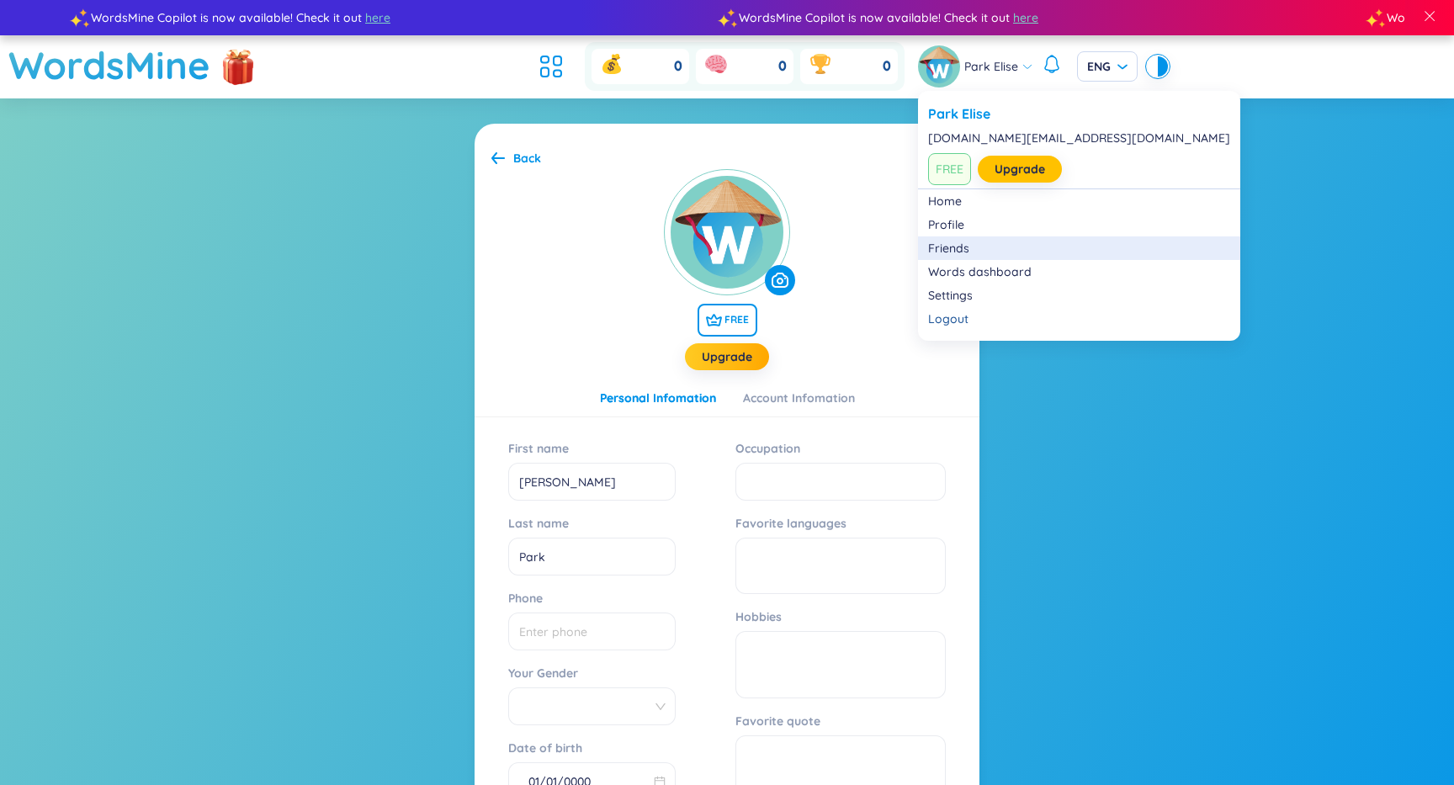
click at [1015, 248] on div "Friends" at bounding box center [1079, 248] width 302 height 17
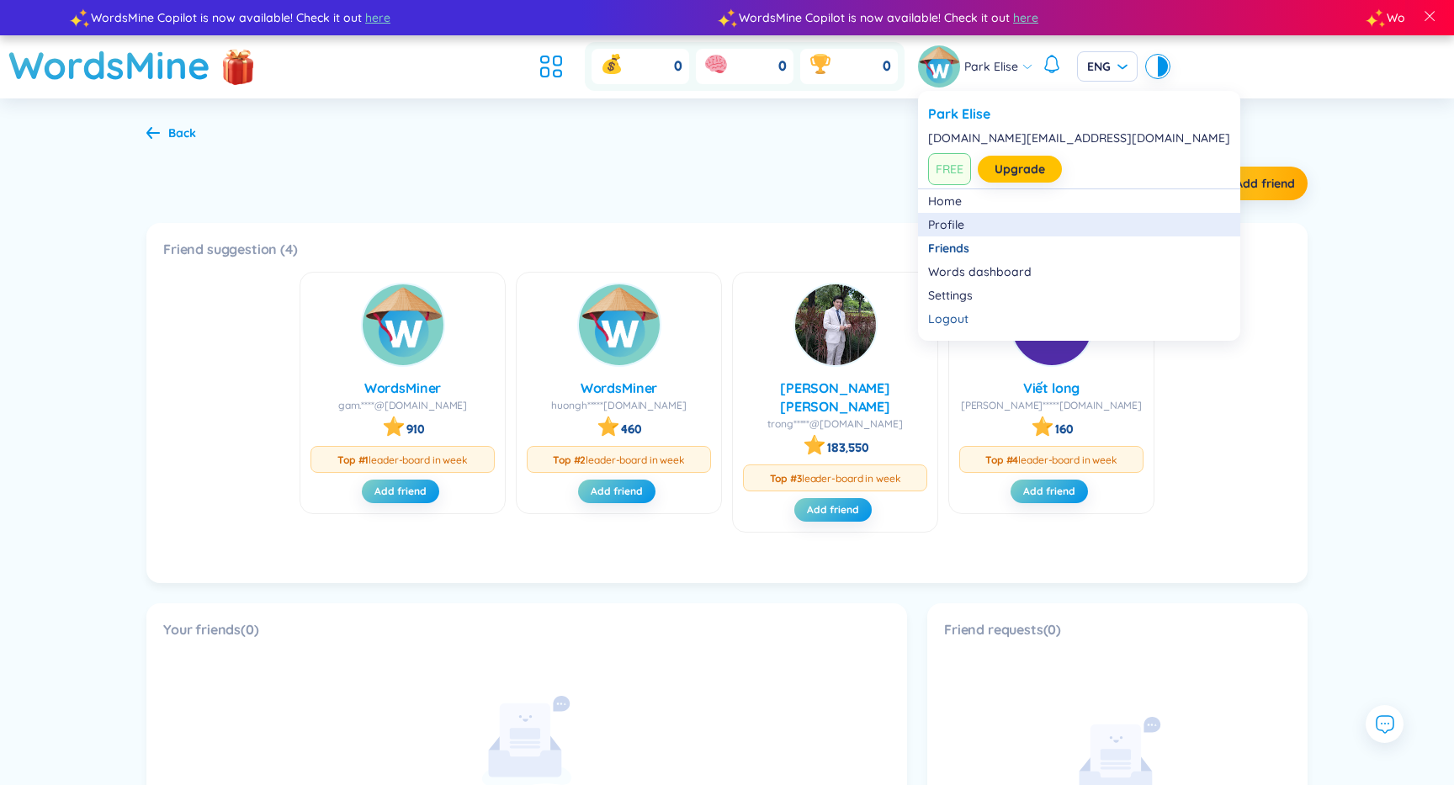
click at [965, 226] on link "Profile" at bounding box center [1079, 224] width 302 height 17
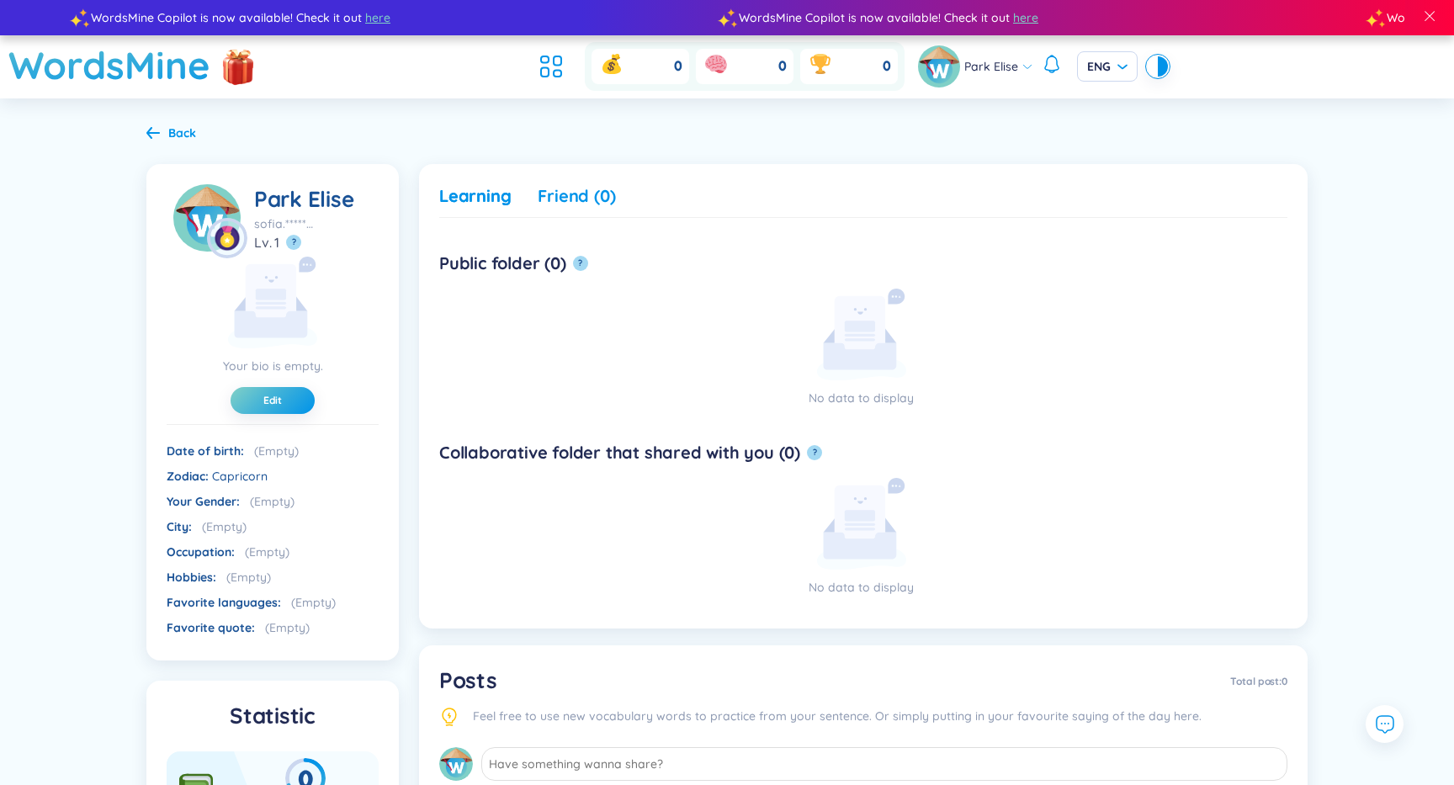
click at [590, 204] on div "Friend (0)" at bounding box center [576, 196] width 77 height 24
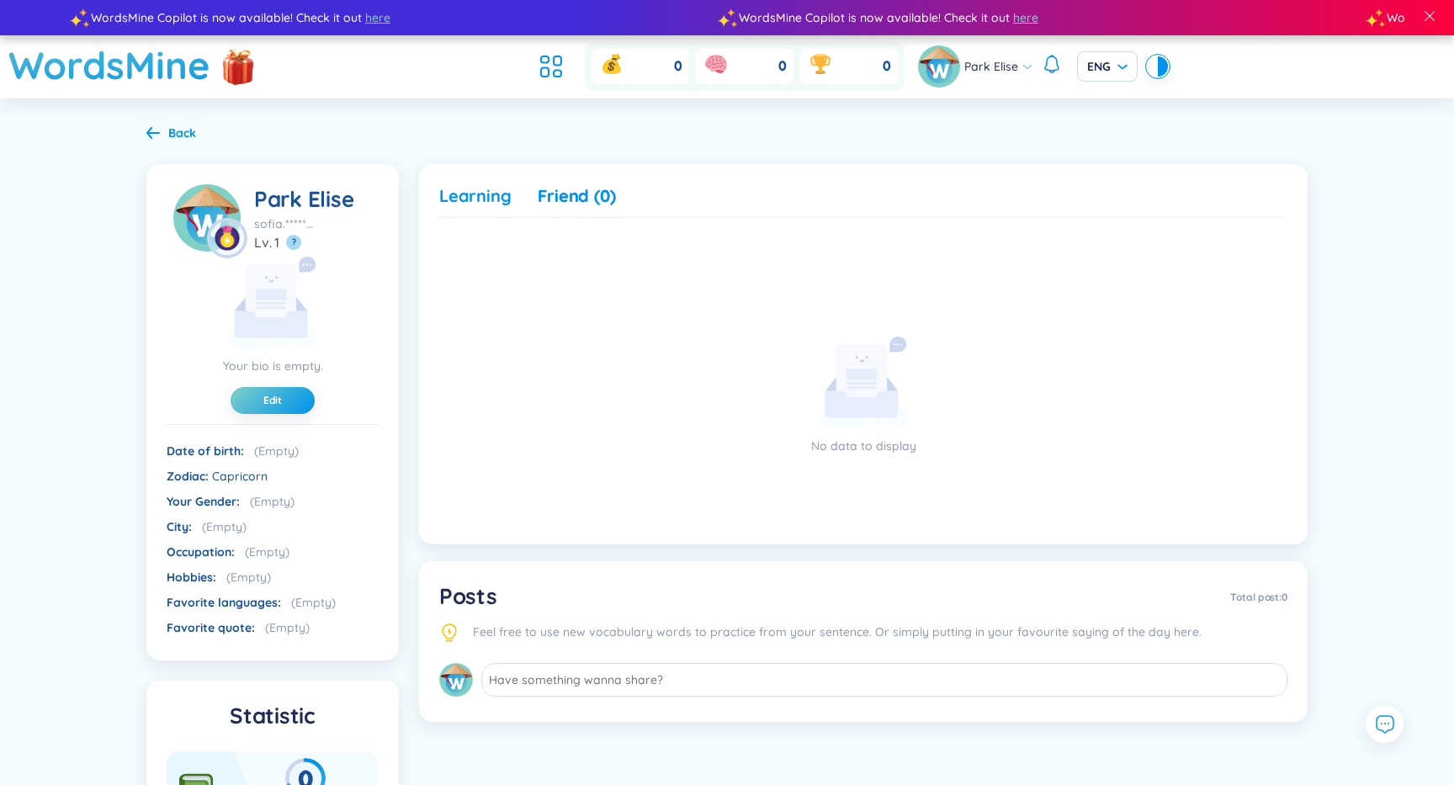
click at [480, 195] on div "Learning" at bounding box center [475, 196] width 72 height 24
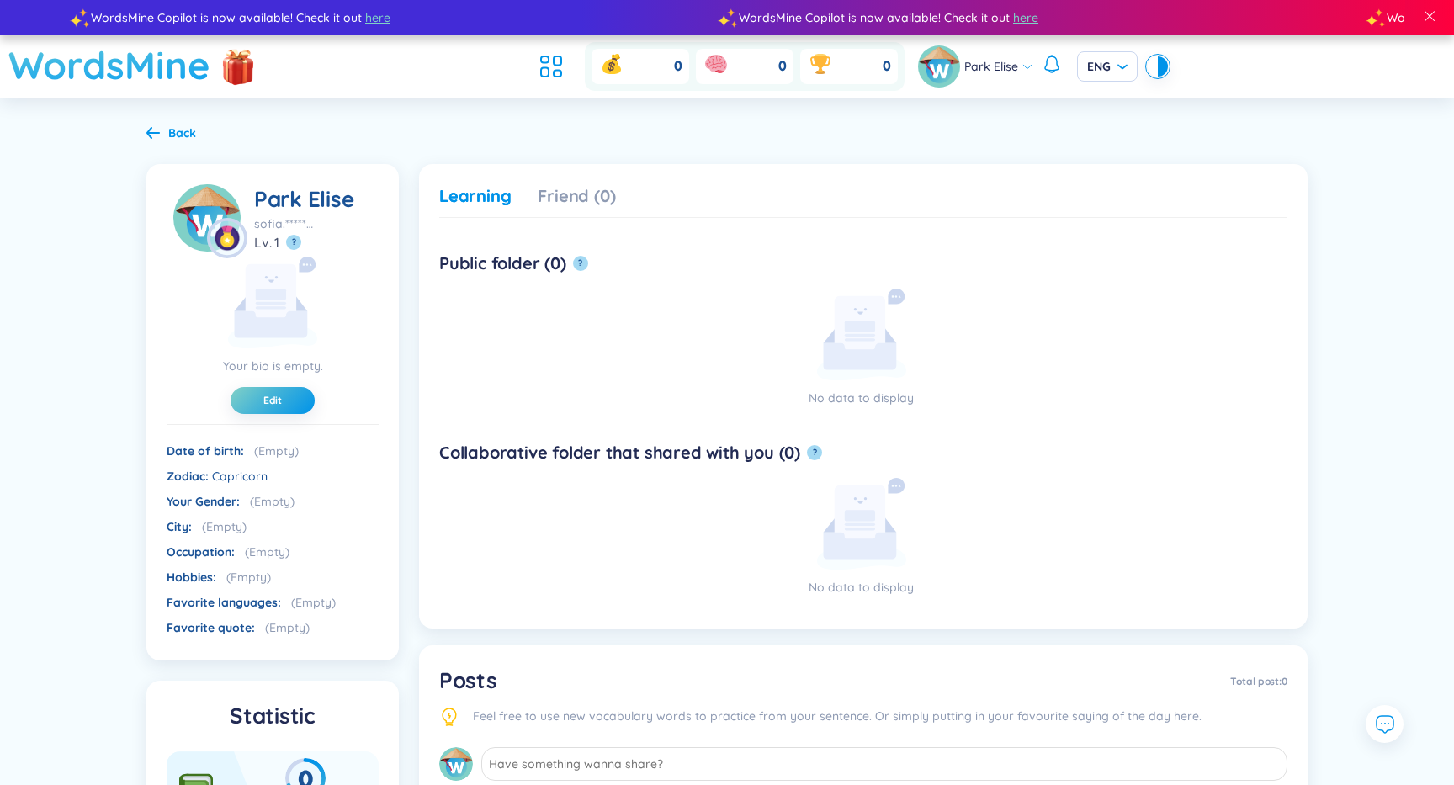
click at [169, 73] on h1 "WordsMine" at bounding box center [109, 65] width 202 height 60
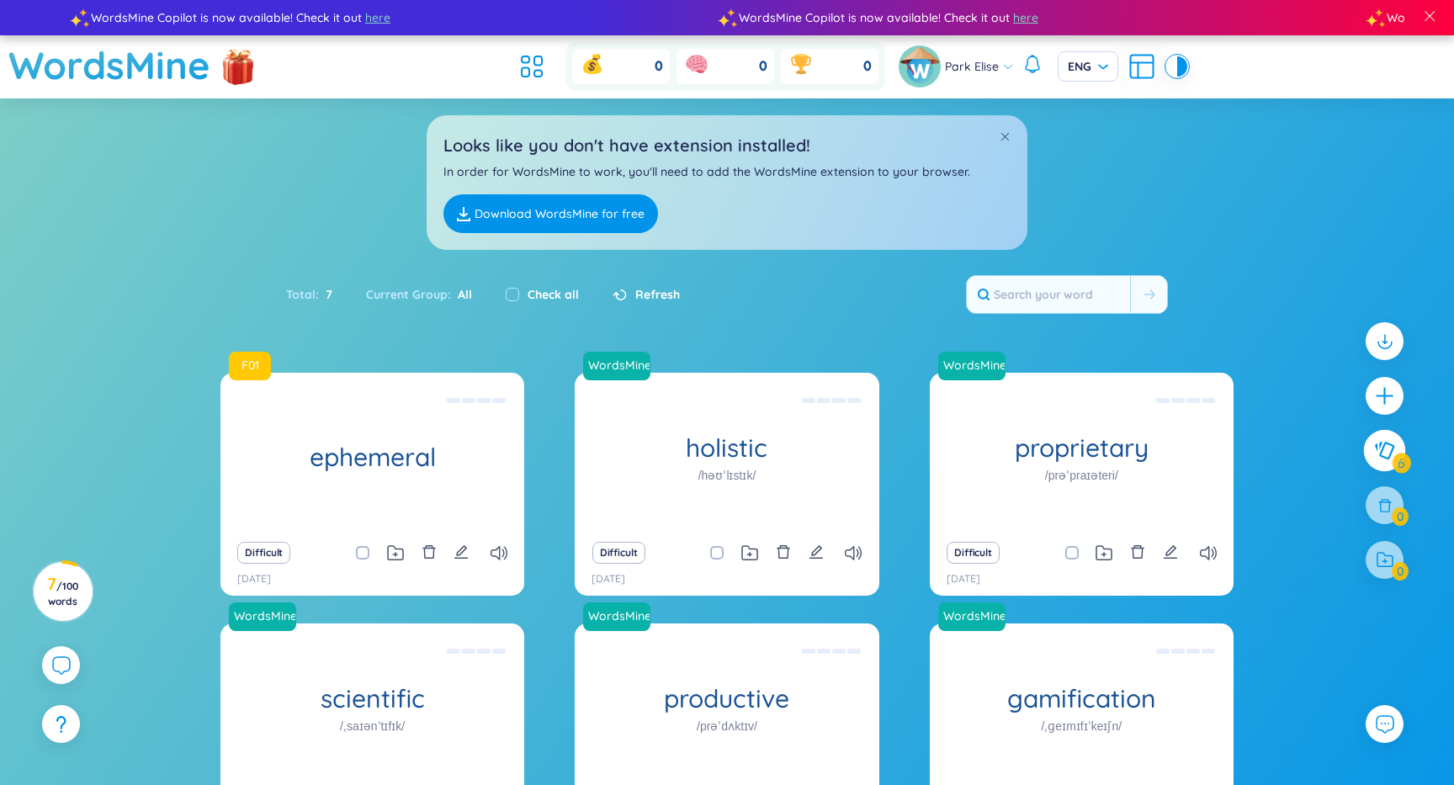
click at [1383, 461] on button at bounding box center [1385, 451] width 42 height 42
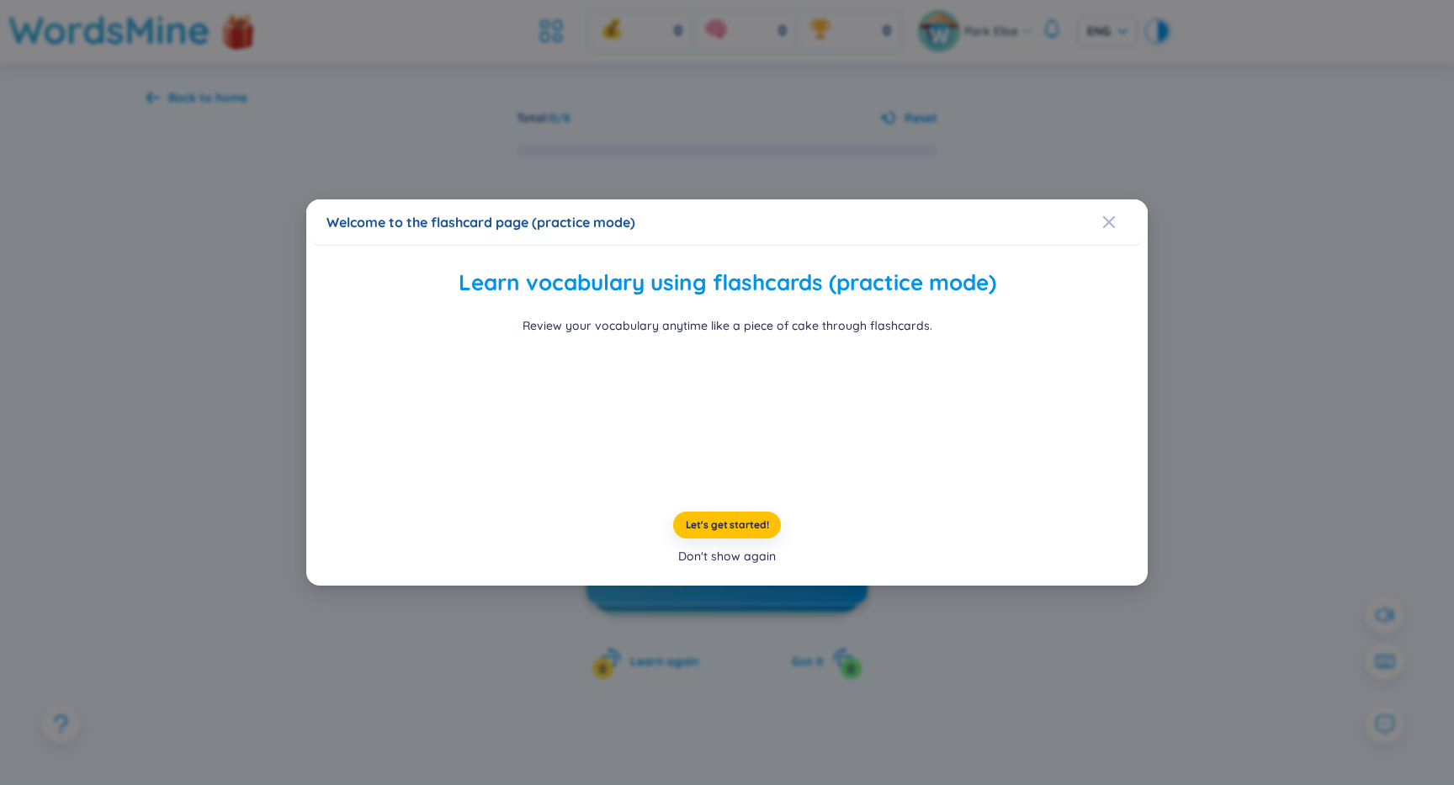
click at [725, 565] on div "Don't show again" at bounding box center [727, 556] width 98 height 19
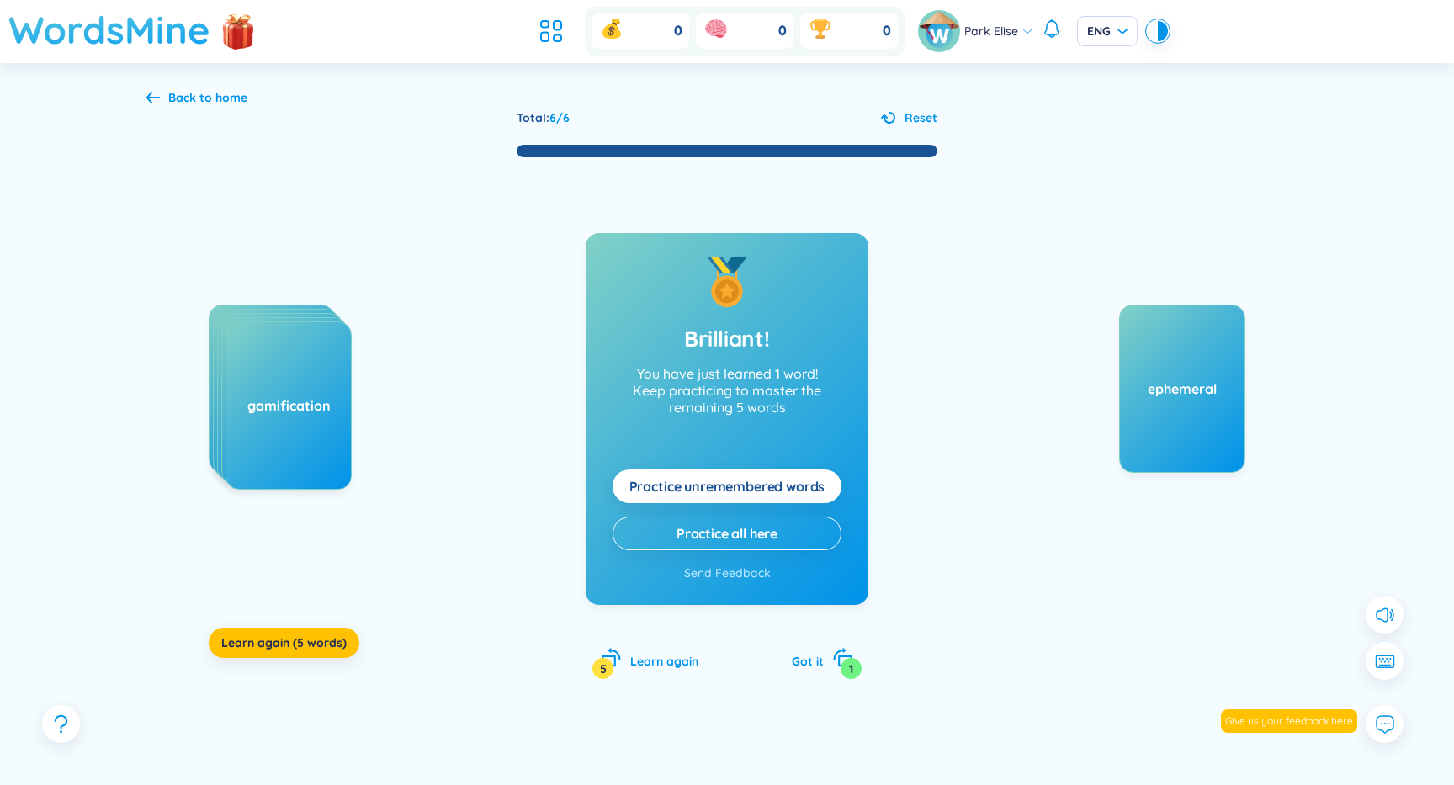
click at [151, 38] on h1 "WordsMine" at bounding box center [109, 30] width 202 height 60
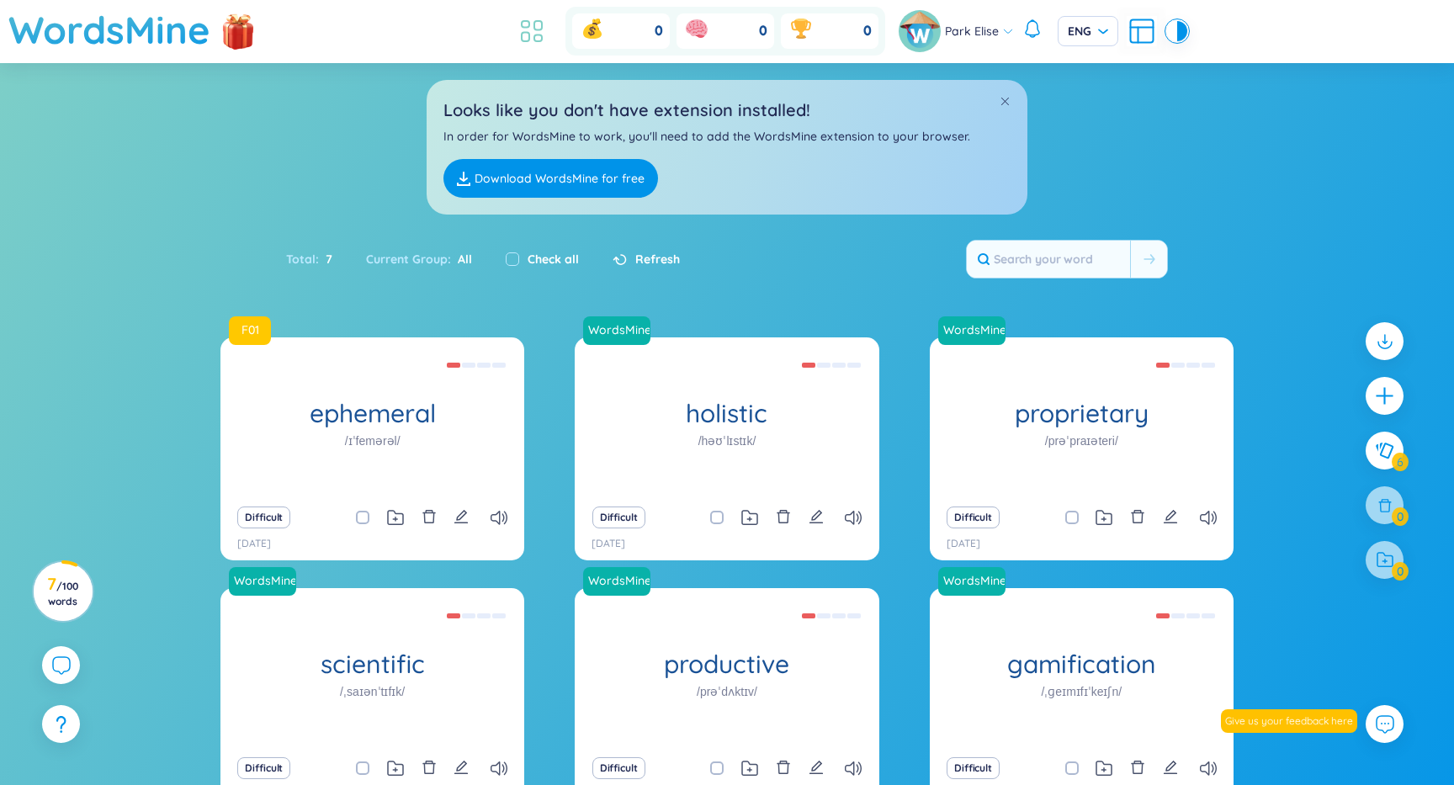
click at [522, 37] on icon at bounding box center [526, 37] width 8 height 9
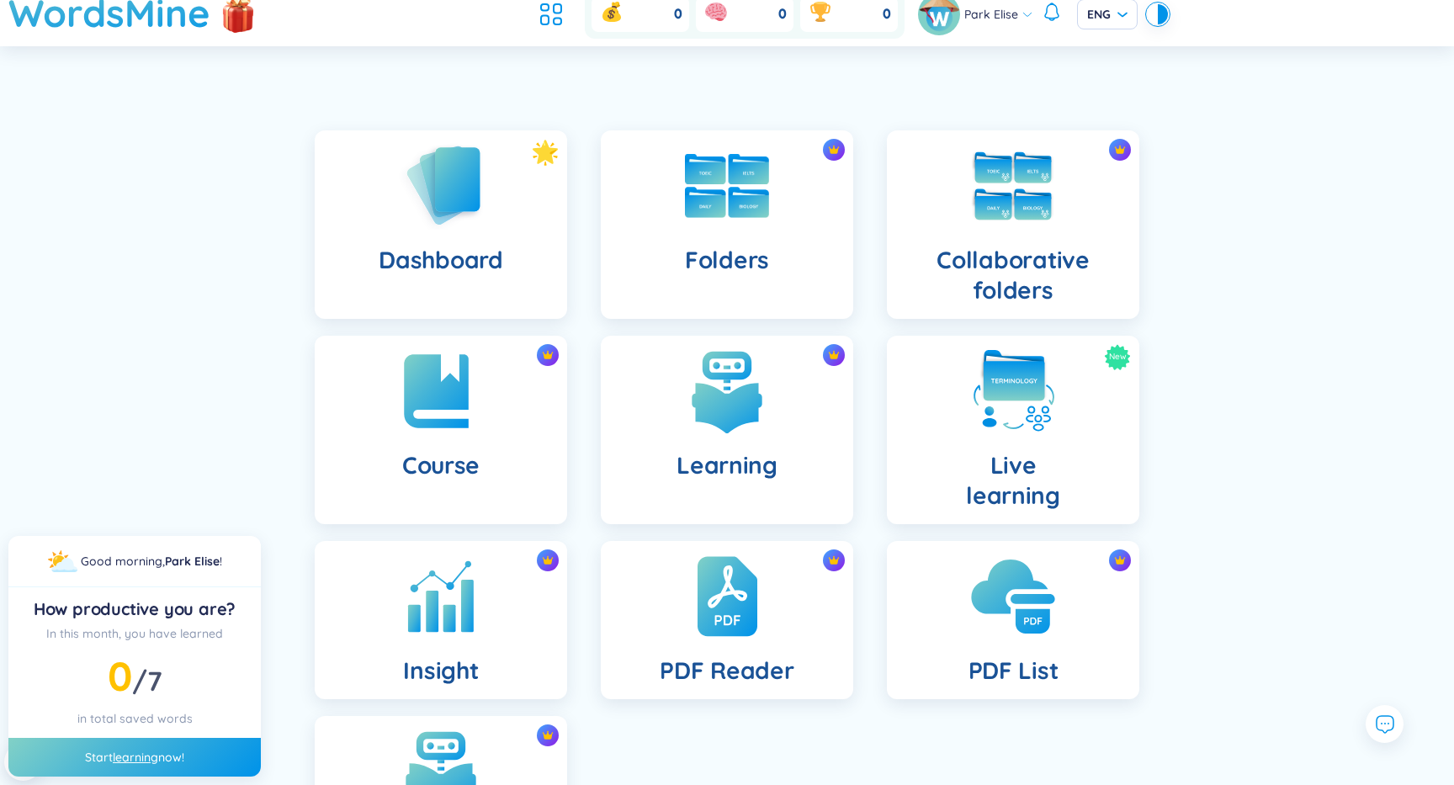
scroll to position [9, 0]
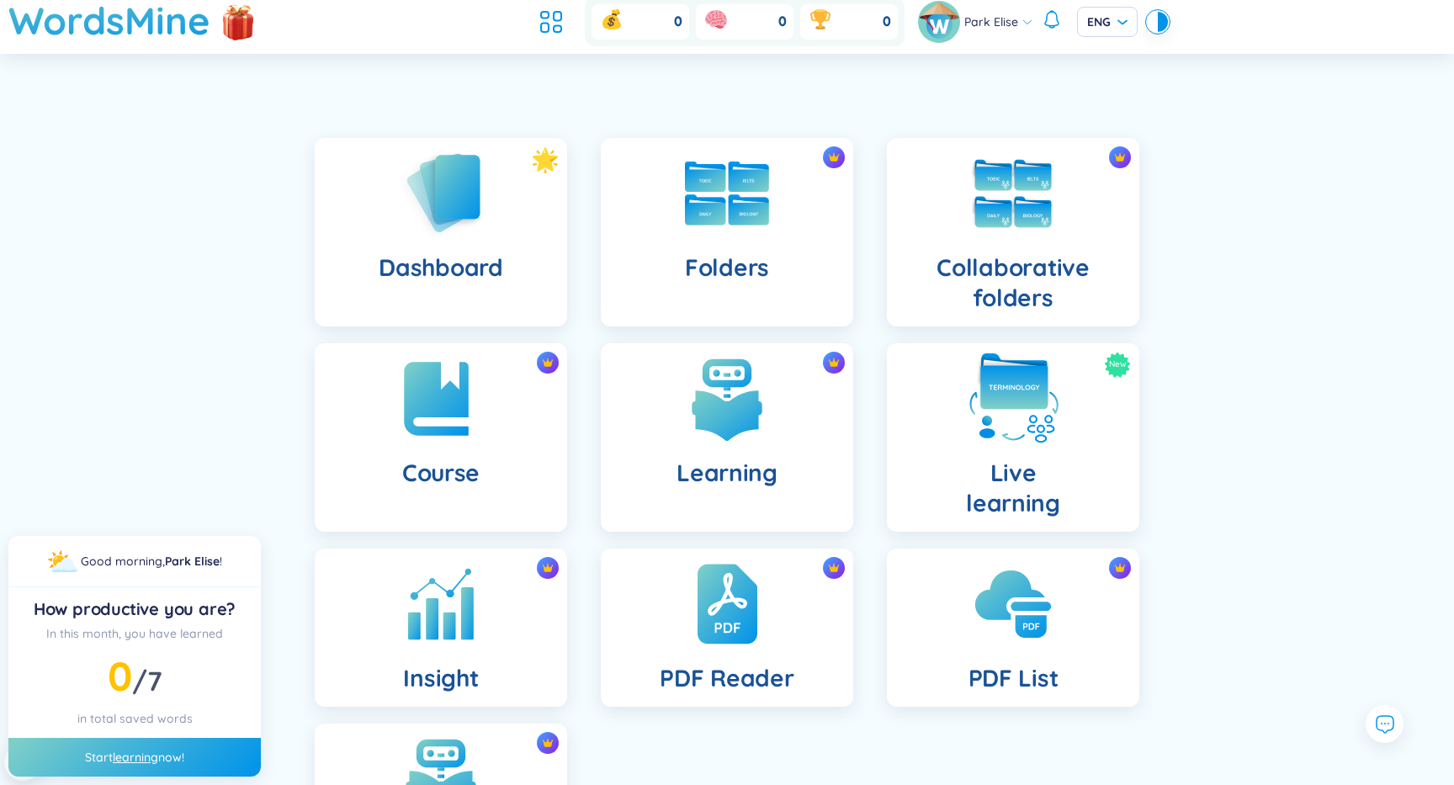
click at [1036, 410] on img at bounding box center [1013, 399] width 93 height 93
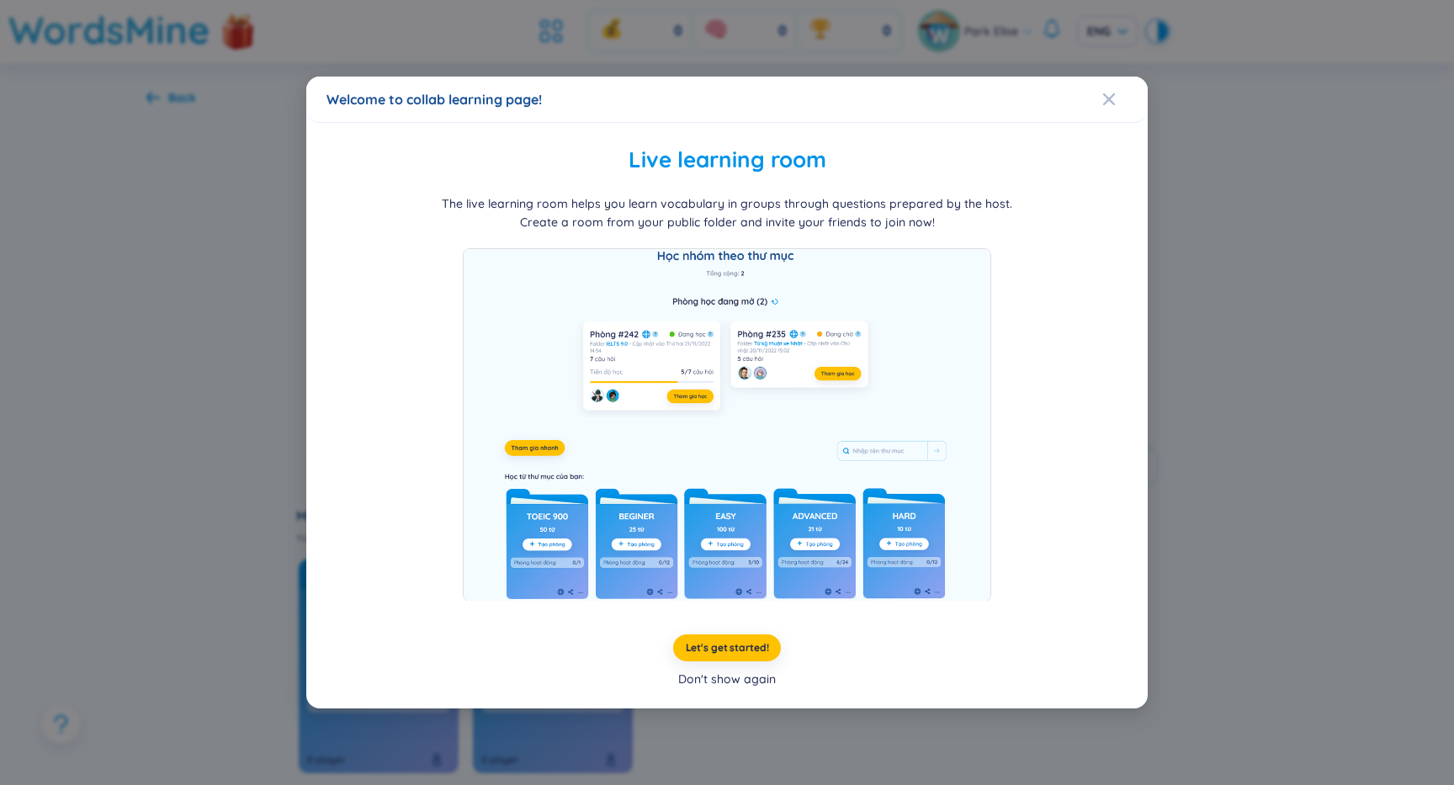
click at [750, 681] on div "Don't show again" at bounding box center [727, 679] width 98 height 19
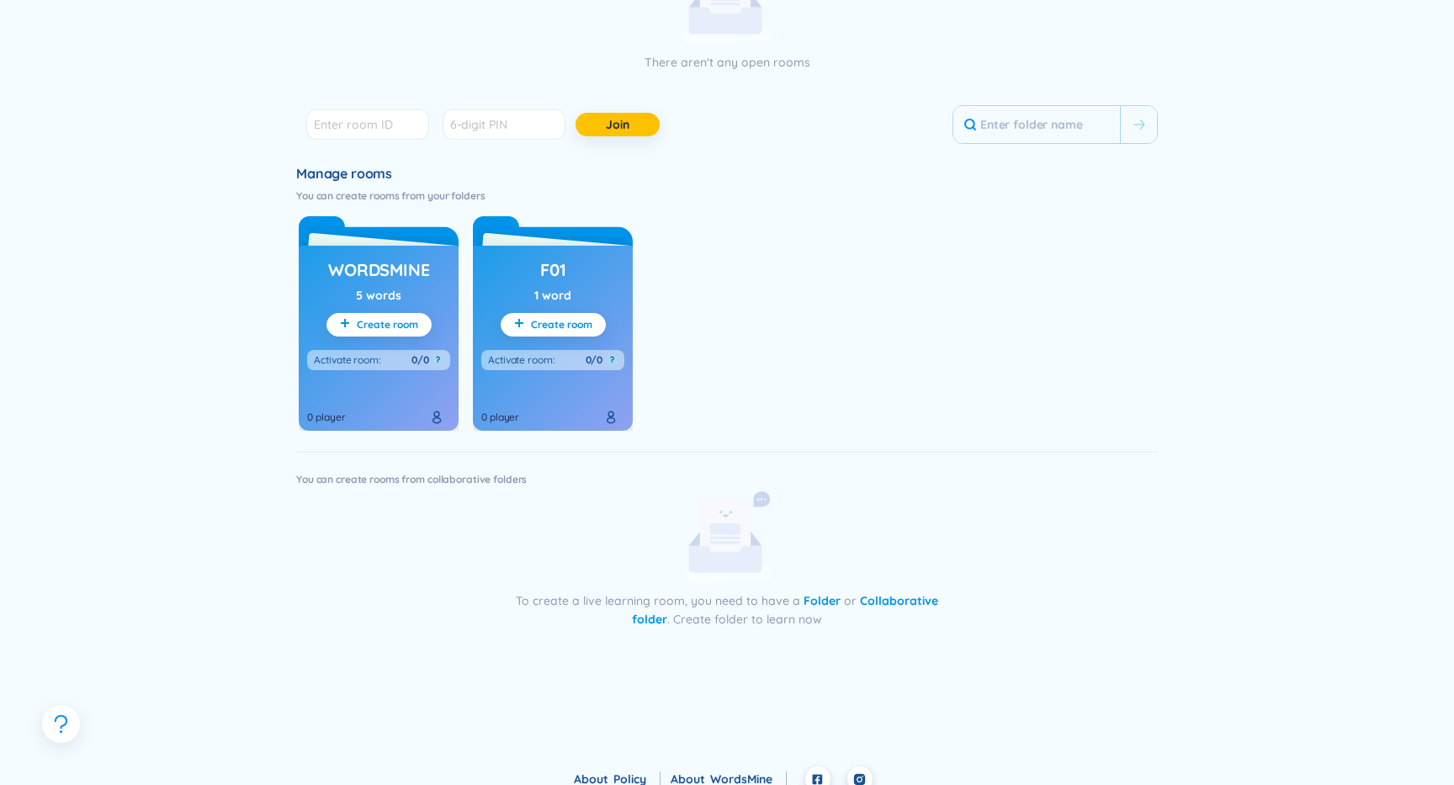
scroll to position [358, 0]
